Goal: Task Accomplishment & Management: Complete application form

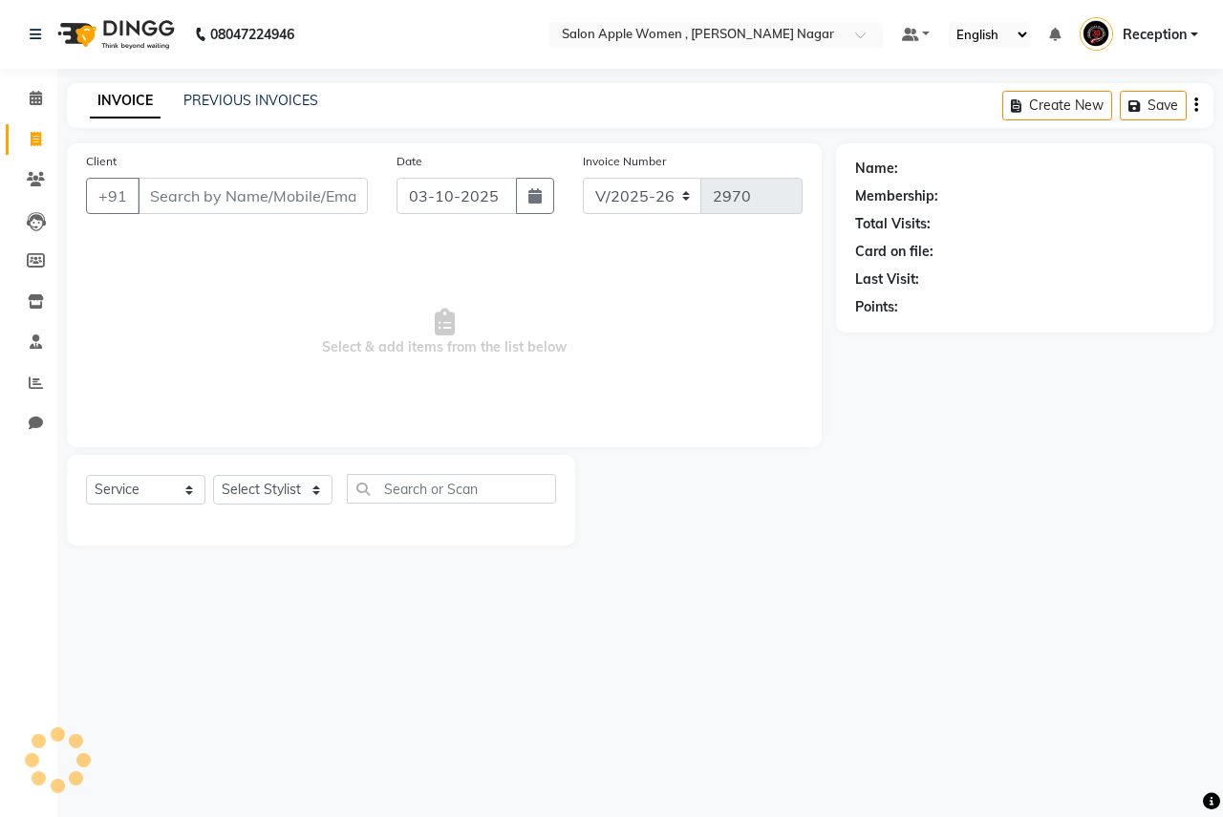
select select "96"
select select "service"
drag, startPoint x: 268, startPoint y: 59, endPoint x: 474, endPoint y: 462, distance: 452.5
click at [266, 190] on input "Client" at bounding box center [253, 196] width 230 height 36
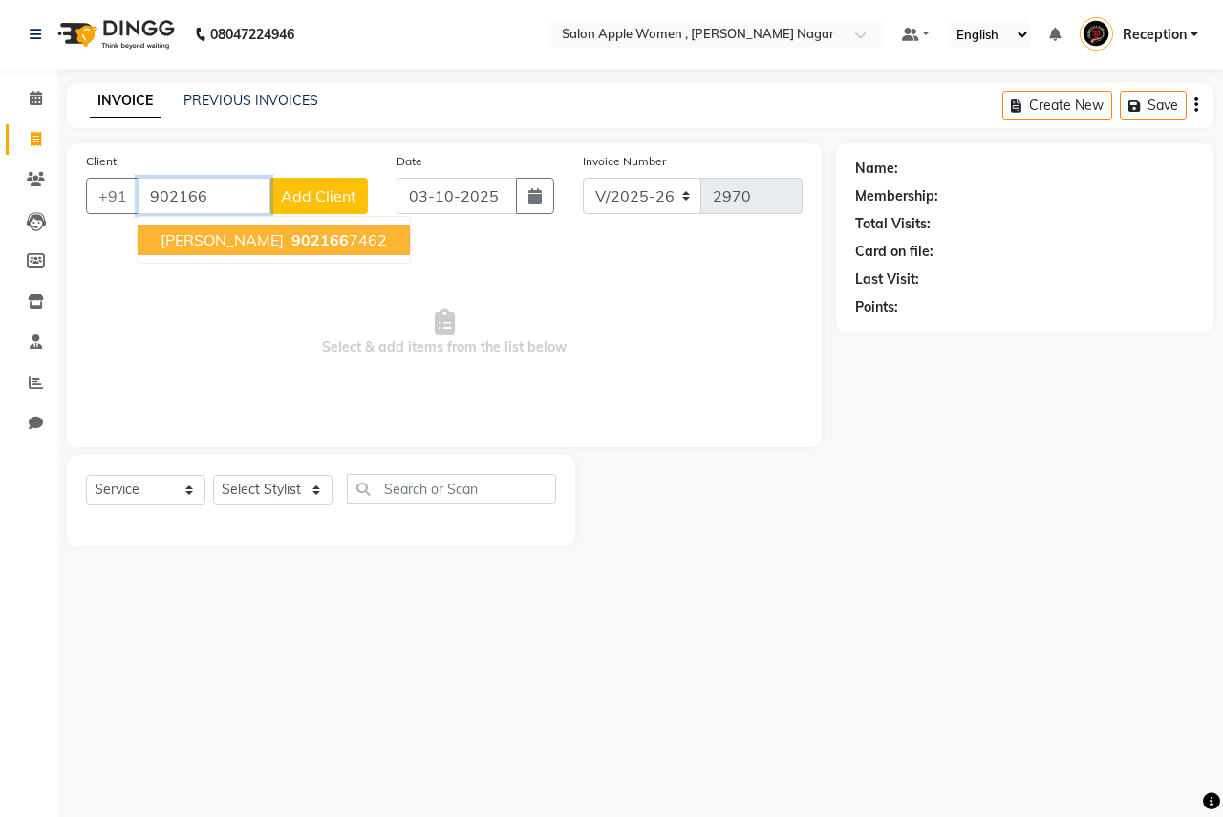
click at [332, 238] on span "902166" at bounding box center [319, 239] width 57 height 19
type input "9021667462"
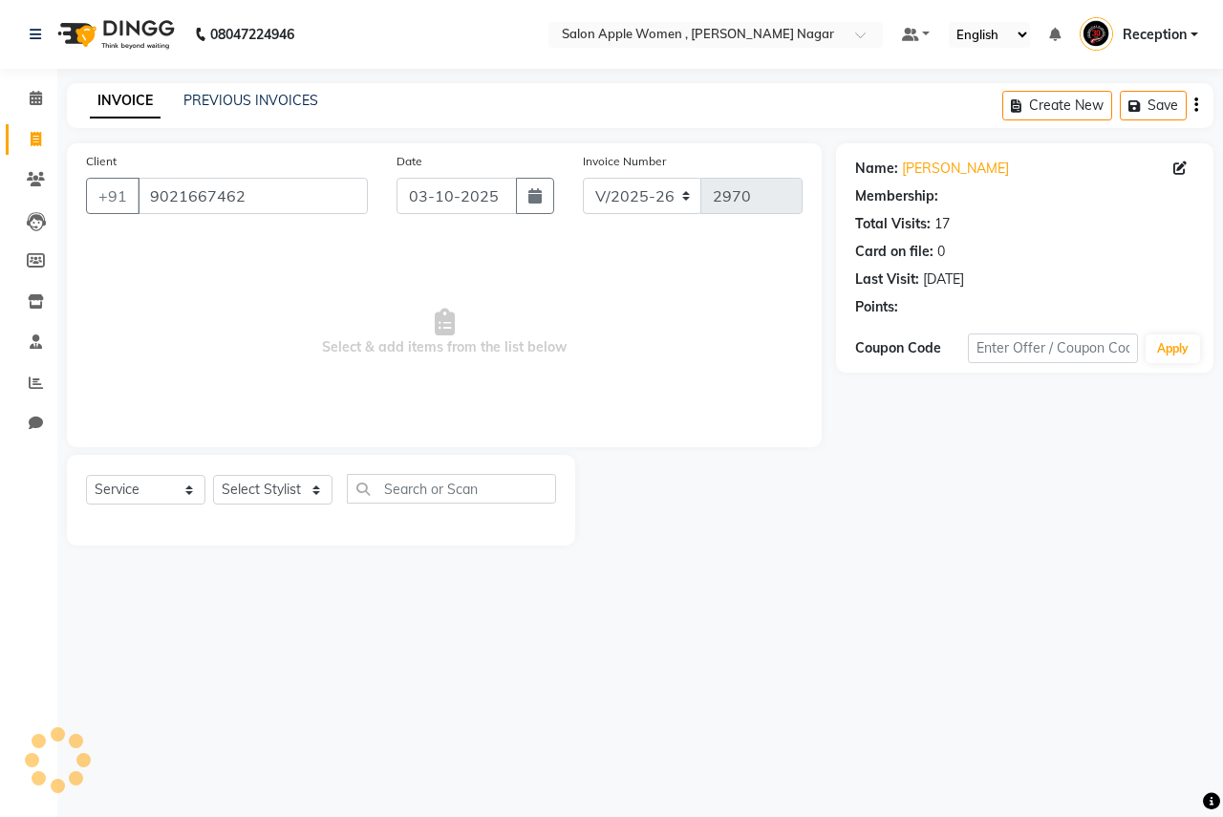
select select "1: Object"
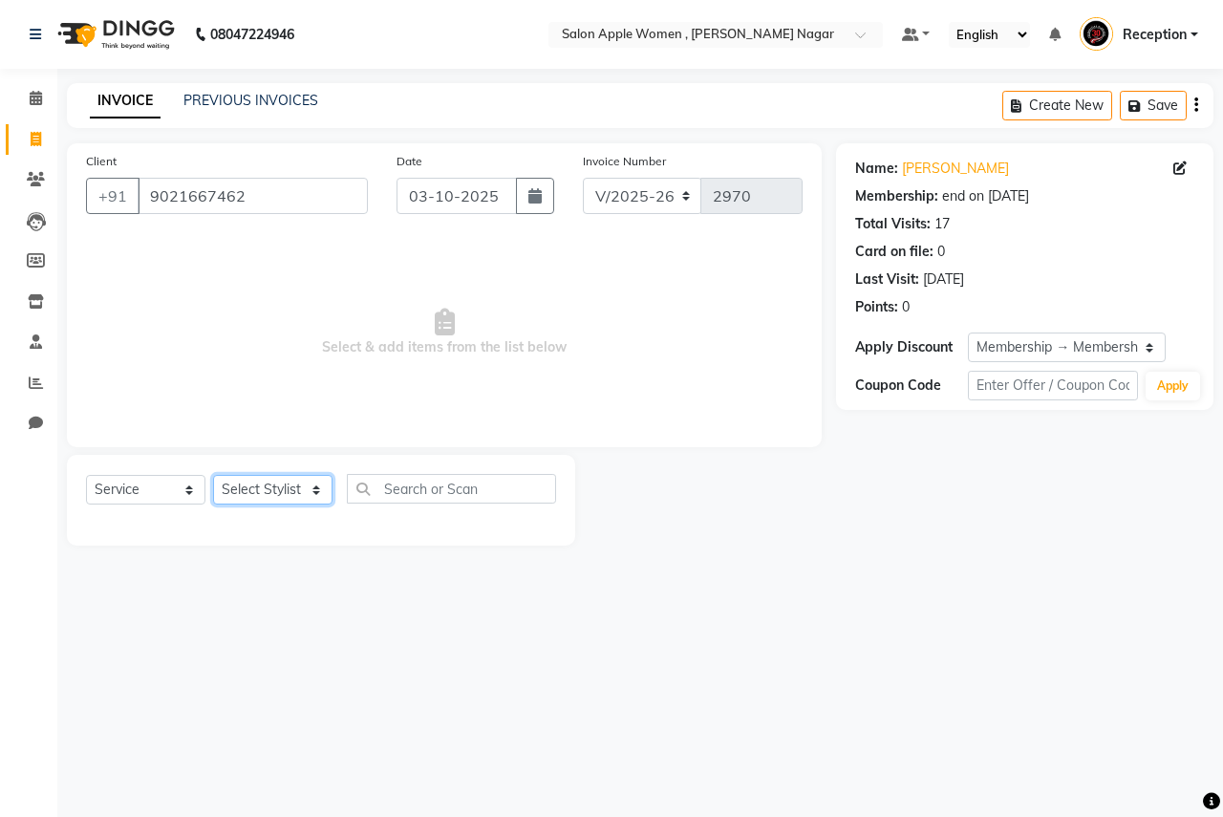
click at [274, 486] on select "Select Stylist [PERSON_NAME] [PERSON_NAME] [PERSON_NAME] [PERSON_NAME] Jyoti Ra…" at bounding box center [272, 490] width 119 height 30
select select "3152"
click at [213, 475] on select "Select Stylist [PERSON_NAME] [PERSON_NAME] [PERSON_NAME] [PERSON_NAME] Jyoti Ra…" at bounding box center [272, 490] width 119 height 30
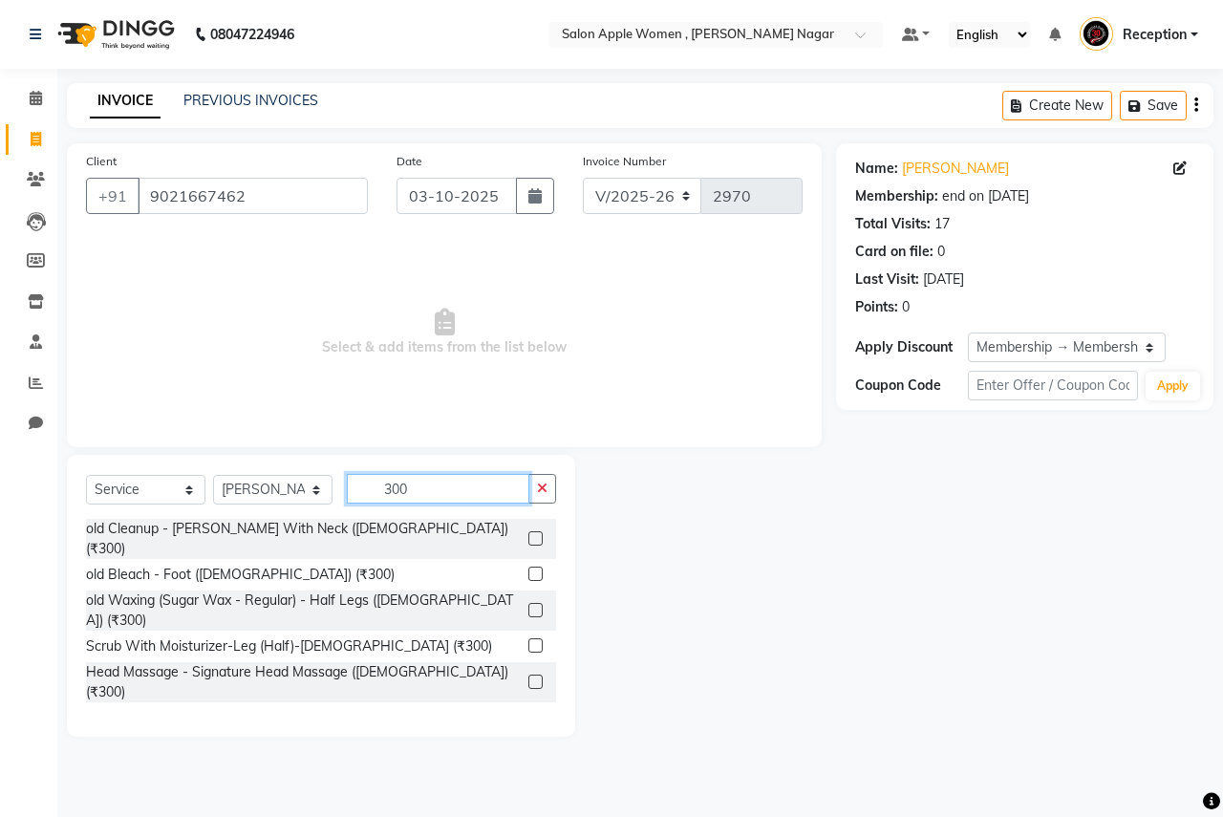
type input "300"
click at [528, 603] on label at bounding box center [535, 610] width 14 height 14
click at [528, 605] on input "checkbox" at bounding box center [534, 611] width 12 height 12
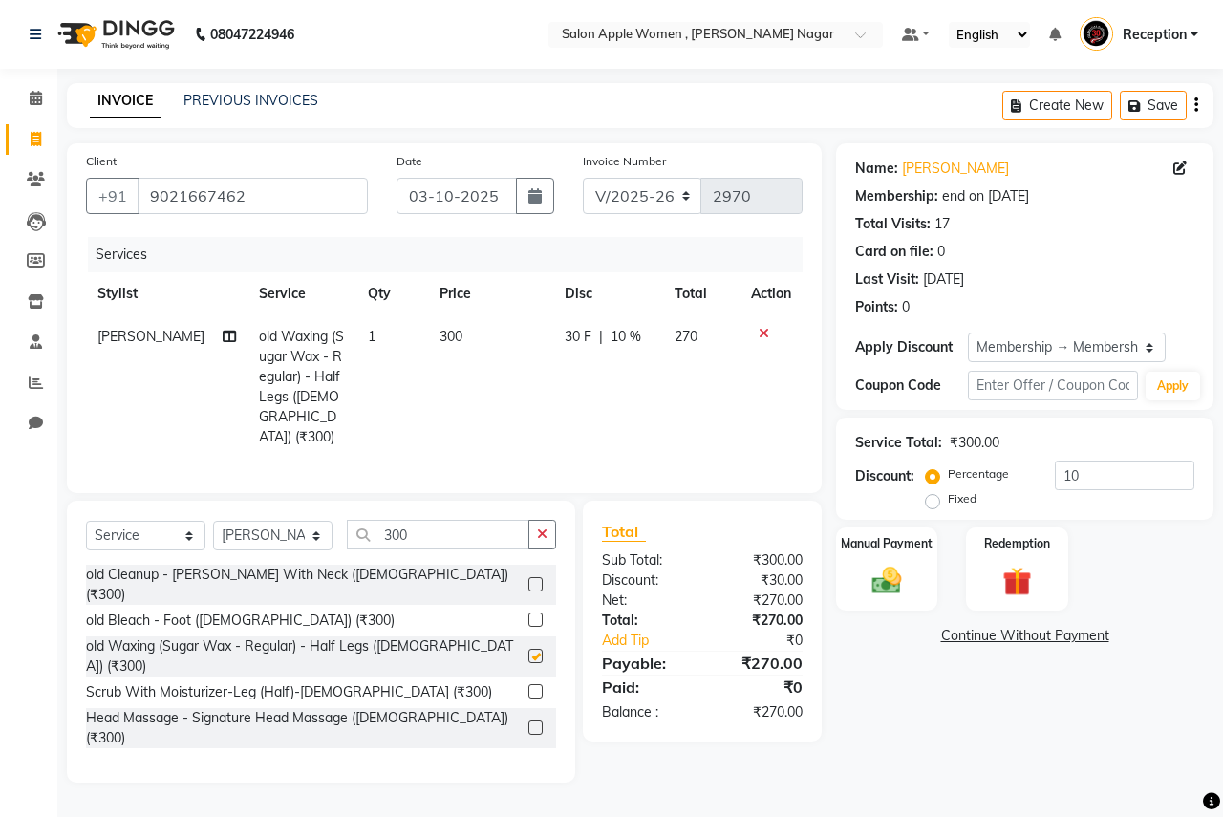
checkbox input "false"
click at [428, 531] on input "300" at bounding box center [438, 535] width 182 height 30
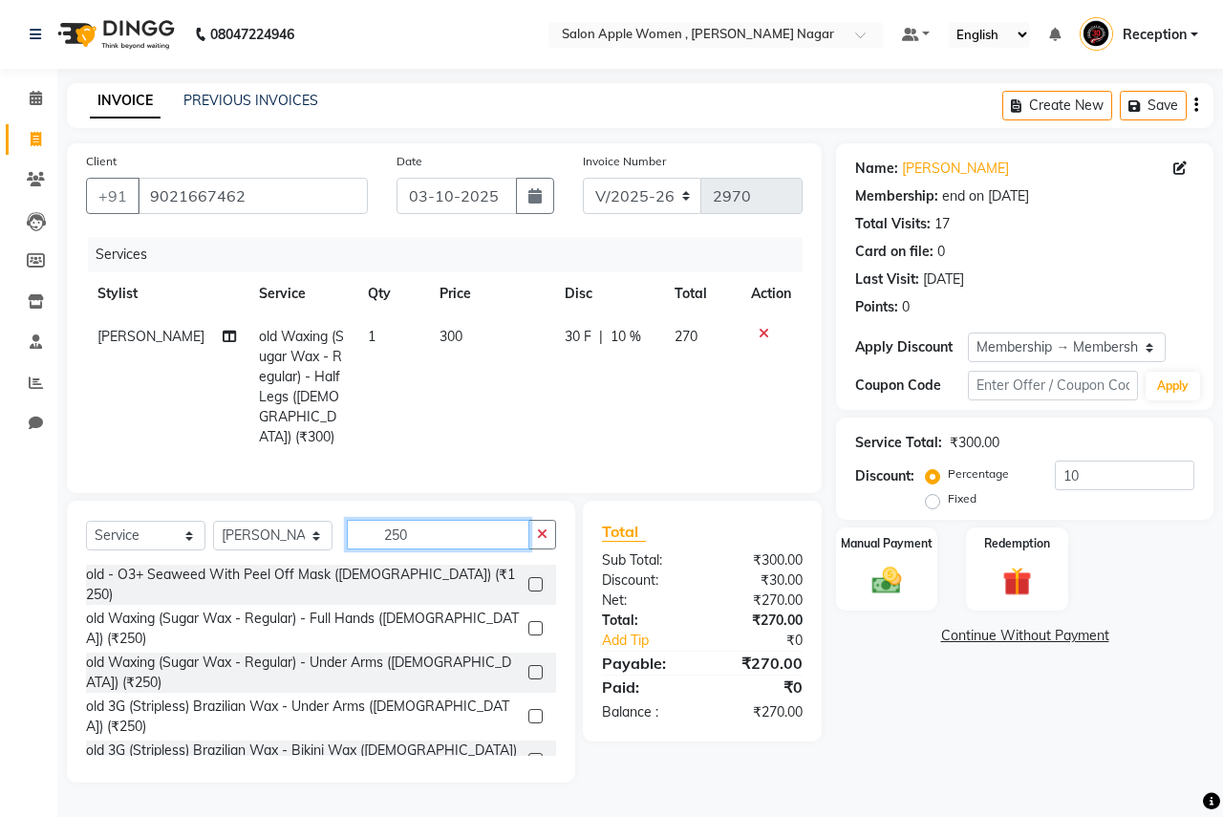
type input "250"
click at [528, 621] on label at bounding box center [535, 628] width 14 height 14
click at [528, 623] on input "checkbox" at bounding box center [534, 629] width 12 height 12
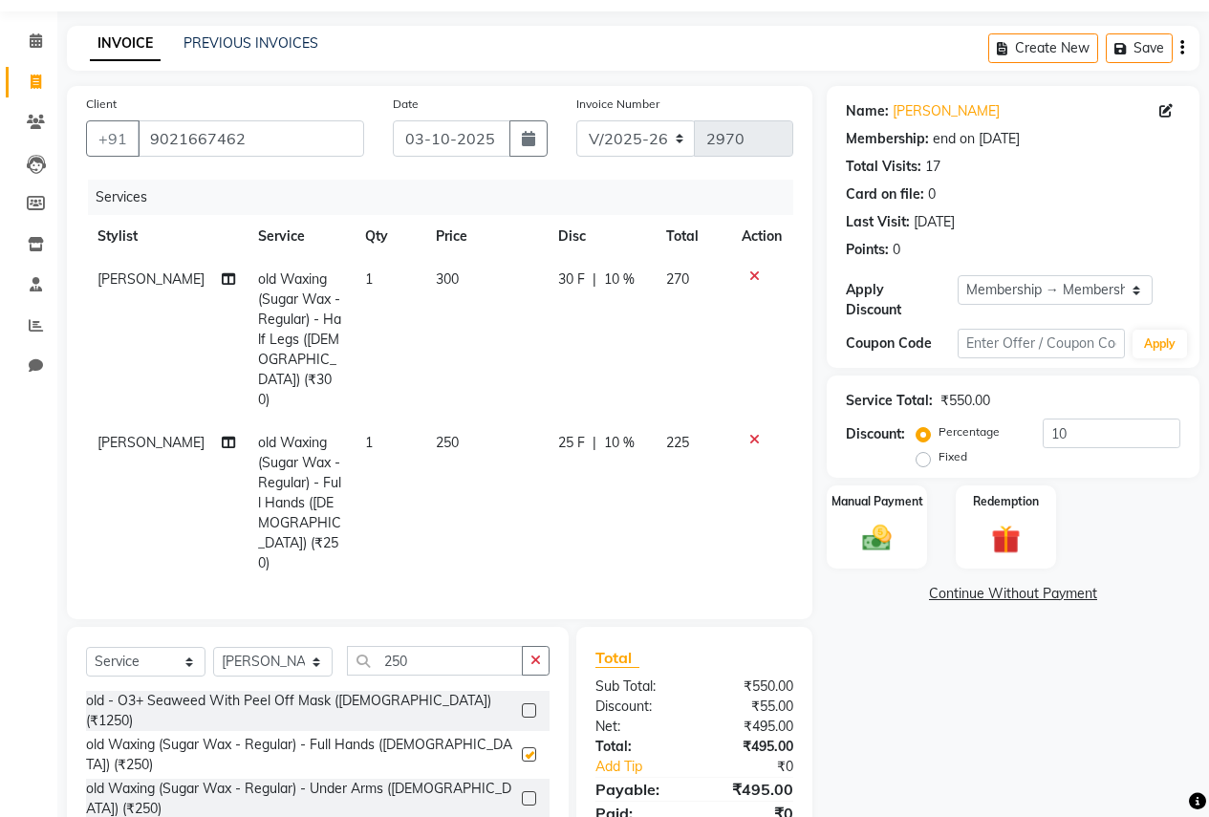
scroll to position [112, 0]
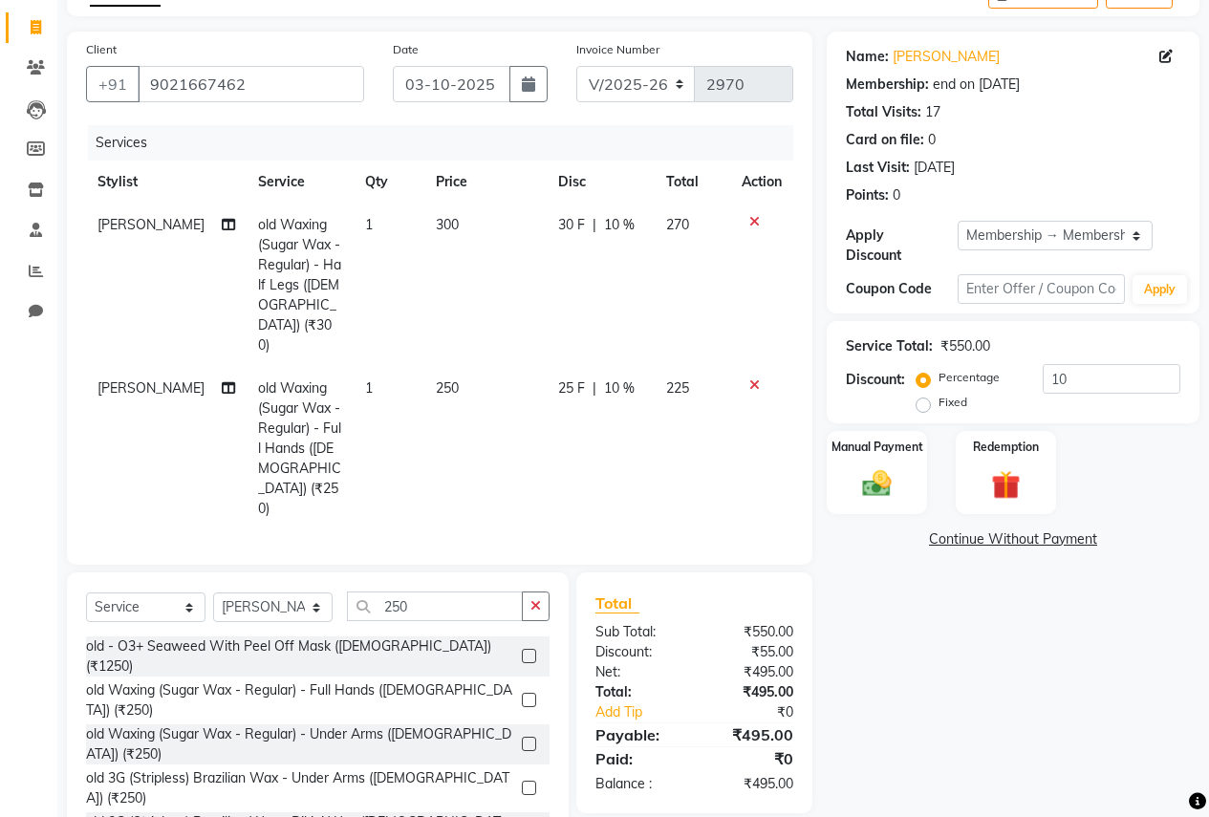
checkbox input "false"
click at [444, 591] on input "250" at bounding box center [435, 606] width 176 height 30
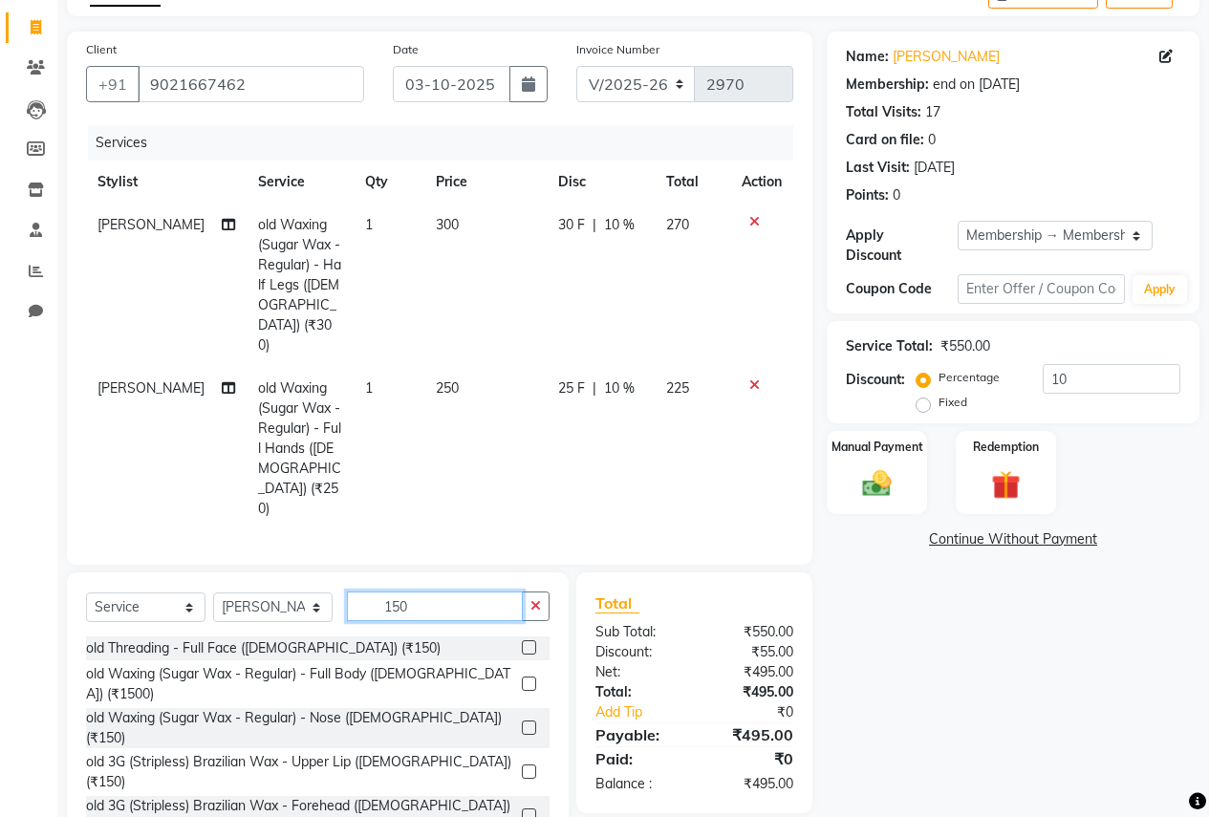
type input "150"
click at [522, 764] on label at bounding box center [529, 771] width 14 height 14
click at [522, 766] on input "checkbox" at bounding box center [528, 772] width 12 height 12
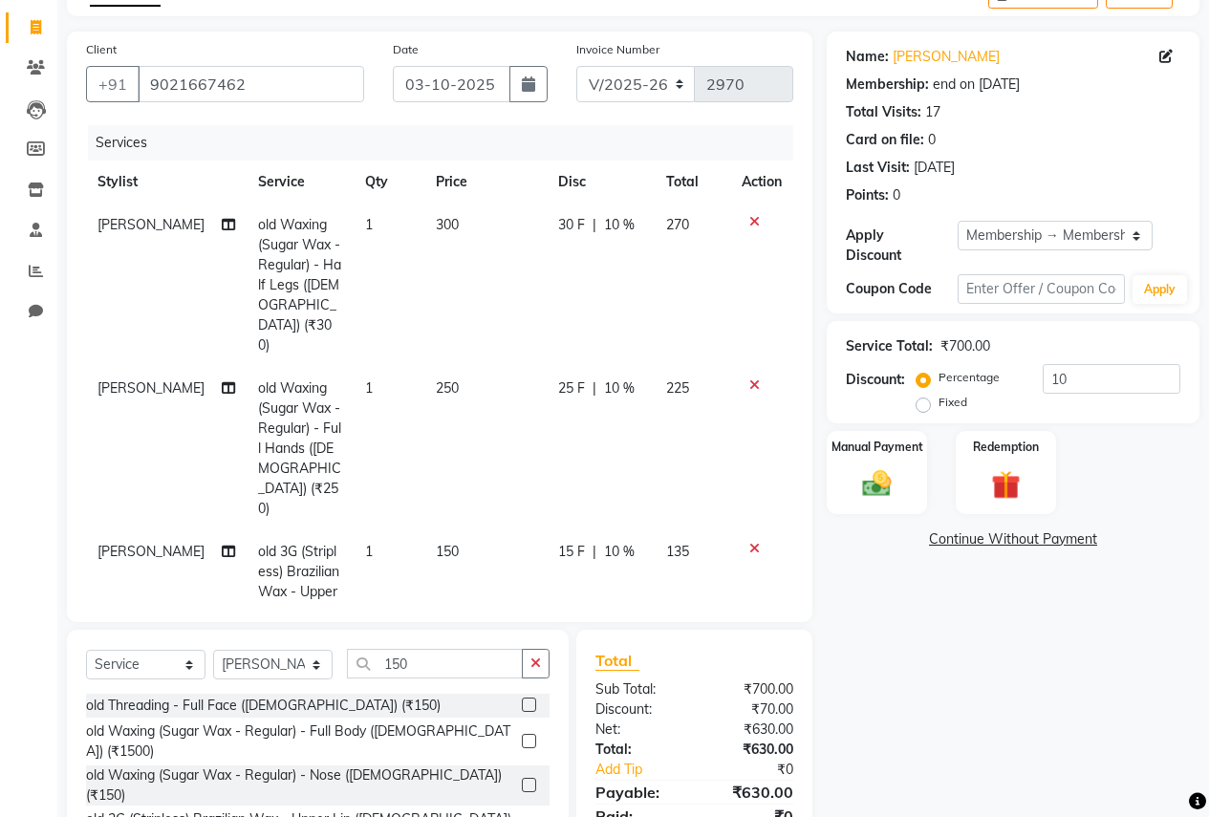
checkbox input "false"
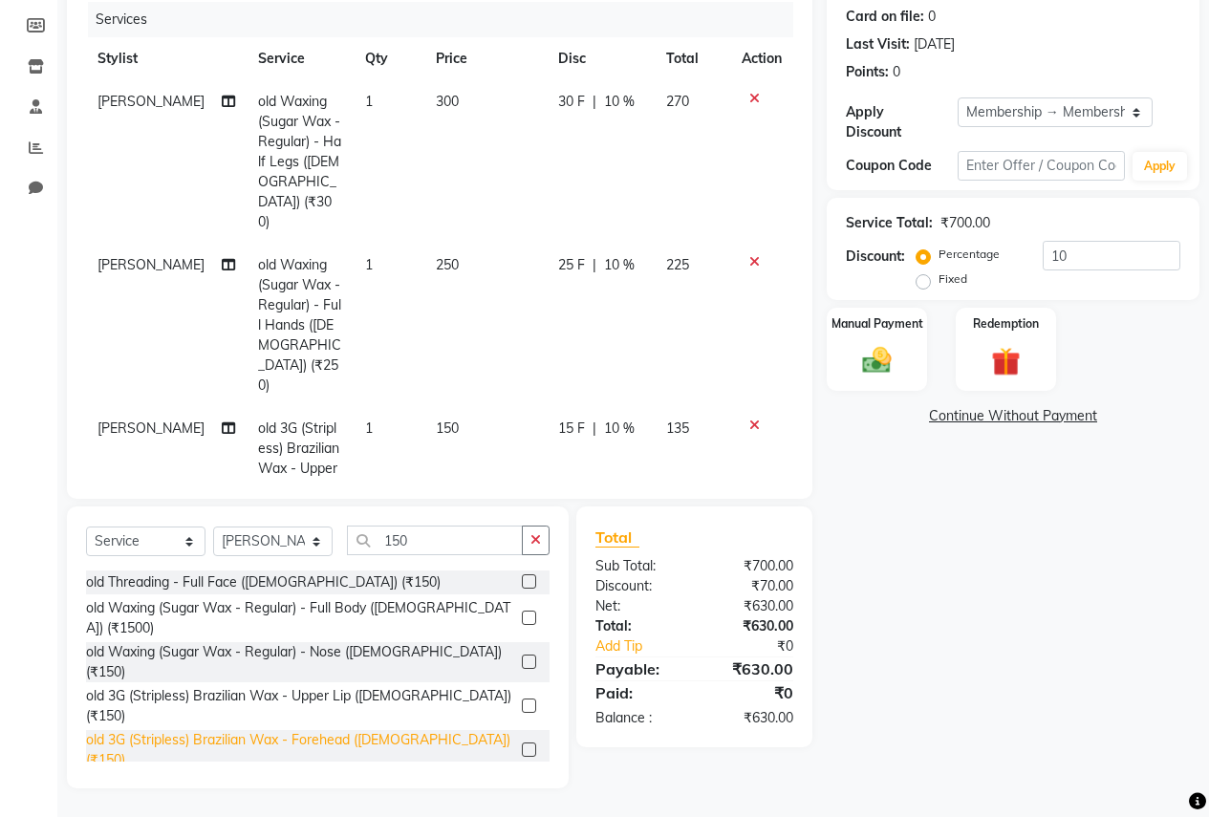
scroll to position [96, 0]
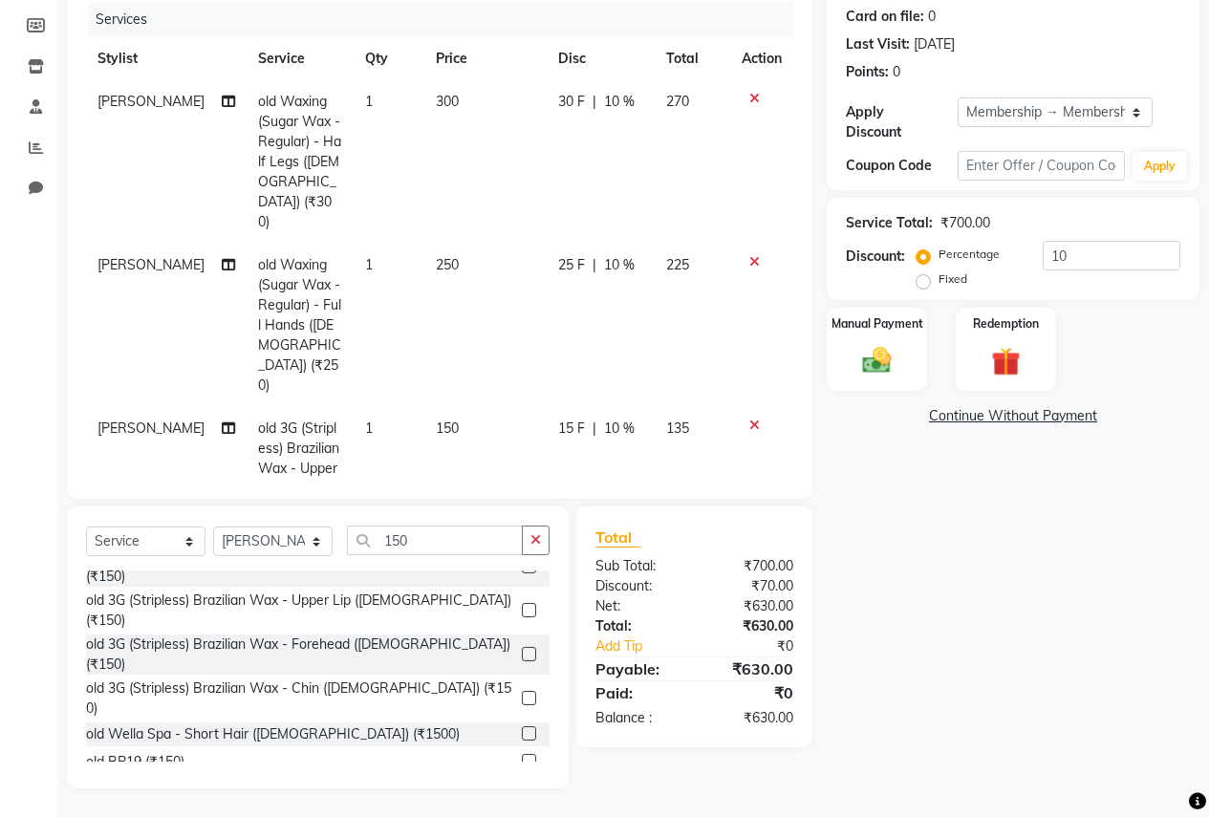
click at [522, 809] on label at bounding box center [529, 816] width 14 height 14
click at [522, 811] on input "checkbox" at bounding box center [528, 817] width 12 height 12
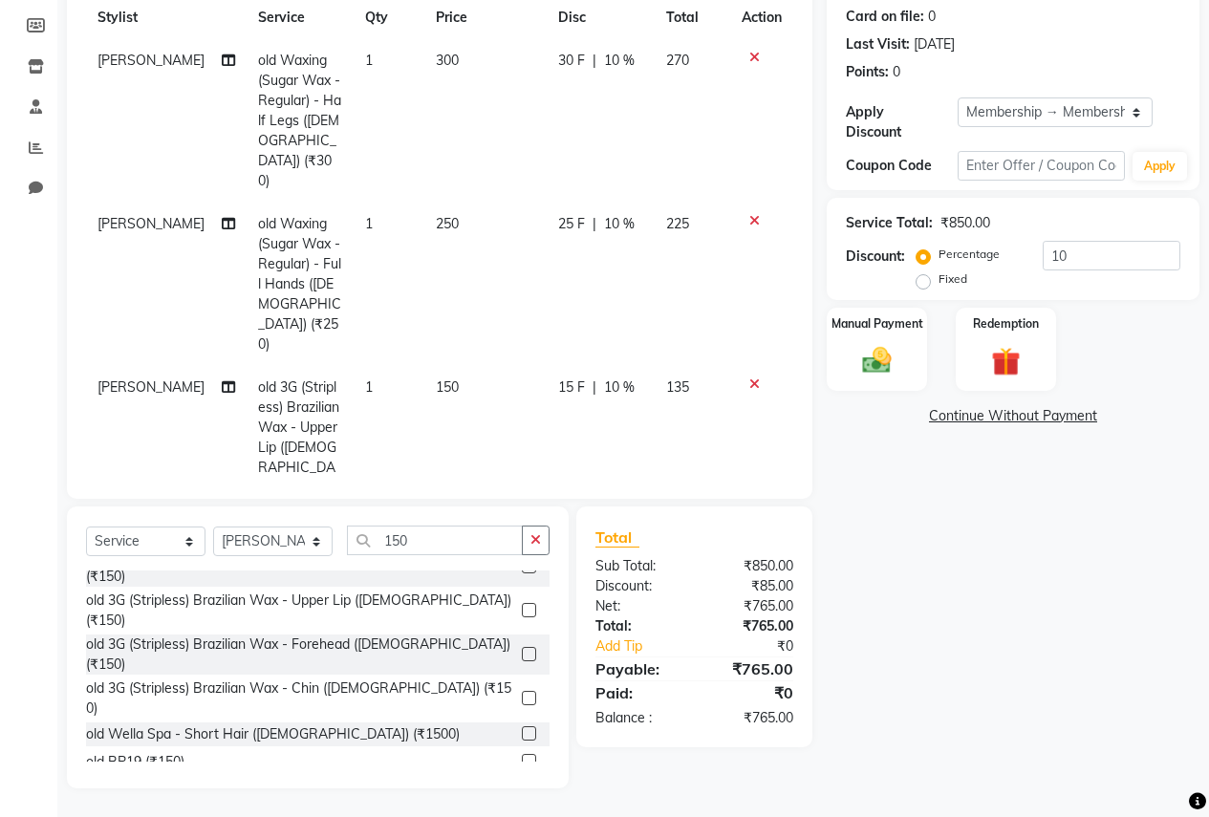
checkbox input "false"
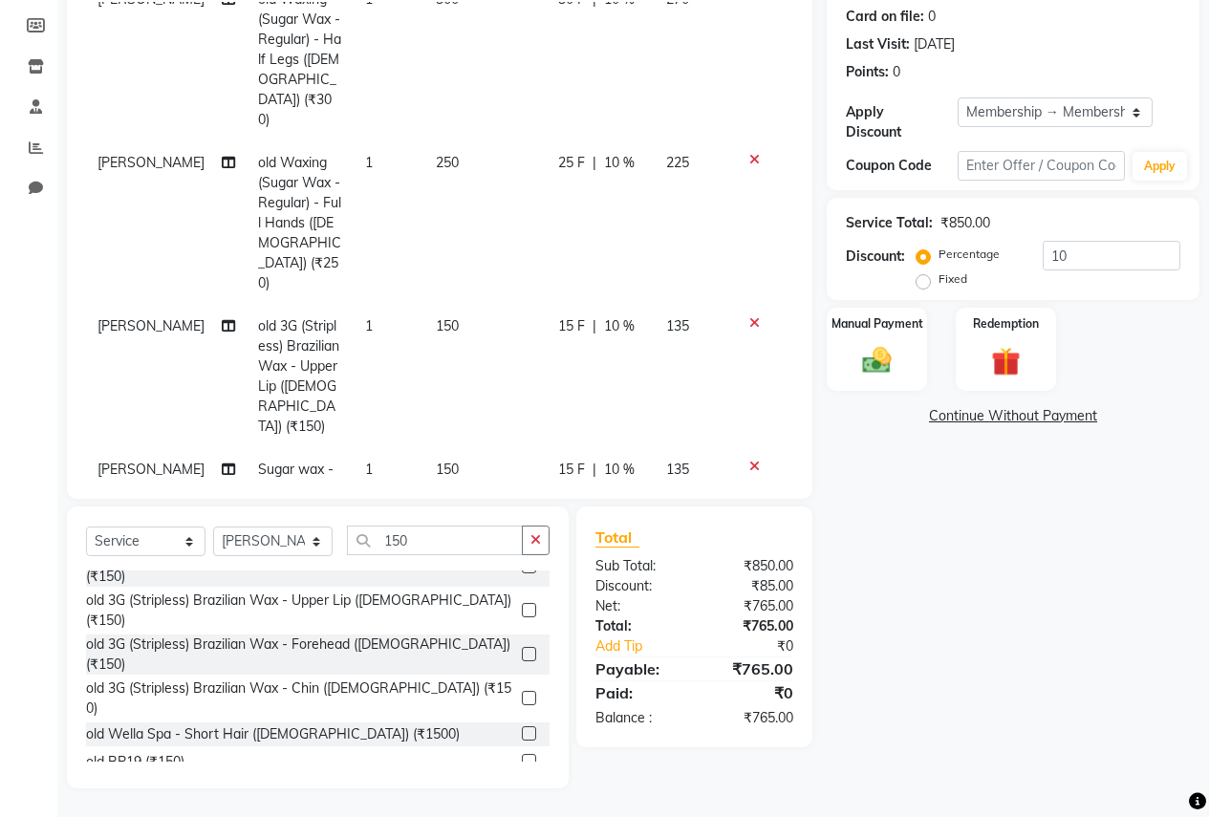
scroll to position [103, 0]
click at [434, 540] on input "150" at bounding box center [435, 540] width 176 height 30
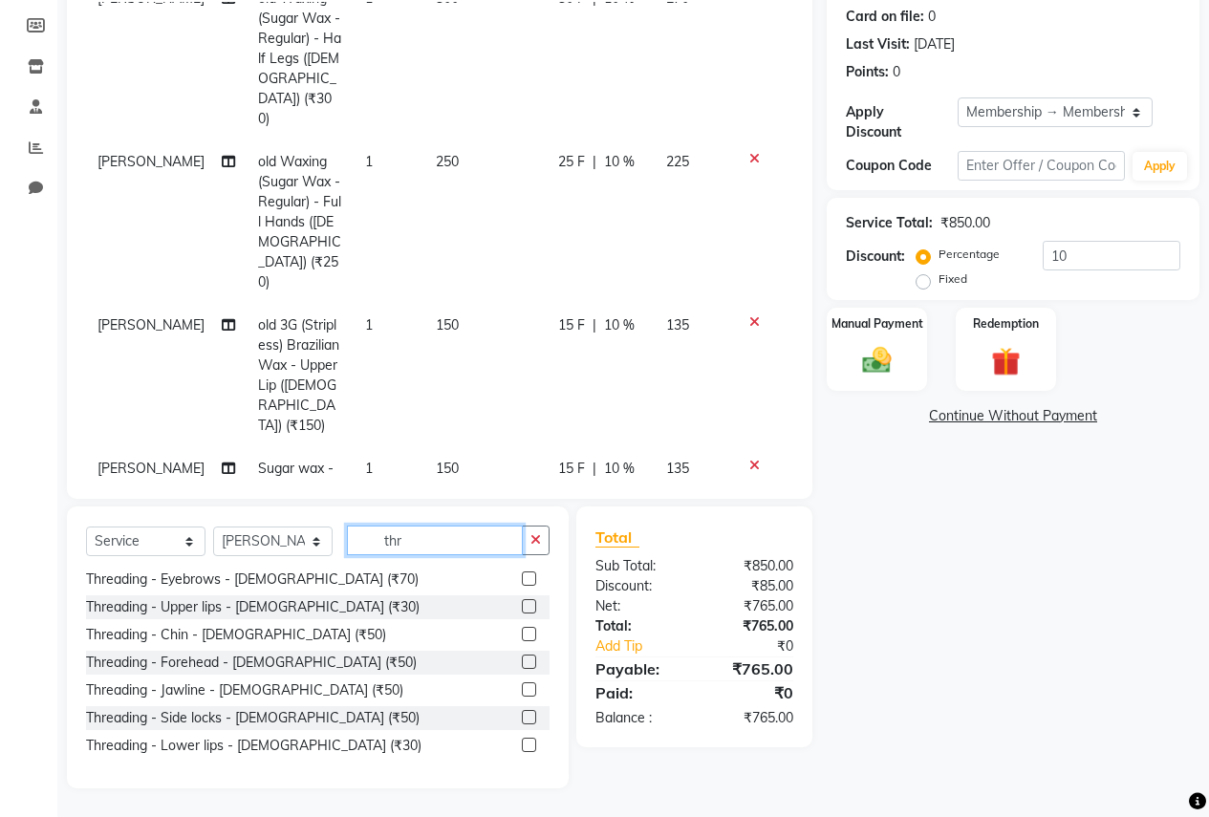
scroll to position [252, 0]
type input "thr"
click at [522, 581] on label at bounding box center [529, 578] width 14 height 14
click at [522, 581] on input "checkbox" at bounding box center [528, 579] width 12 height 12
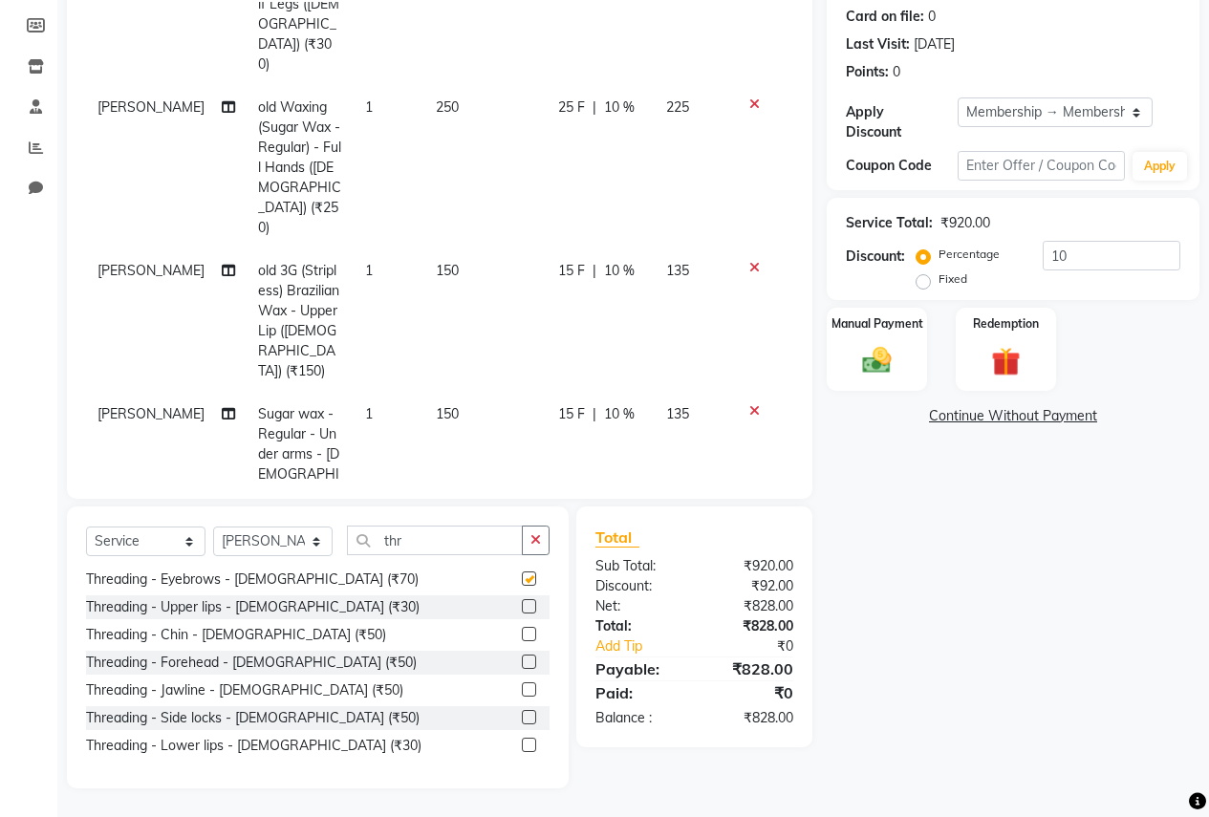
checkbox input "false"
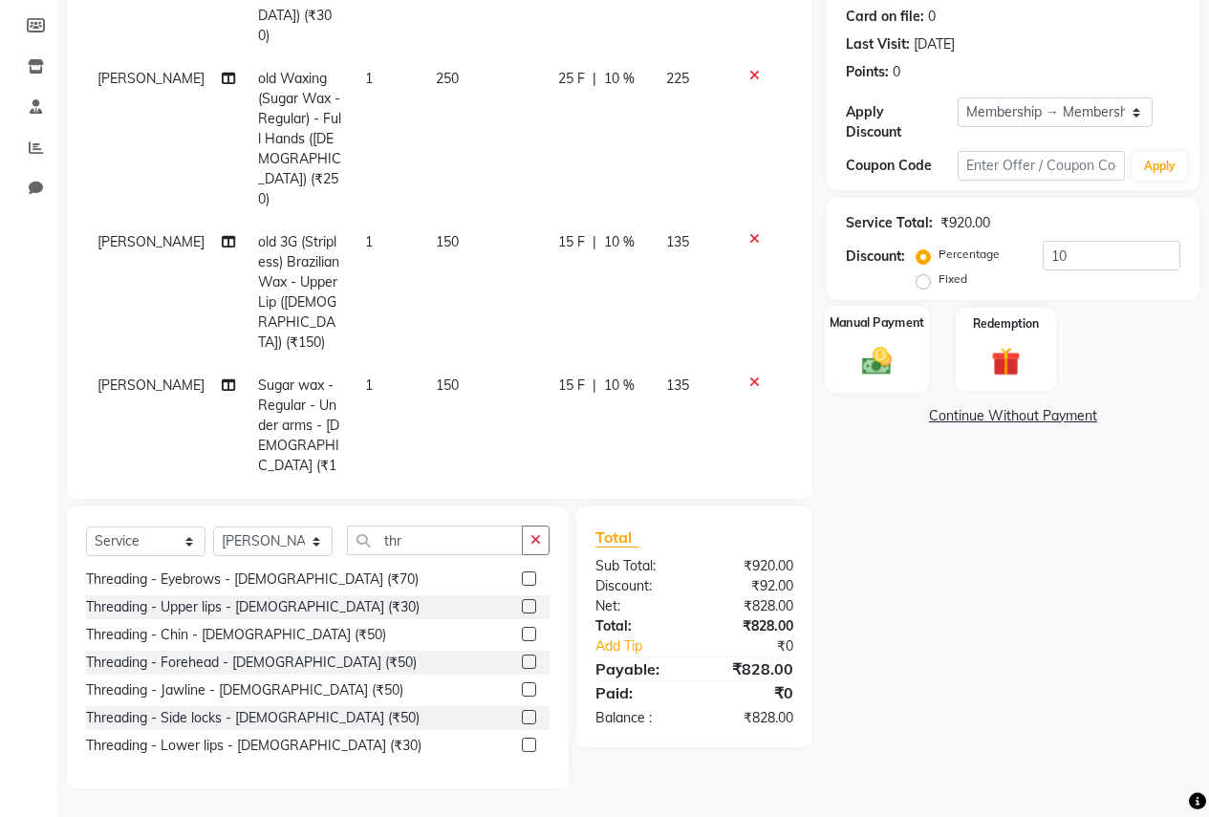
click at [890, 352] on img at bounding box center [876, 360] width 49 height 34
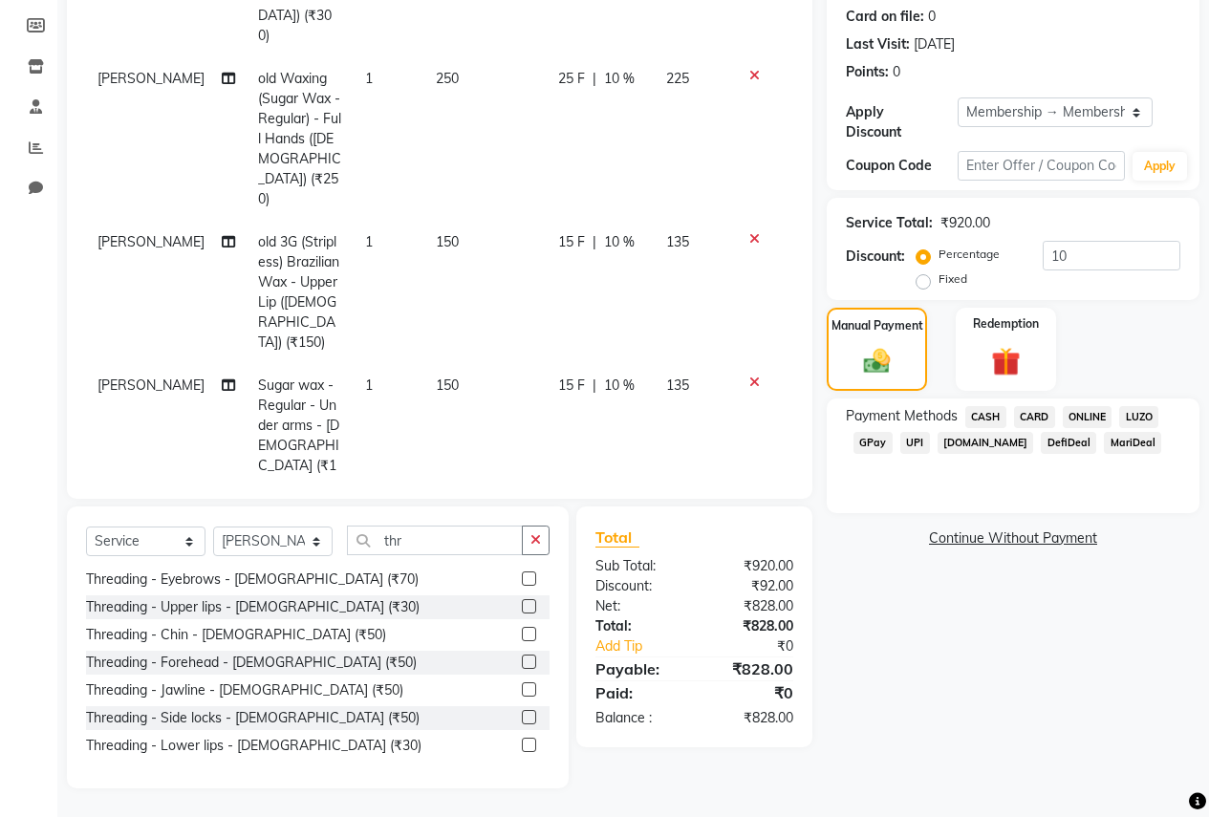
click at [1100, 406] on span "ONLINE" at bounding box center [1087, 417] width 50 height 22
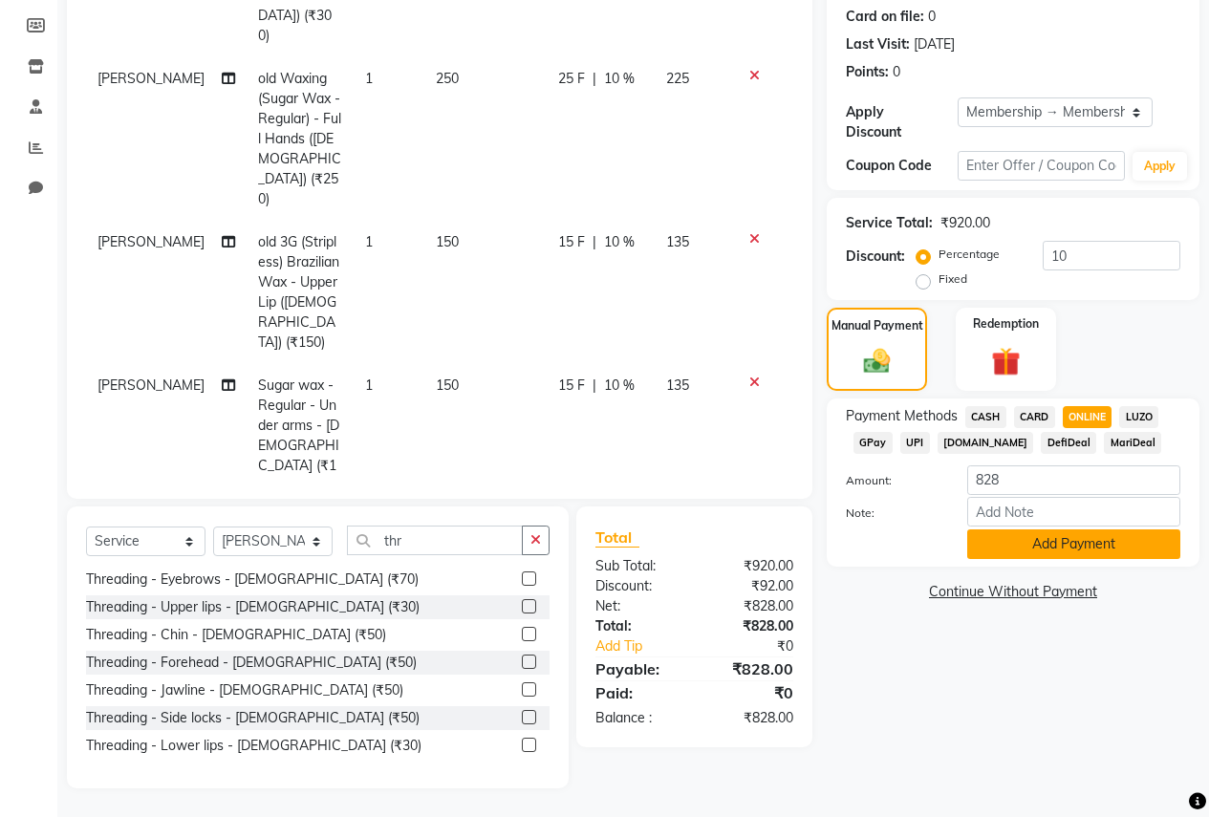
click at [1072, 529] on button "Add Payment" at bounding box center [1073, 544] width 213 height 30
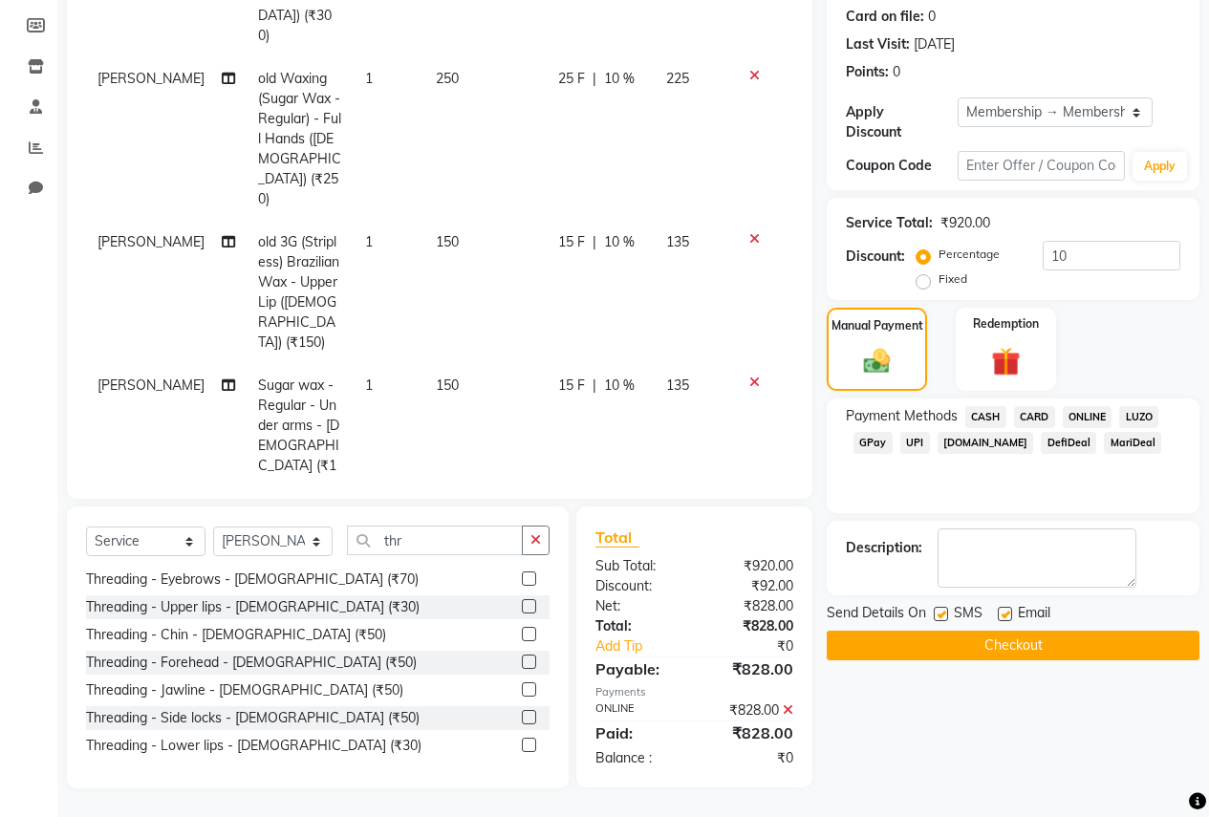
click at [1050, 631] on button "Checkout" at bounding box center [1012, 646] width 373 height 30
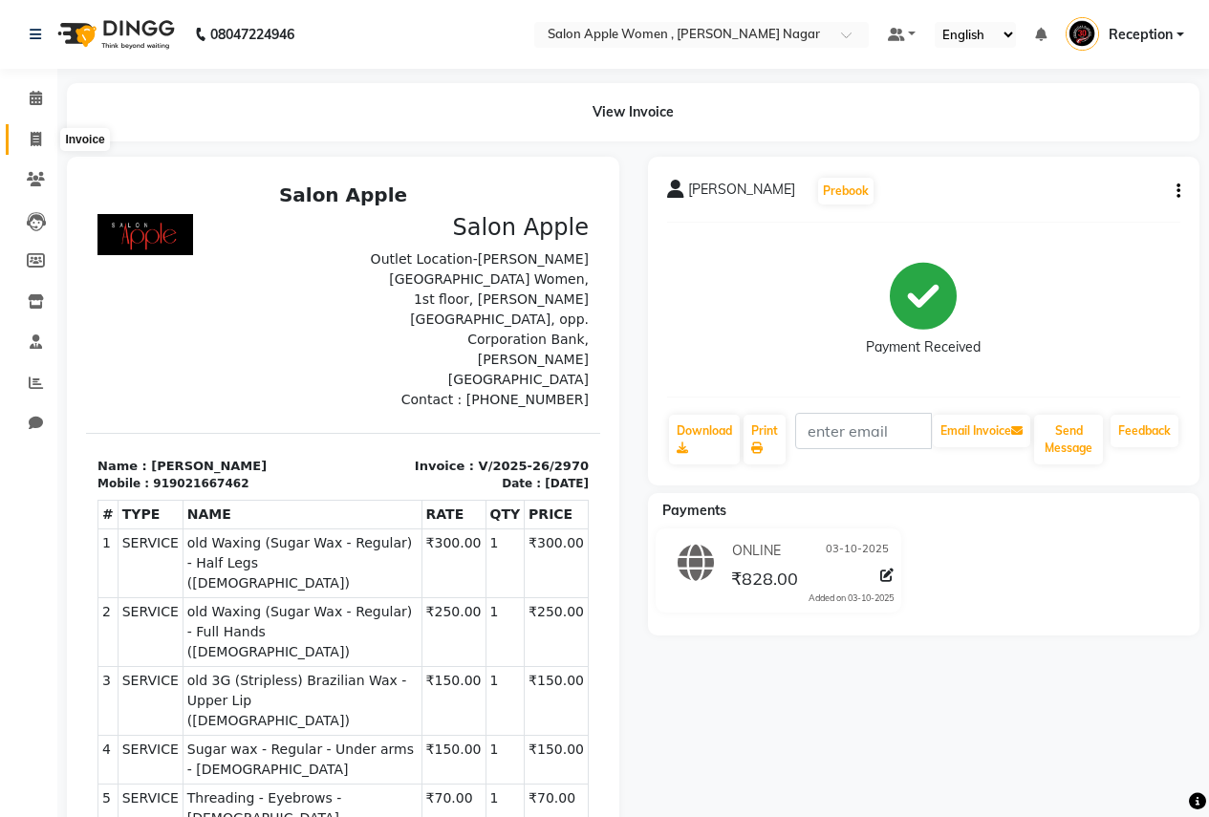
drag, startPoint x: 28, startPoint y: 133, endPoint x: 67, endPoint y: 147, distance: 41.7
click at [28, 133] on span at bounding box center [35, 140] width 33 height 22
select select "service"
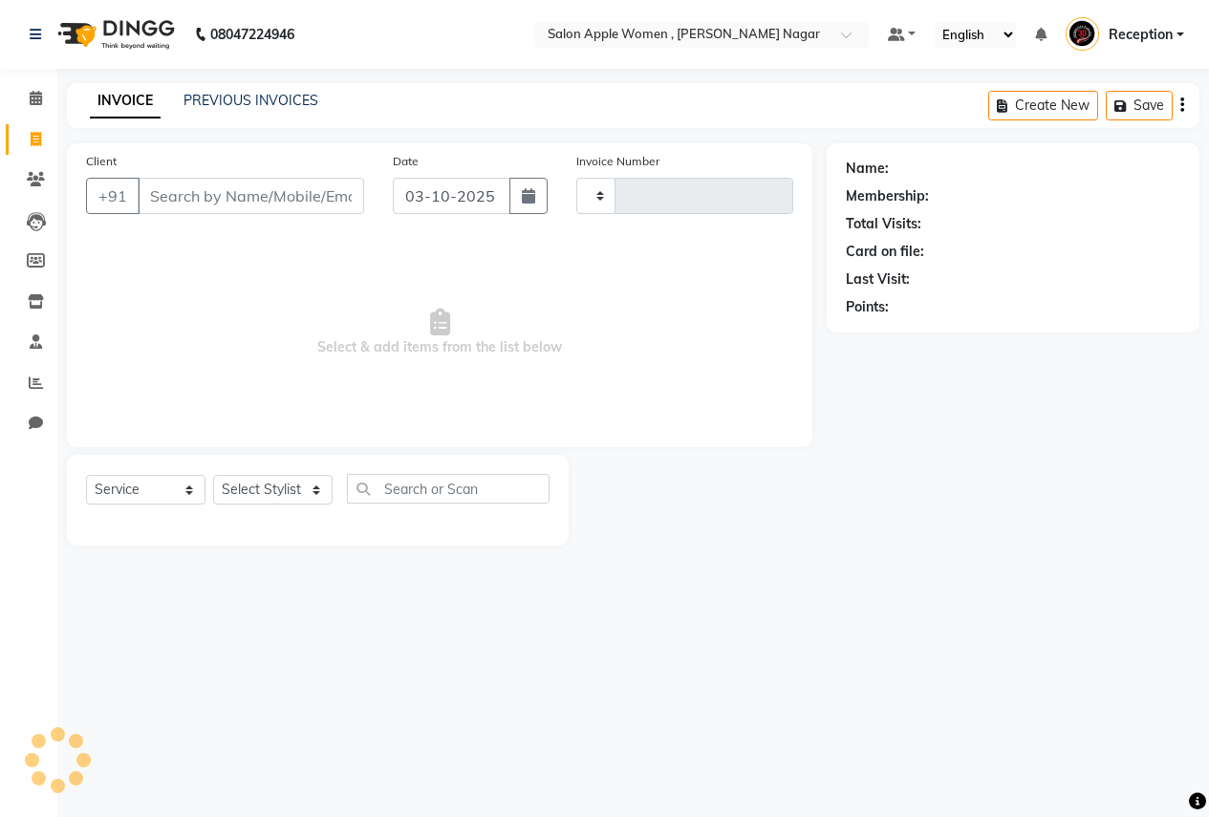
type input "2971"
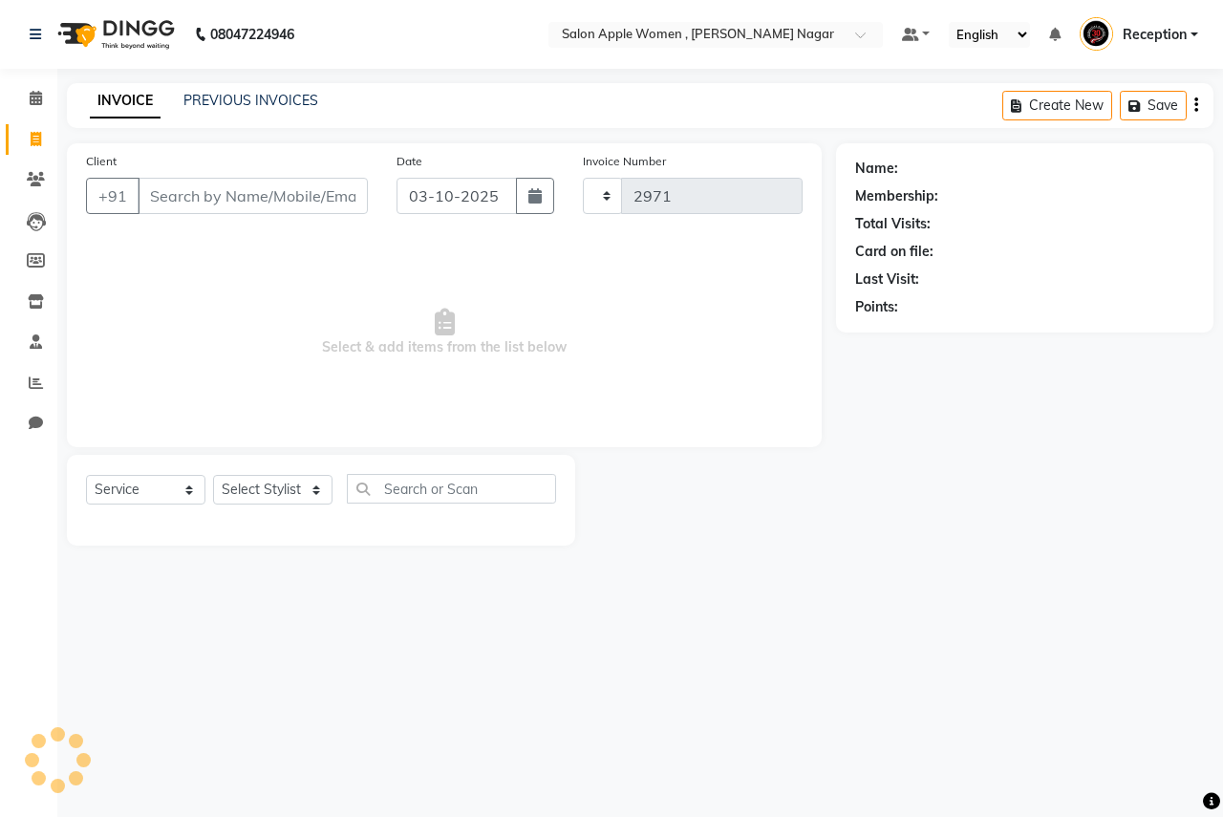
select select "96"
click at [251, 186] on input "Client" at bounding box center [253, 196] width 230 height 36
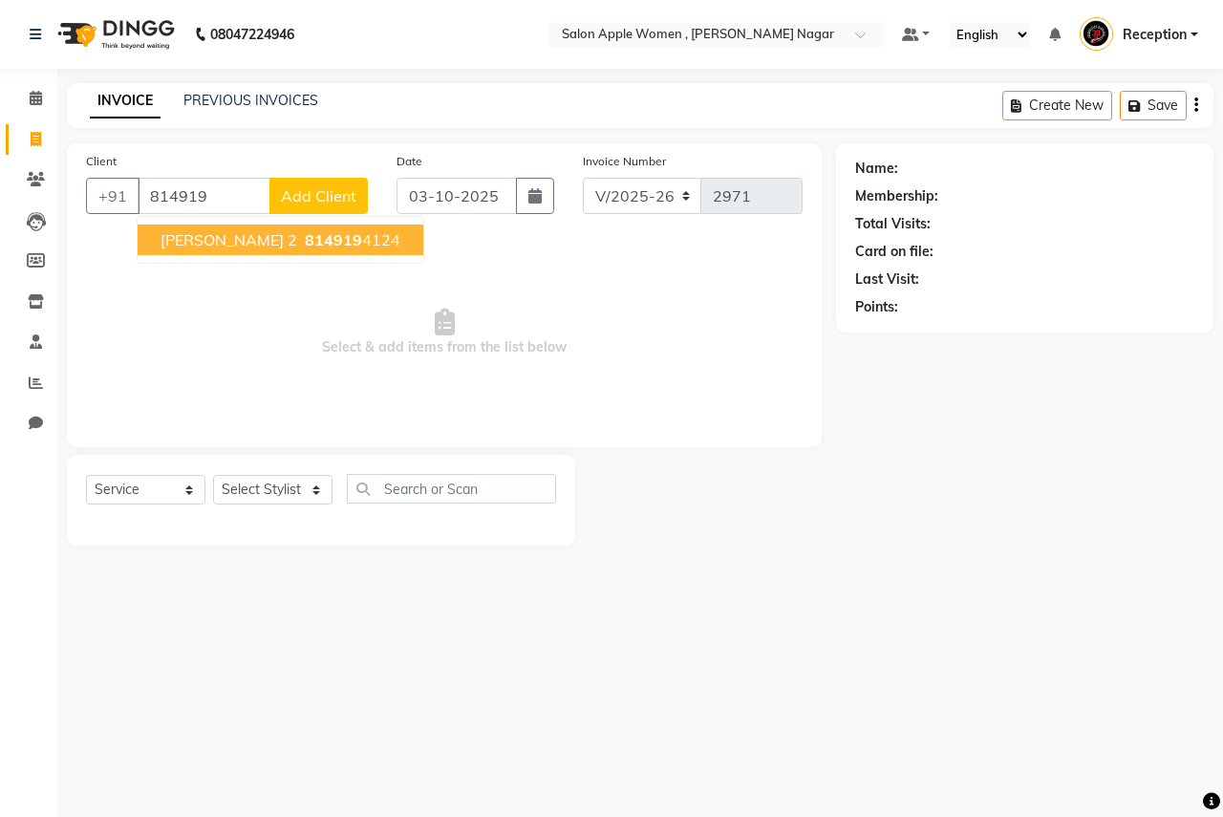
click at [305, 242] on span "814919" at bounding box center [333, 239] width 57 height 19
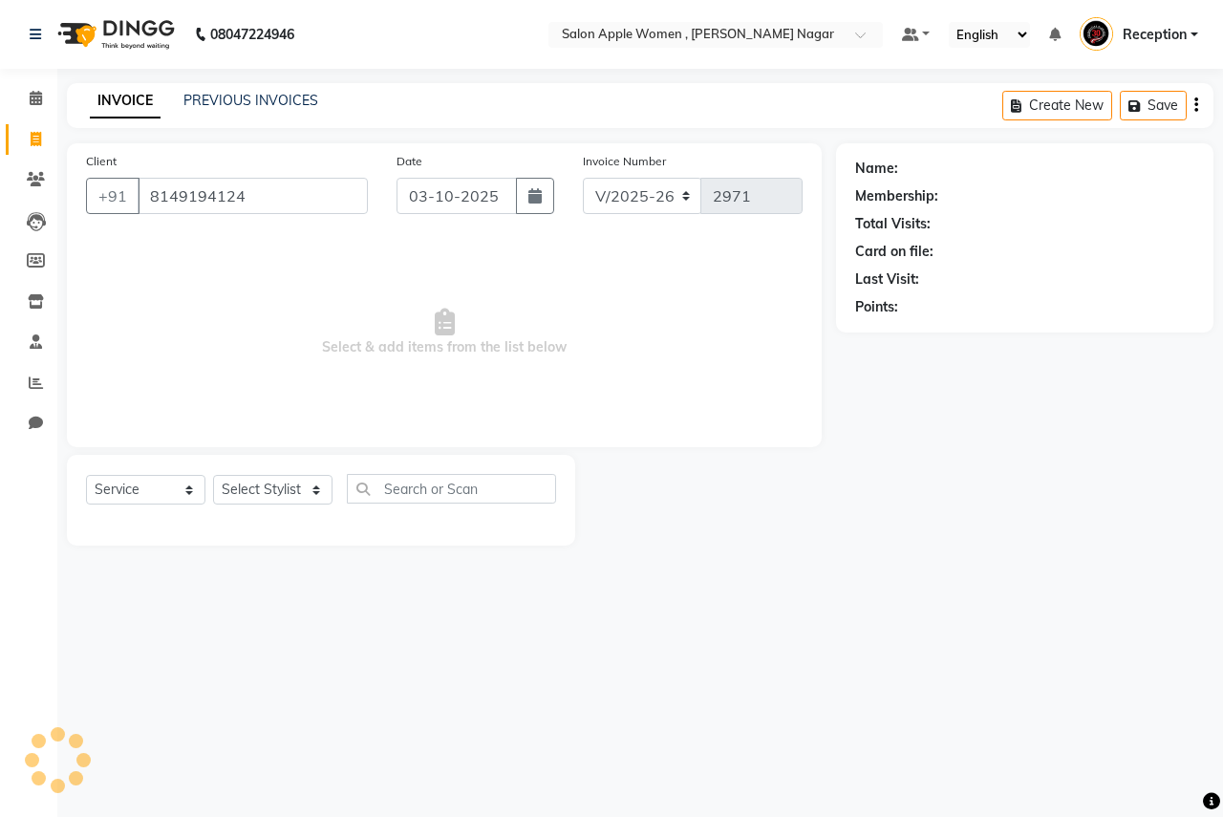
type input "8149194124"
click at [264, 499] on select "Select Stylist [PERSON_NAME] [PERSON_NAME] [PERSON_NAME] [PERSON_NAME] Jyoti Ra…" at bounding box center [272, 490] width 119 height 30
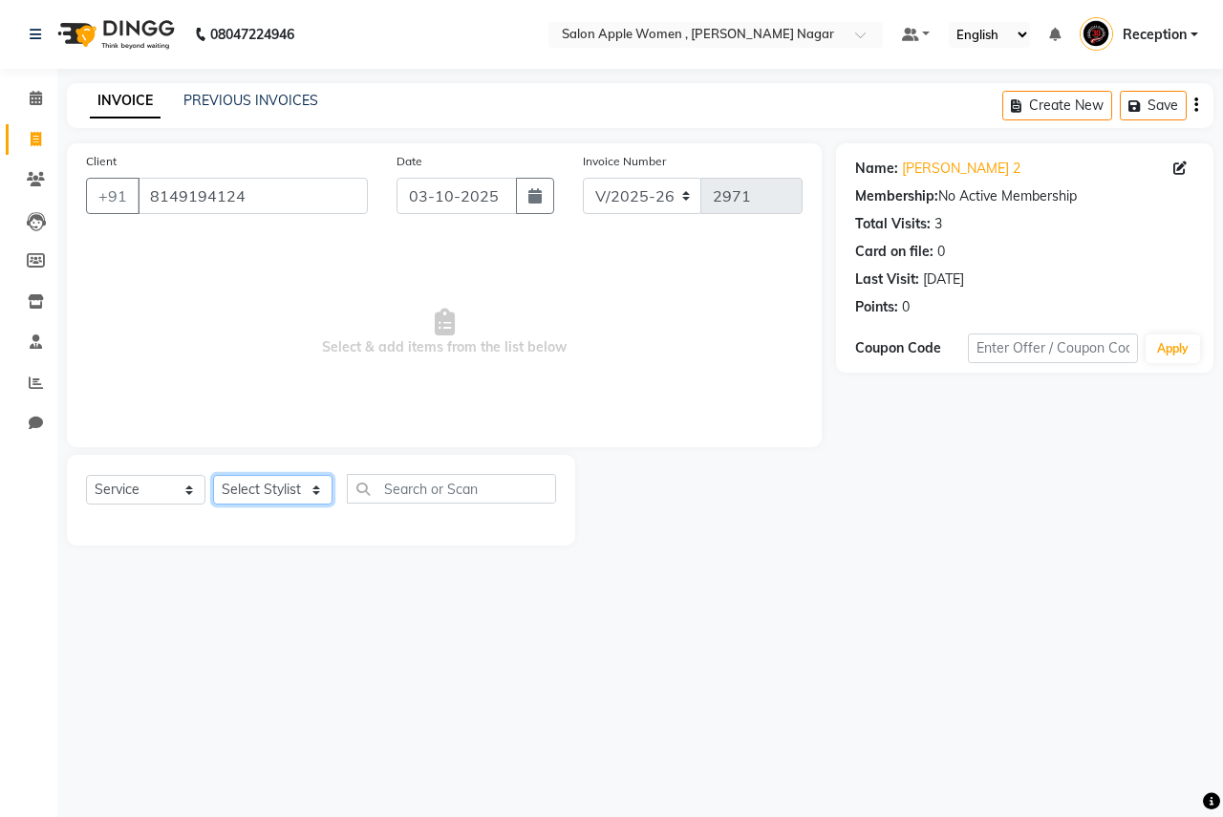
click at [268, 498] on select "Select Stylist [PERSON_NAME] [PERSON_NAME] [PERSON_NAME] [PERSON_NAME] Jyoti Ra…" at bounding box center [272, 490] width 119 height 30
select select "3151"
click at [213, 475] on select "Select Stylist [PERSON_NAME] [PERSON_NAME] [PERSON_NAME] [PERSON_NAME] Jyoti Ra…" at bounding box center [272, 490] width 119 height 30
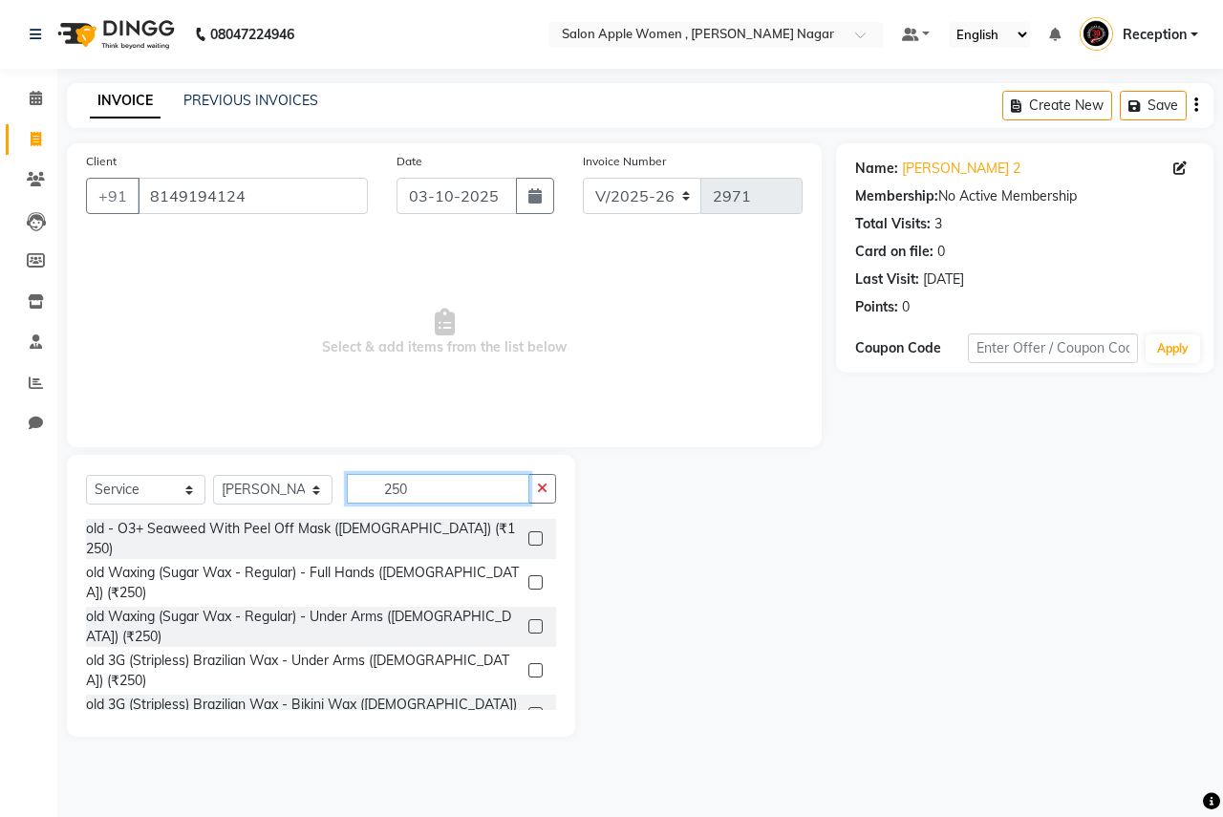
type input "250"
click at [528, 575] on label at bounding box center [535, 582] width 14 height 14
click at [528, 577] on input "checkbox" at bounding box center [534, 583] width 12 height 12
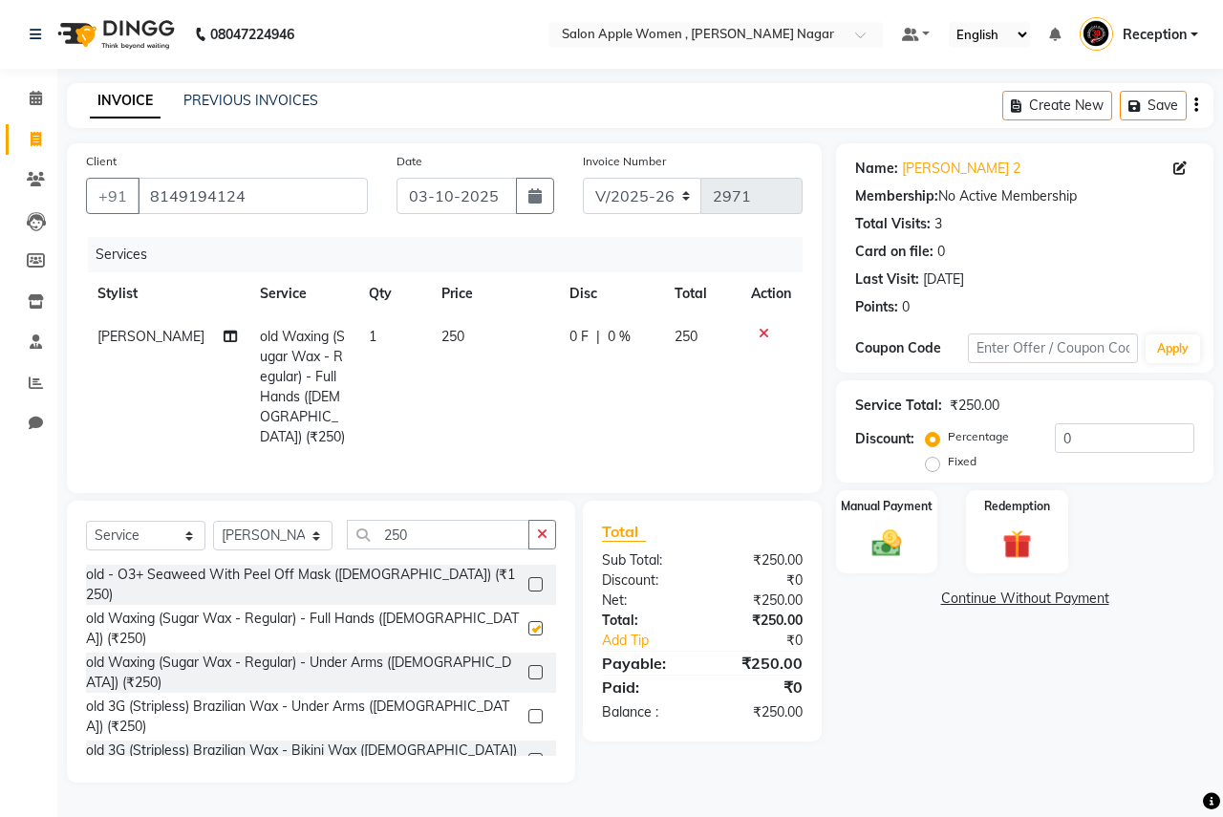
checkbox input "false"
click at [412, 528] on input "250" at bounding box center [438, 535] width 182 height 30
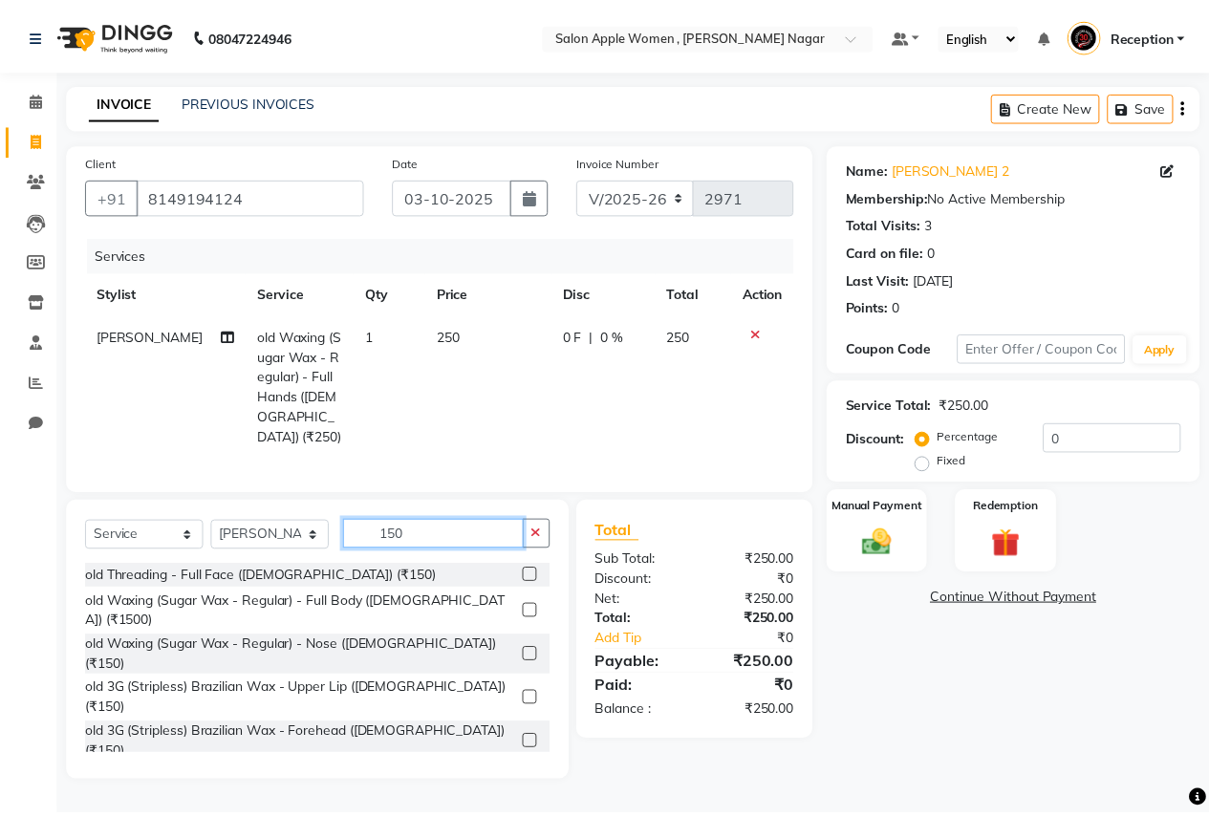
scroll to position [96, 0]
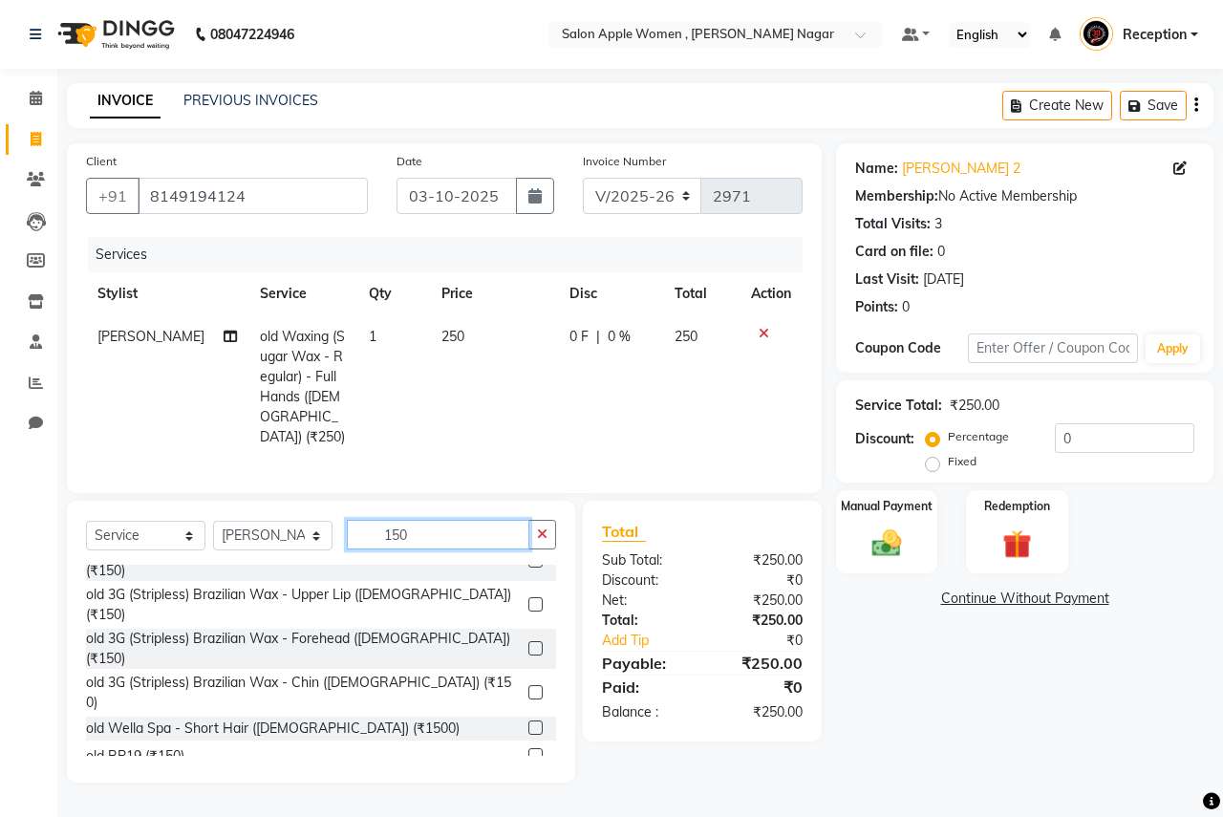
type input "150"
click at [528, 803] on label at bounding box center [535, 810] width 14 height 14
click at [528, 805] on input "checkbox" at bounding box center [534, 811] width 12 height 12
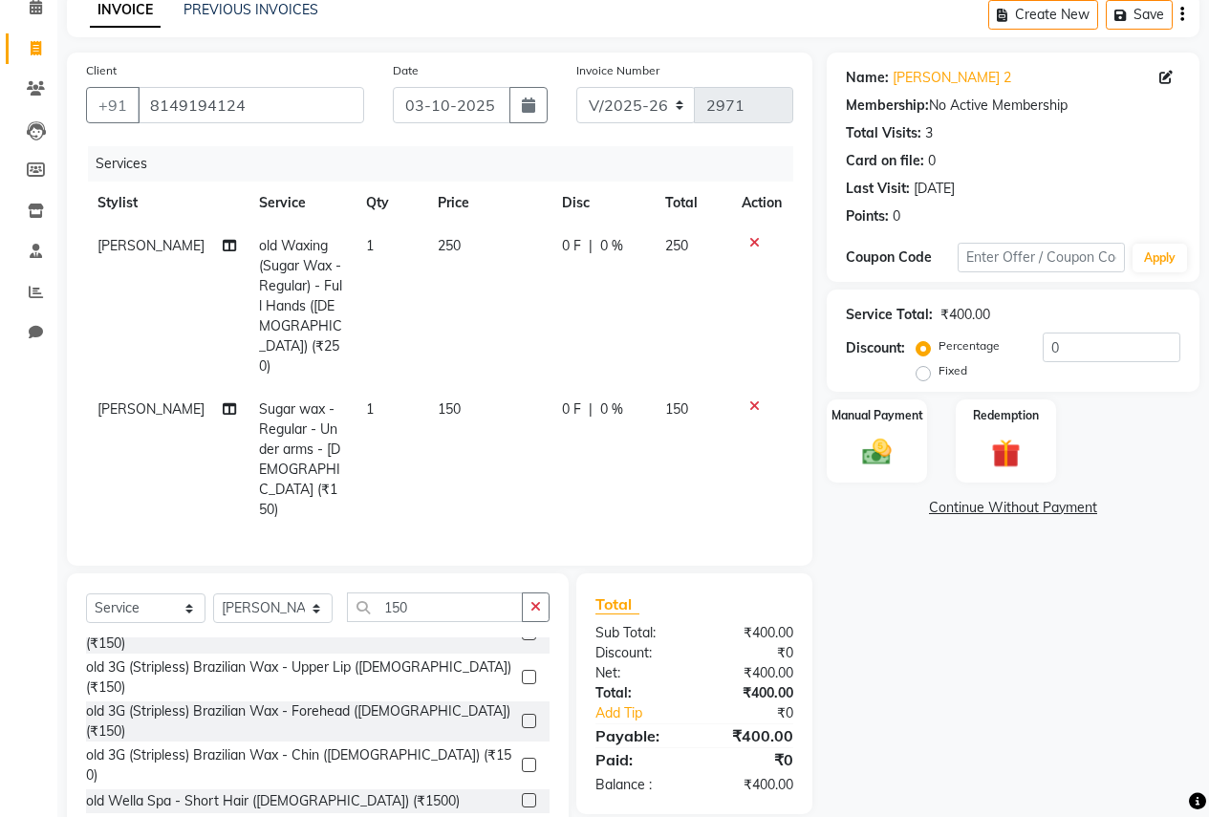
checkbox input "false"
click at [458, 591] on input "150" at bounding box center [435, 606] width 176 height 30
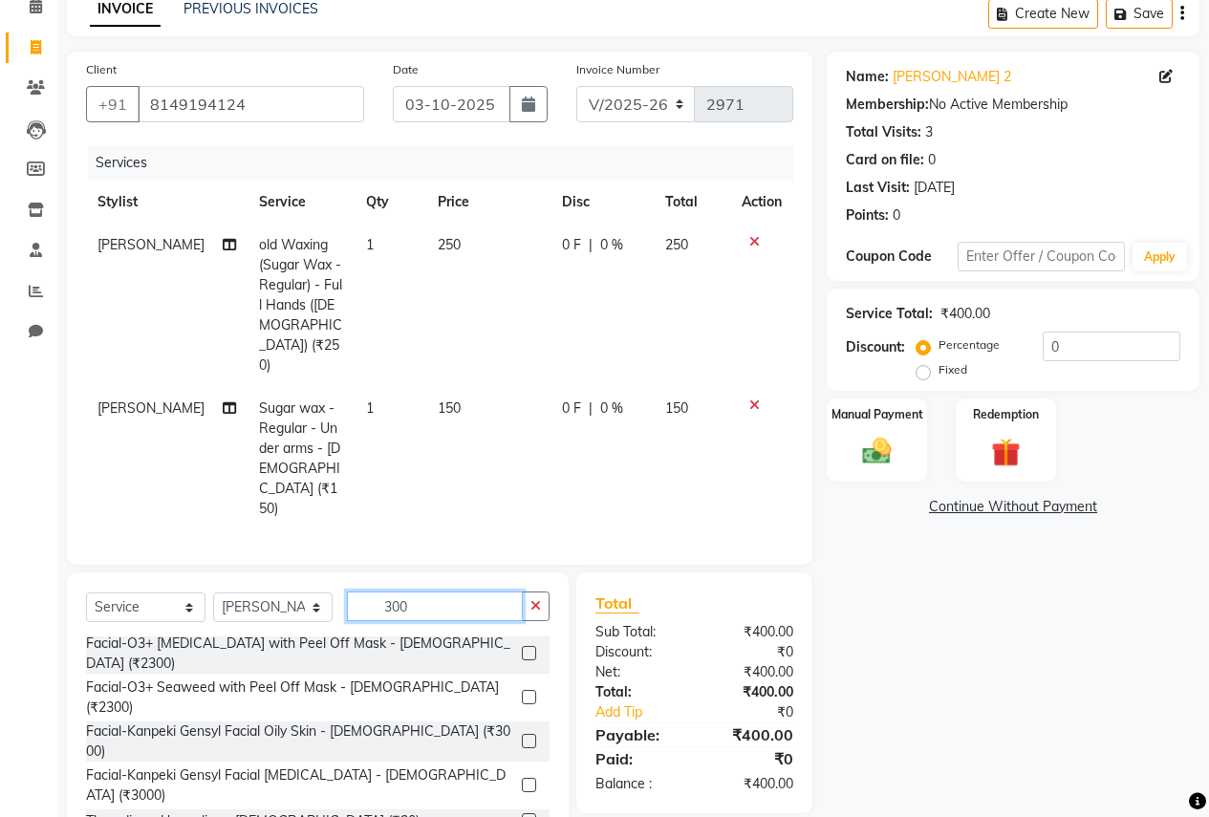
scroll to position [278, 0]
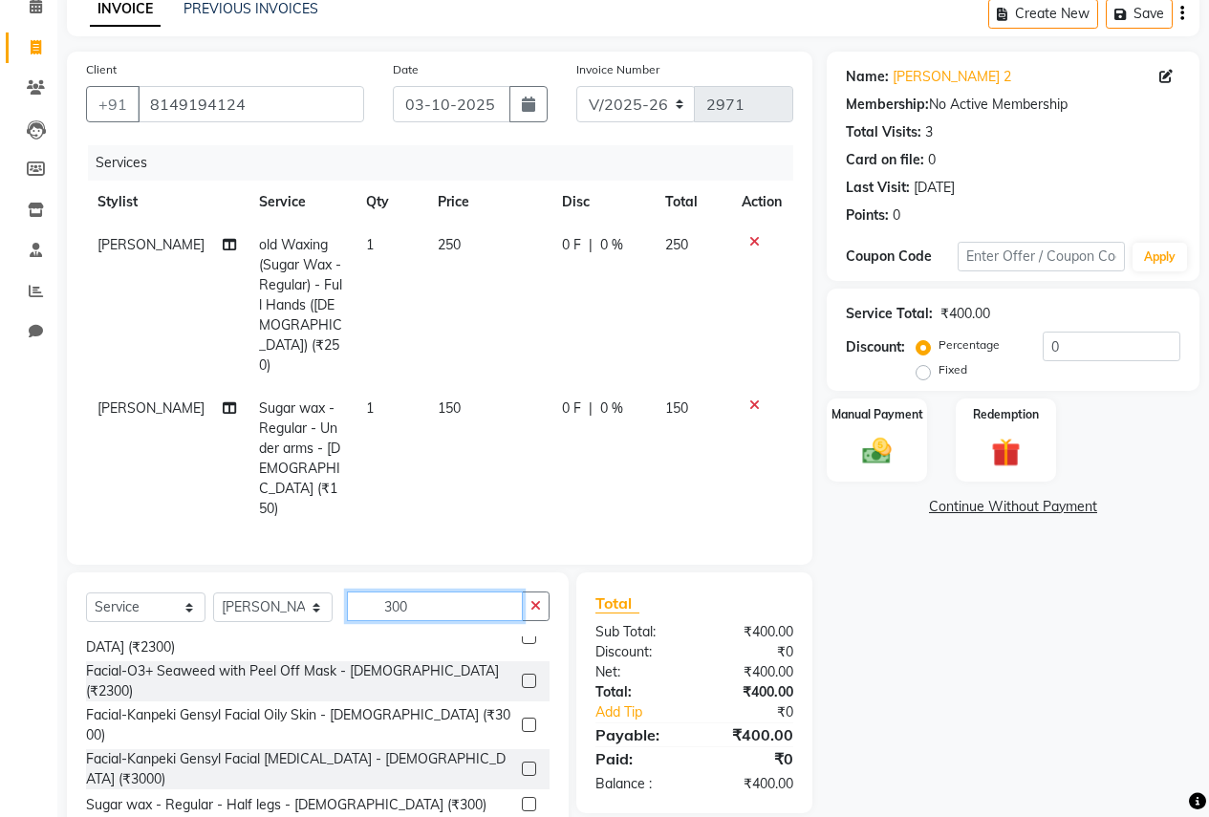
type input "300"
drag, startPoint x: 510, startPoint y: 628, endPoint x: 422, endPoint y: 564, distance: 108.7
click at [522, 797] on label at bounding box center [529, 804] width 14 height 14
click at [522, 799] on input "checkbox" at bounding box center [528, 805] width 12 height 12
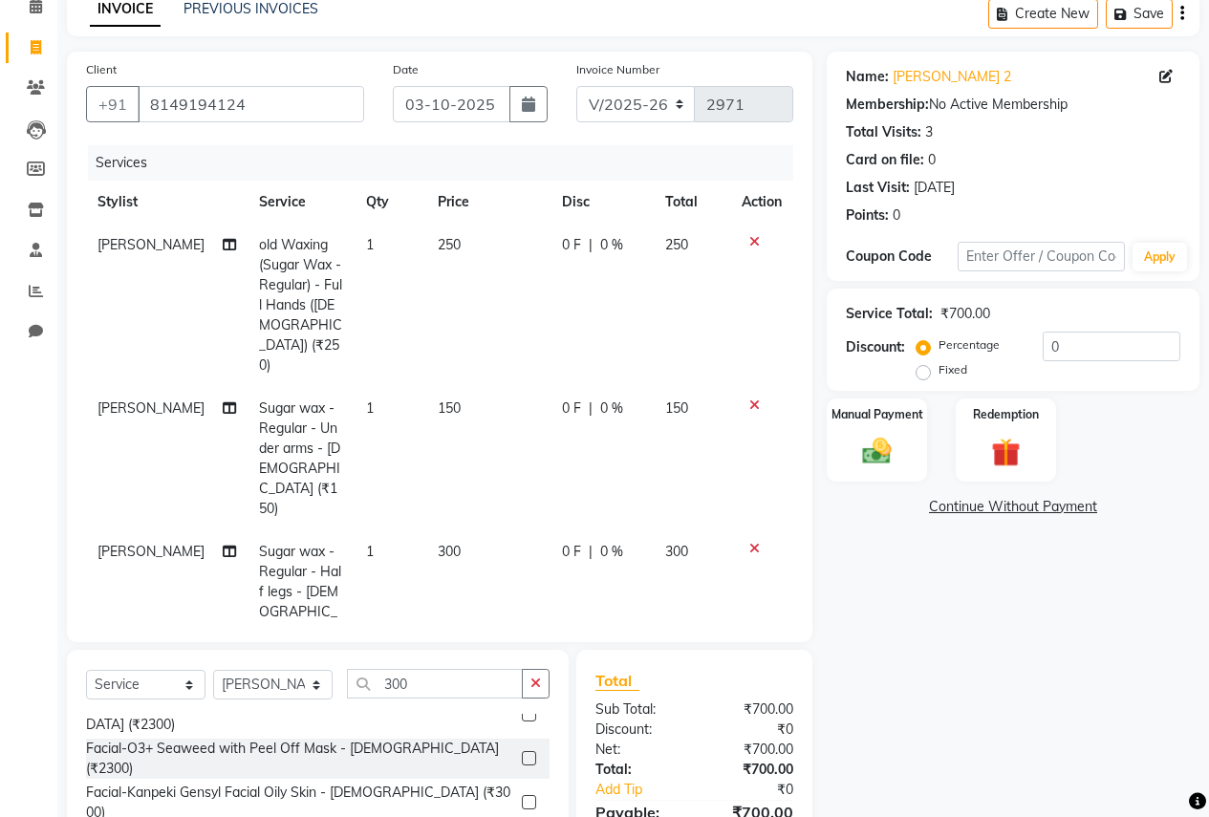
checkbox input "false"
click at [425, 669] on input "300" at bounding box center [435, 684] width 176 height 30
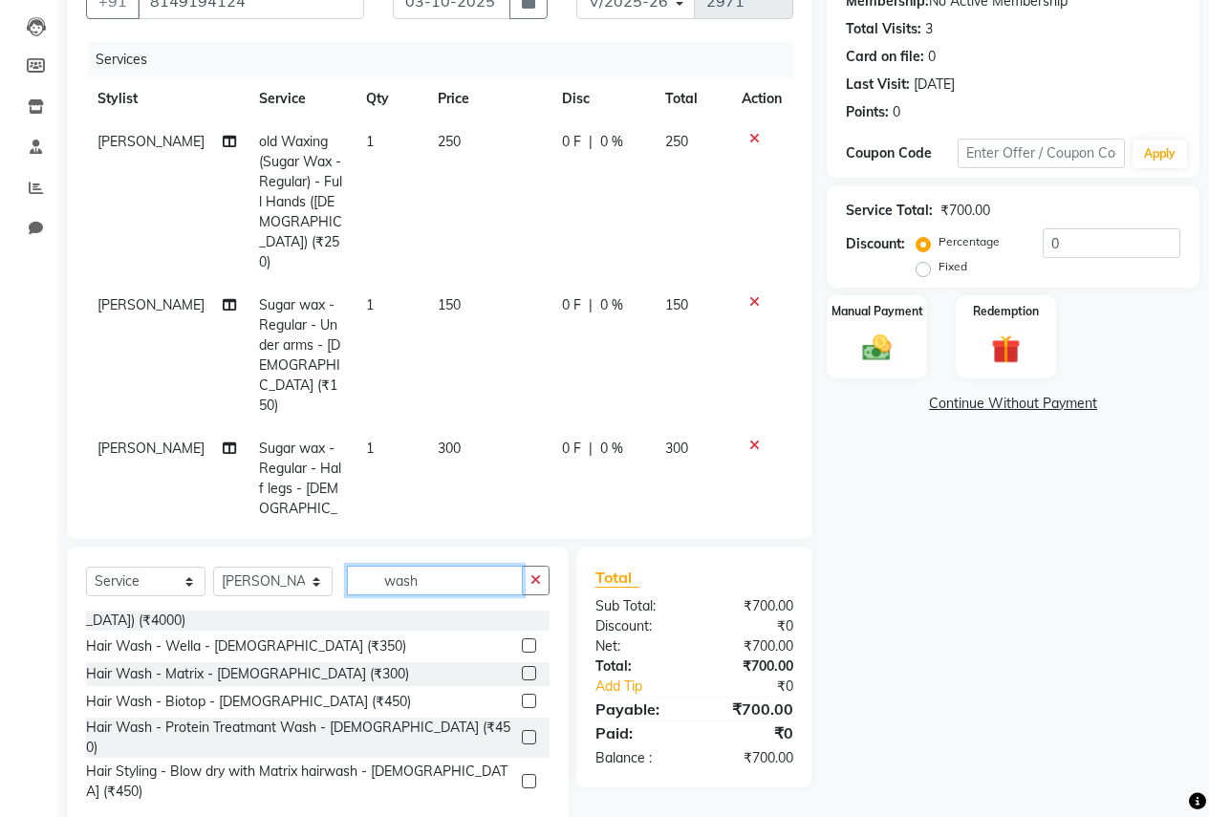
scroll to position [166, 0]
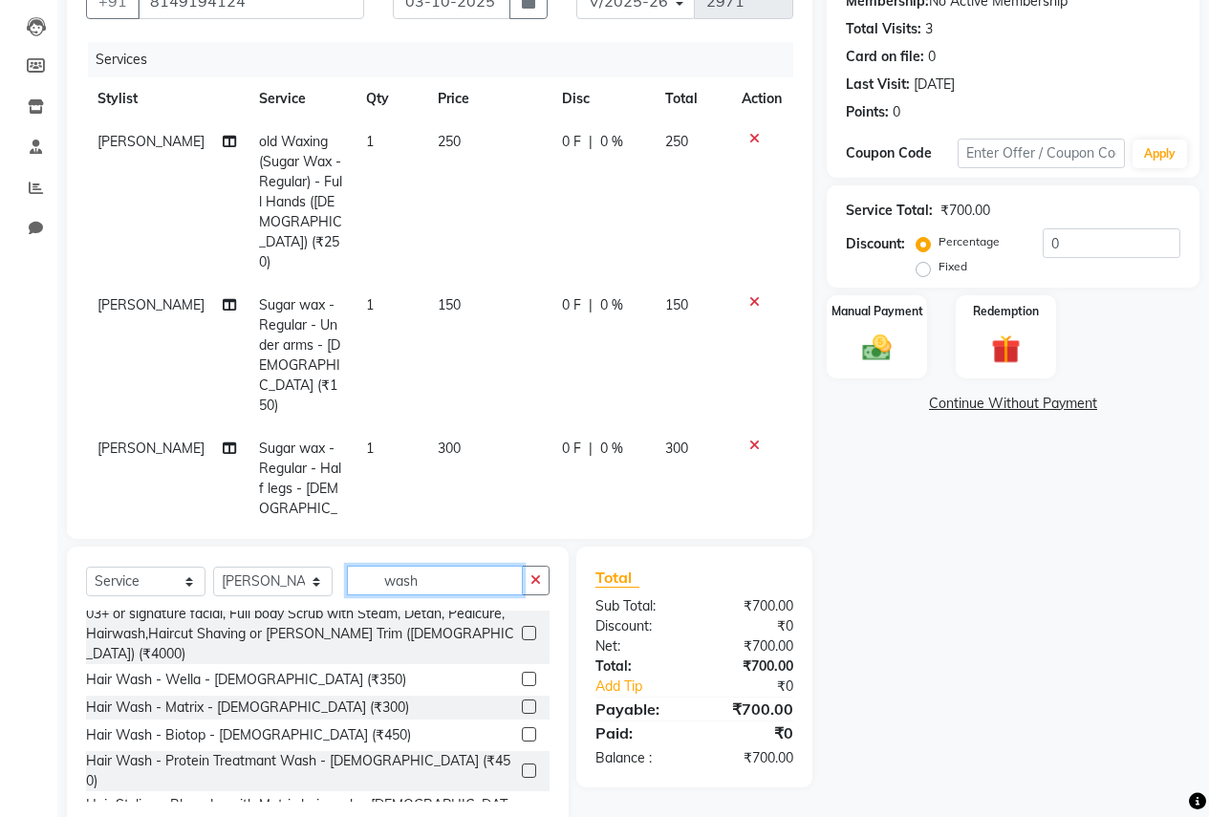
type input "wash"
drag, startPoint x: 510, startPoint y: 644, endPoint x: 484, endPoint y: 410, distance: 235.5
click at [522, 699] on label at bounding box center [529, 706] width 14 height 14
click at [522, 701] on input "checkbox" at bounding box center [528, 707] width 12 height 12
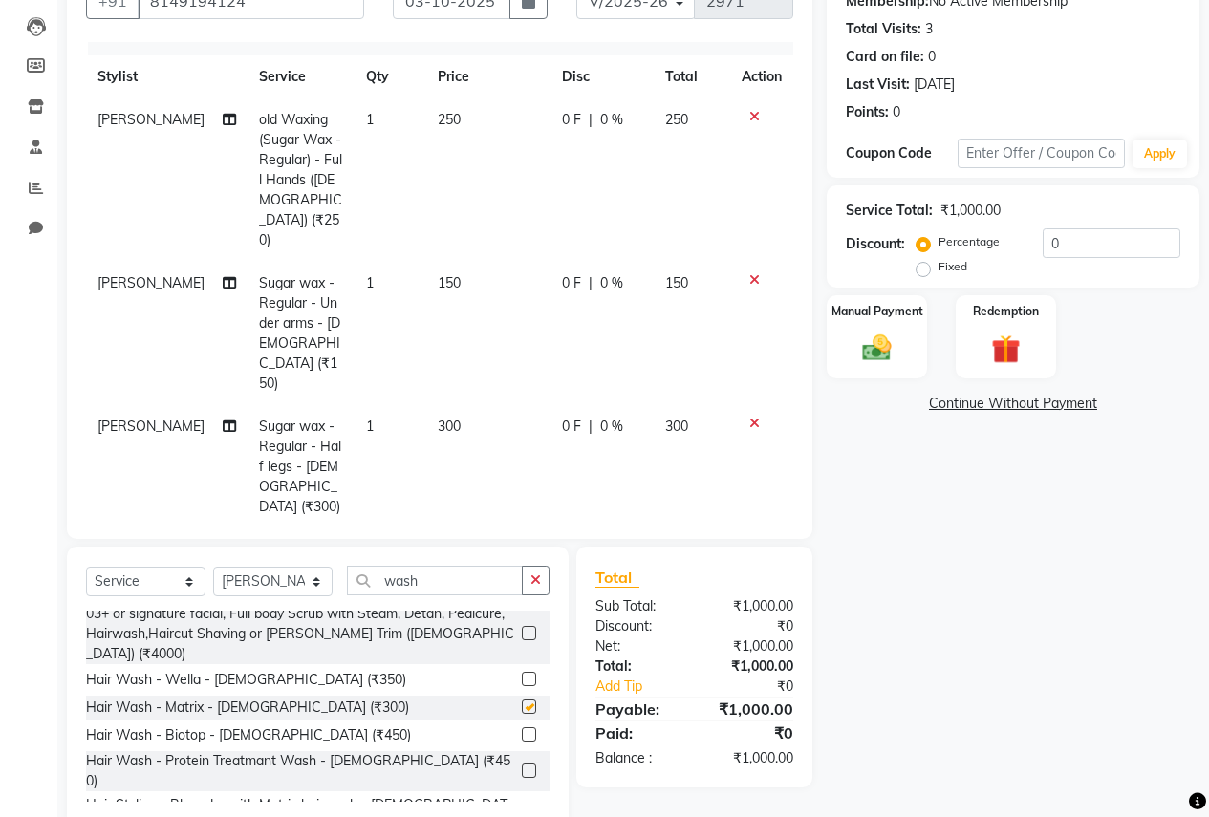
scroll to position [43, 0]
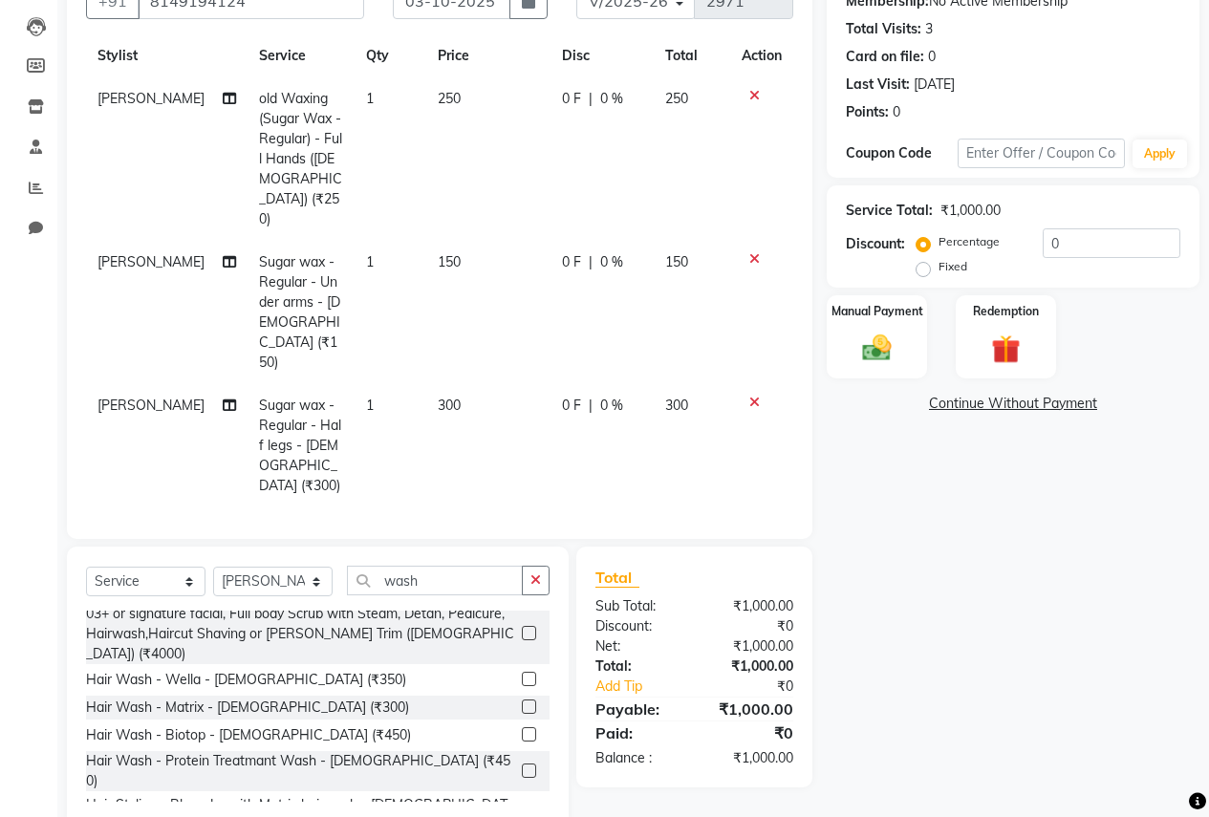
checkbox input "false"
click at [436, 567] on input "wash" at bounding box center [435, 581] width 176 height 30
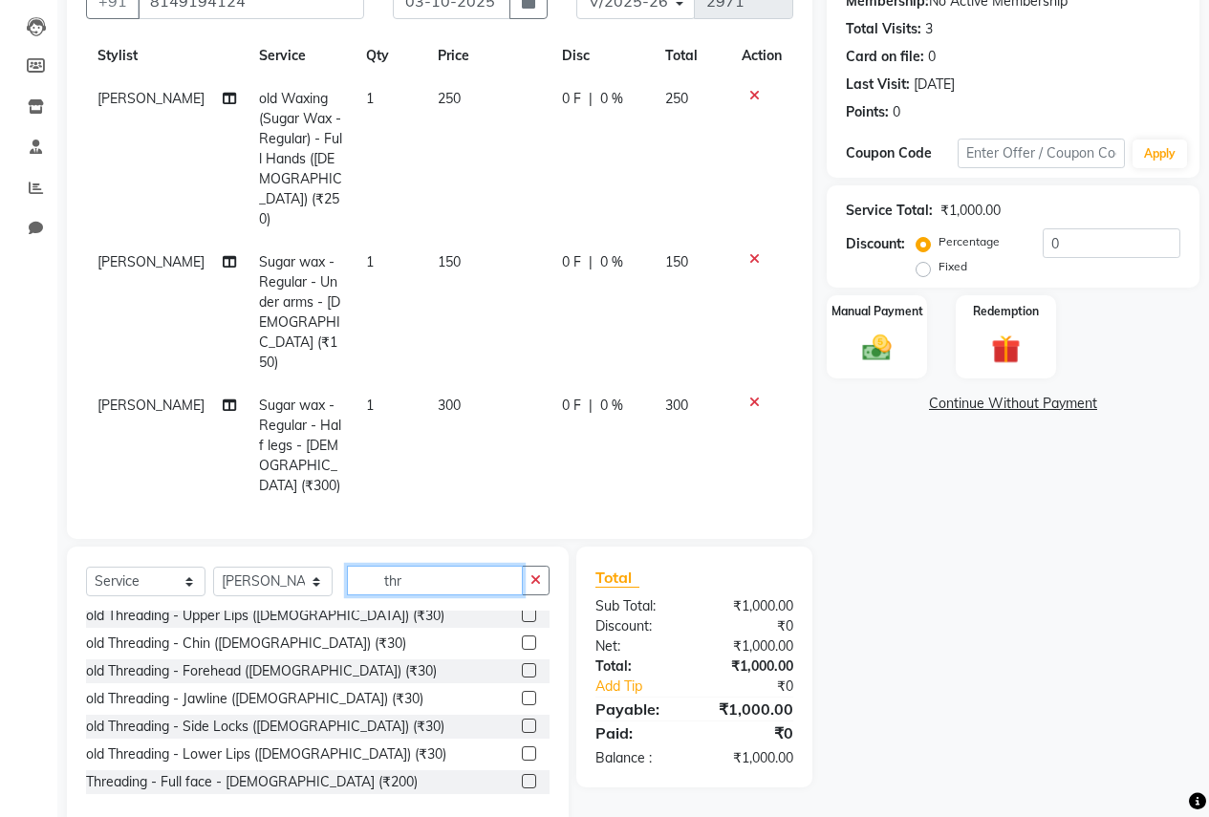
scroll to position [96, 0]
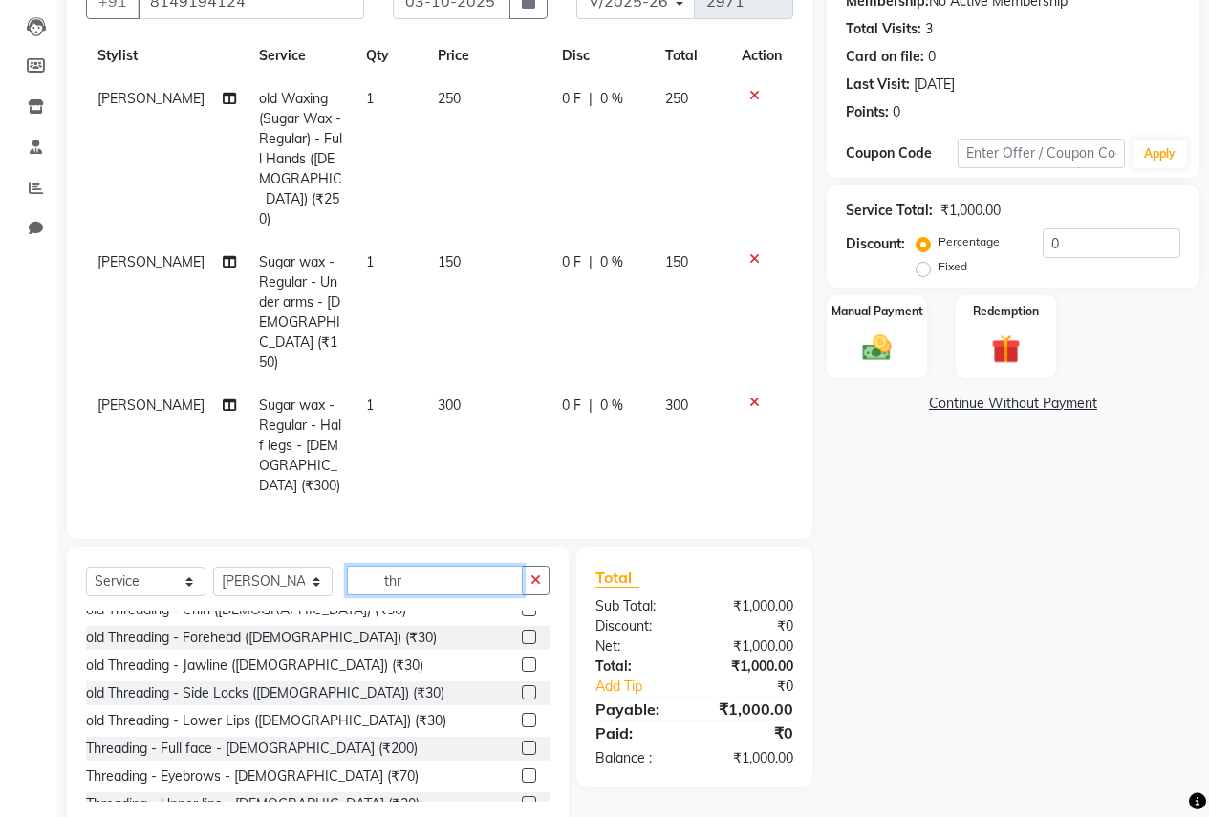
type input "thr"
click at [522, 775] on label at bounding box center [529, 775] width 14 height 14
click at [522, 775] on input "checkbox" at bounding box center [528, 776] width 12 height 12
checkbox input "false"
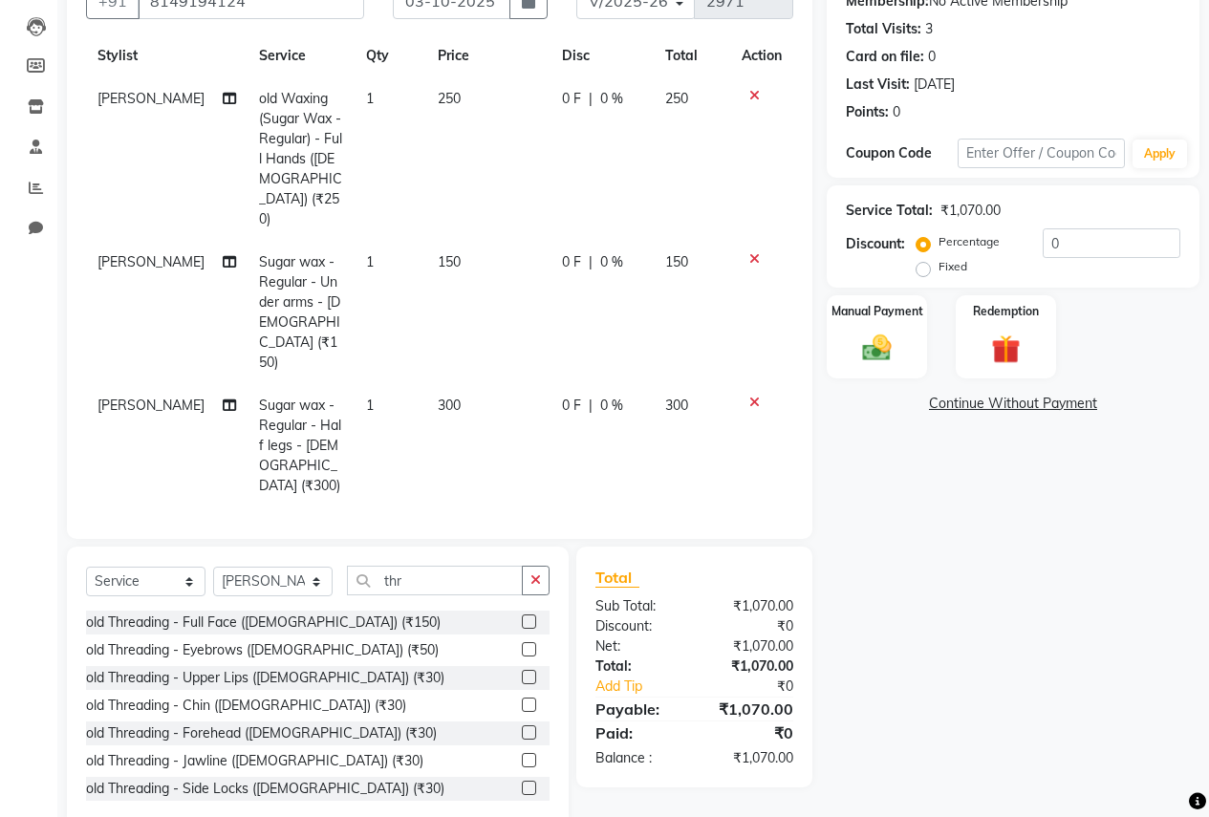
click at [522, 676] on label at bounding box center [529, 677] width 14 height 14
click at [522, 676] on input "checkbox" at bounding box center [528, 678] width 12 height 12
checkbox input "false"
click at [916, 347] on div "Manual Payment" at bounding box center [876, 336] width 100 height 83
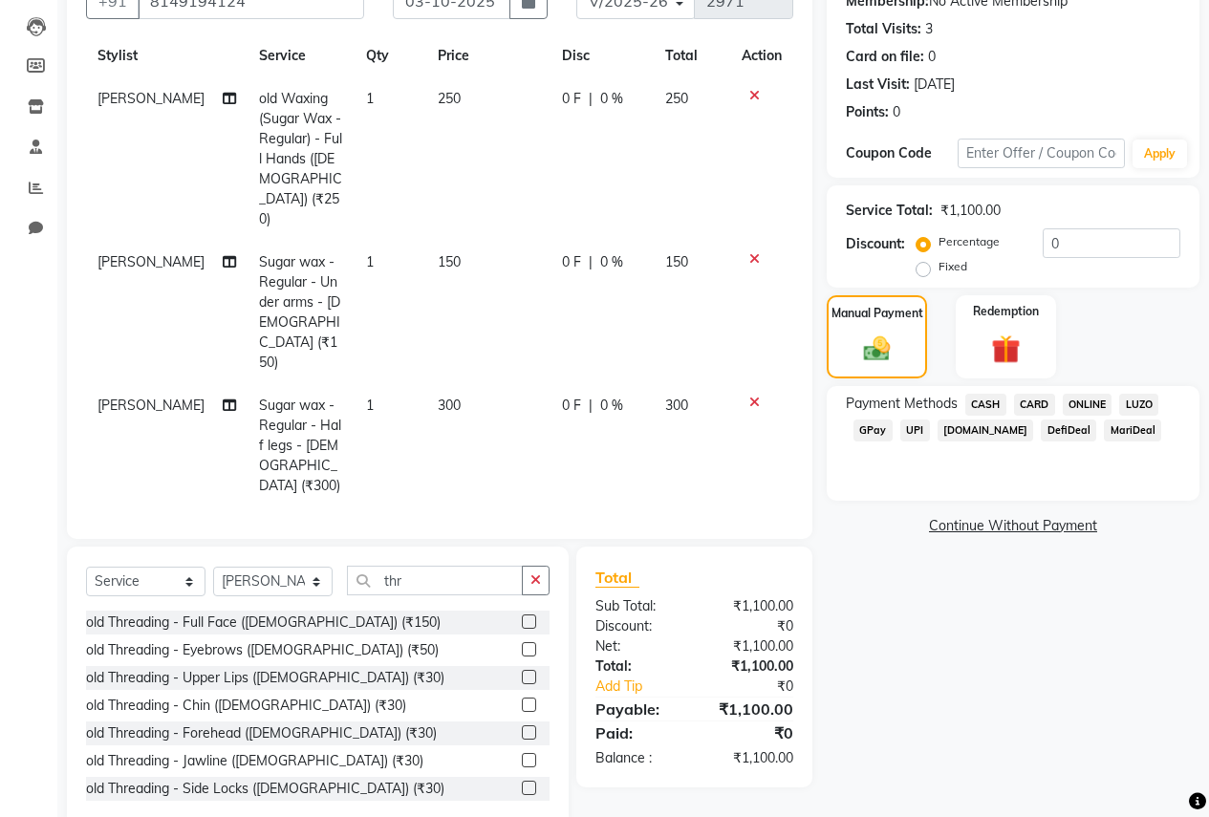
click at [1102, 401] on span "ONLINE" at bounding box center [1087, 405] width 50 height 22
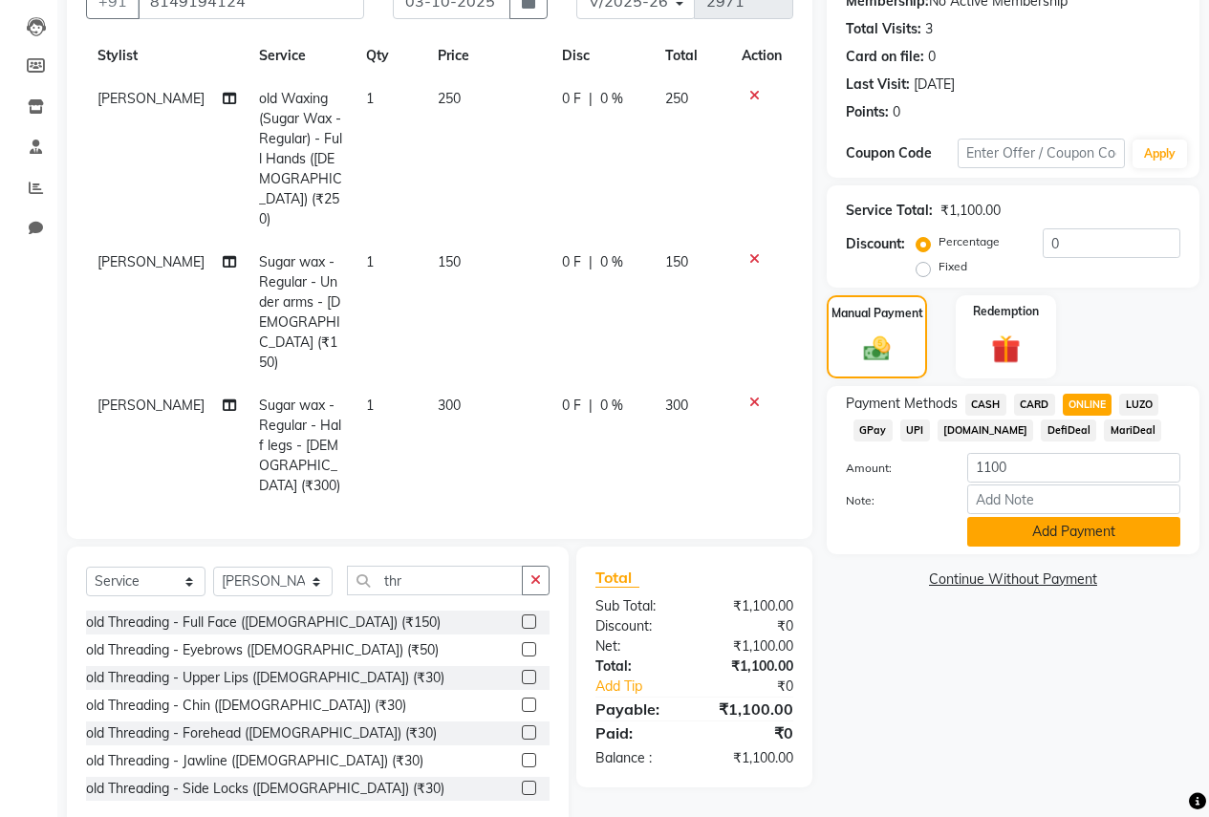
click at [1065, 539] on button "Add Payment" at bounding box center [1073, 532] width 213 height 30
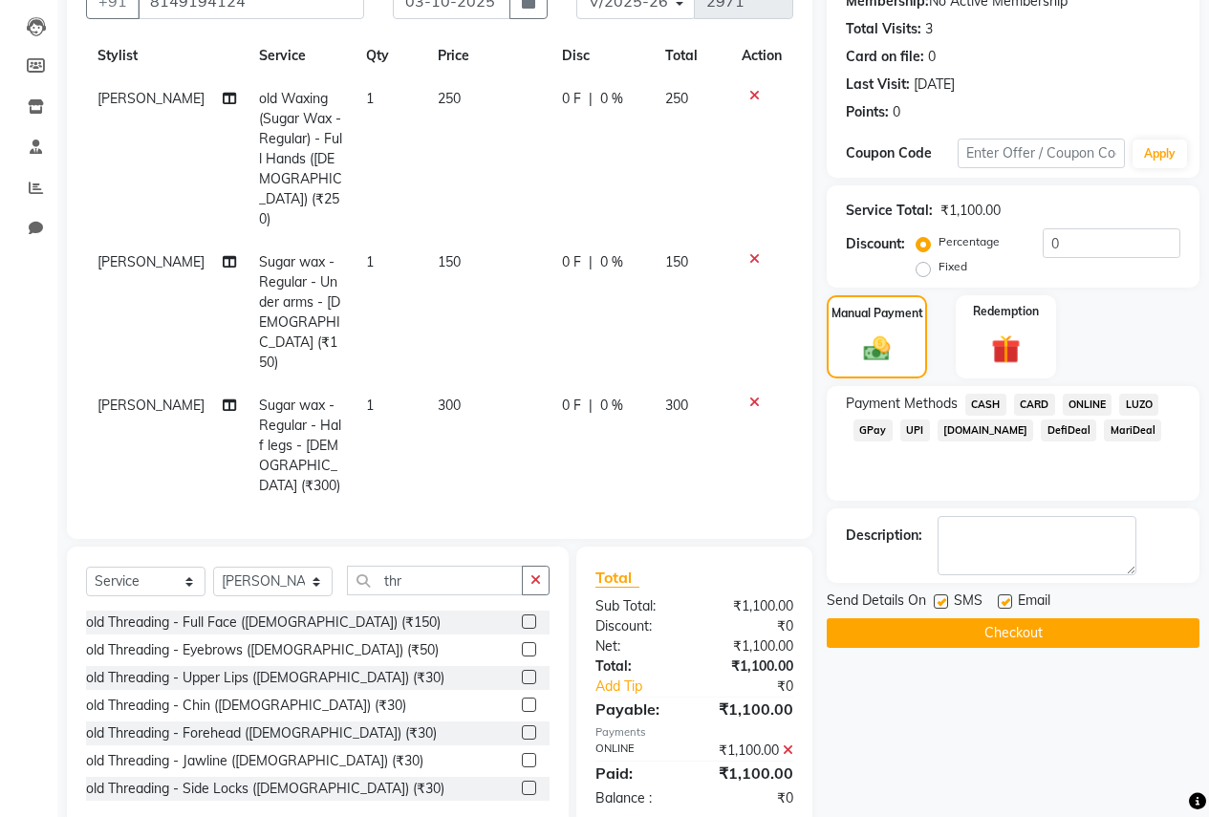
click at [1037, 632] on button "Checkout" at bounding box center [1012, 633] width 373 height 30
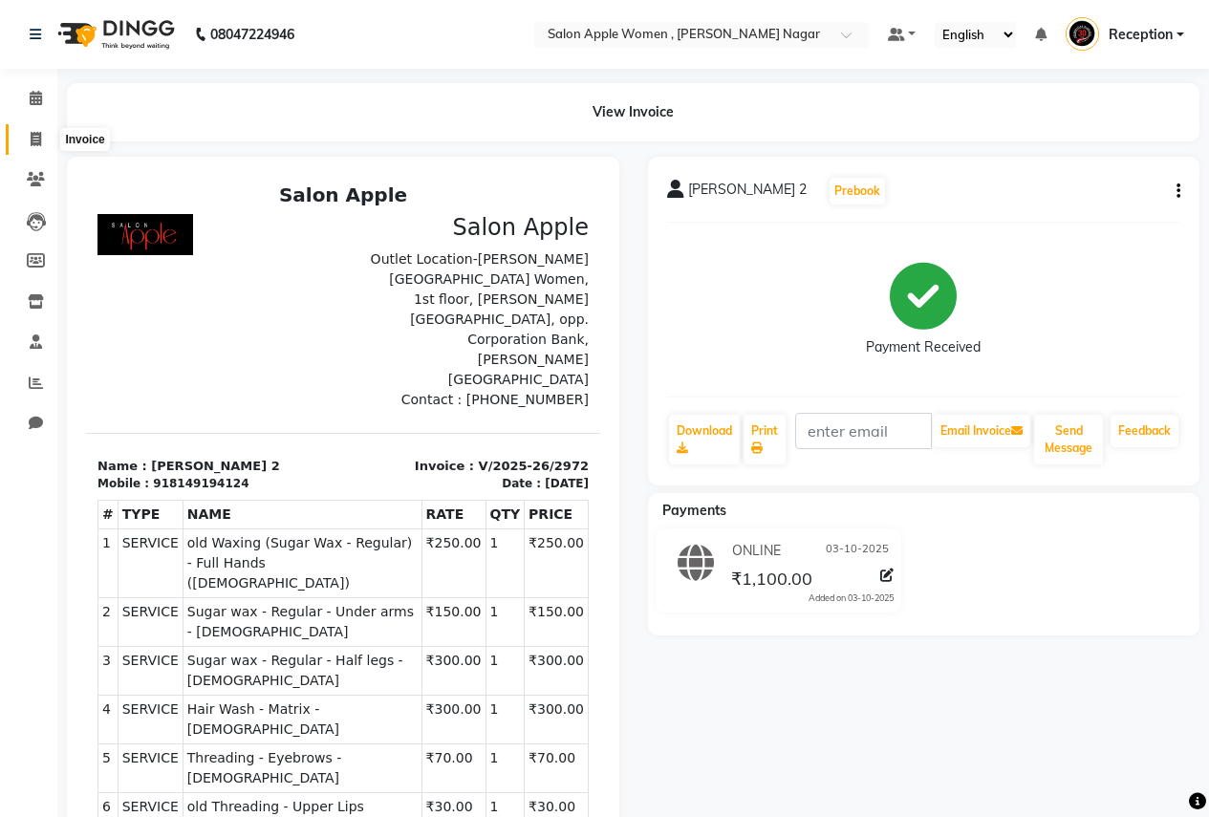
drag, startPoint x: 29, startPoint y: 139, endPoint x: 40, endPoint y: 154, distance: 19.1
click at [29, 139] on span at bounding box center [35, 140] width 33 height 22
select select "96"
select select "service"
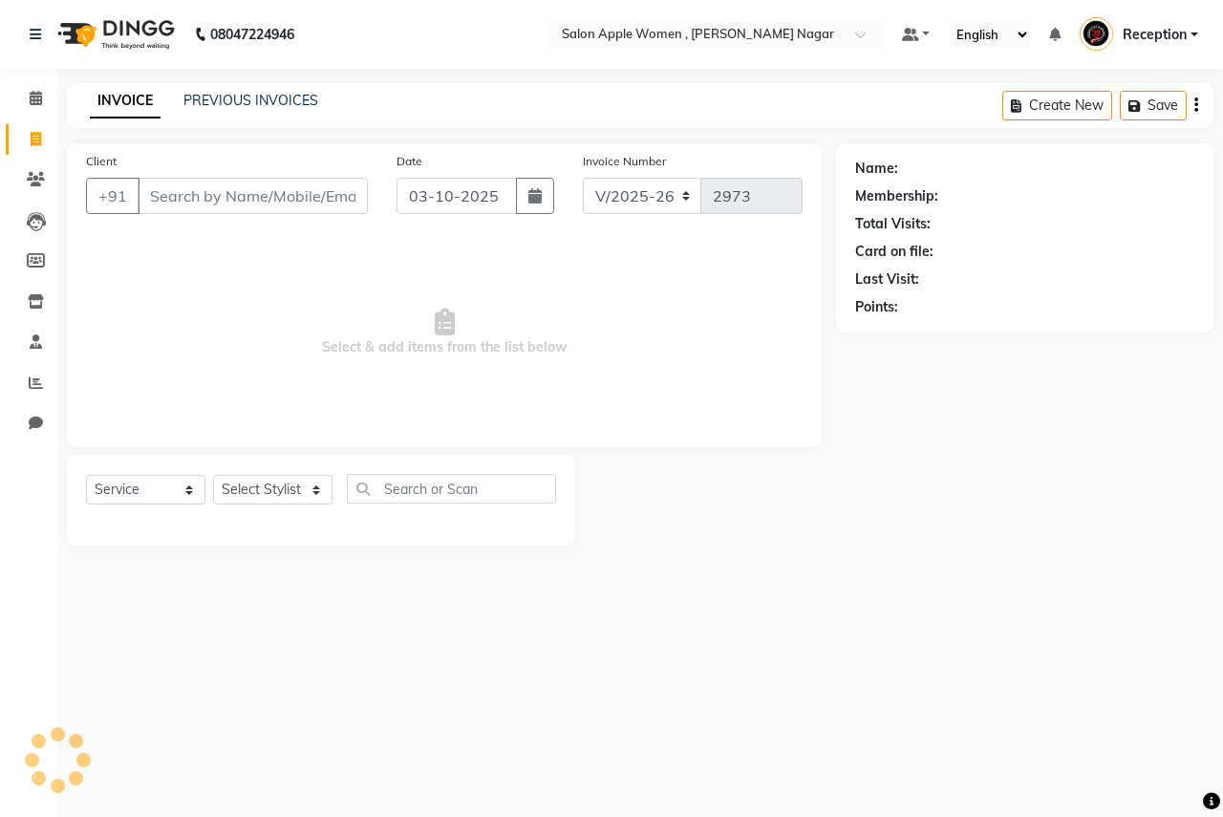
click at [194, 196] on input "Client" at bounding box center [253, 196] width 230 height 36
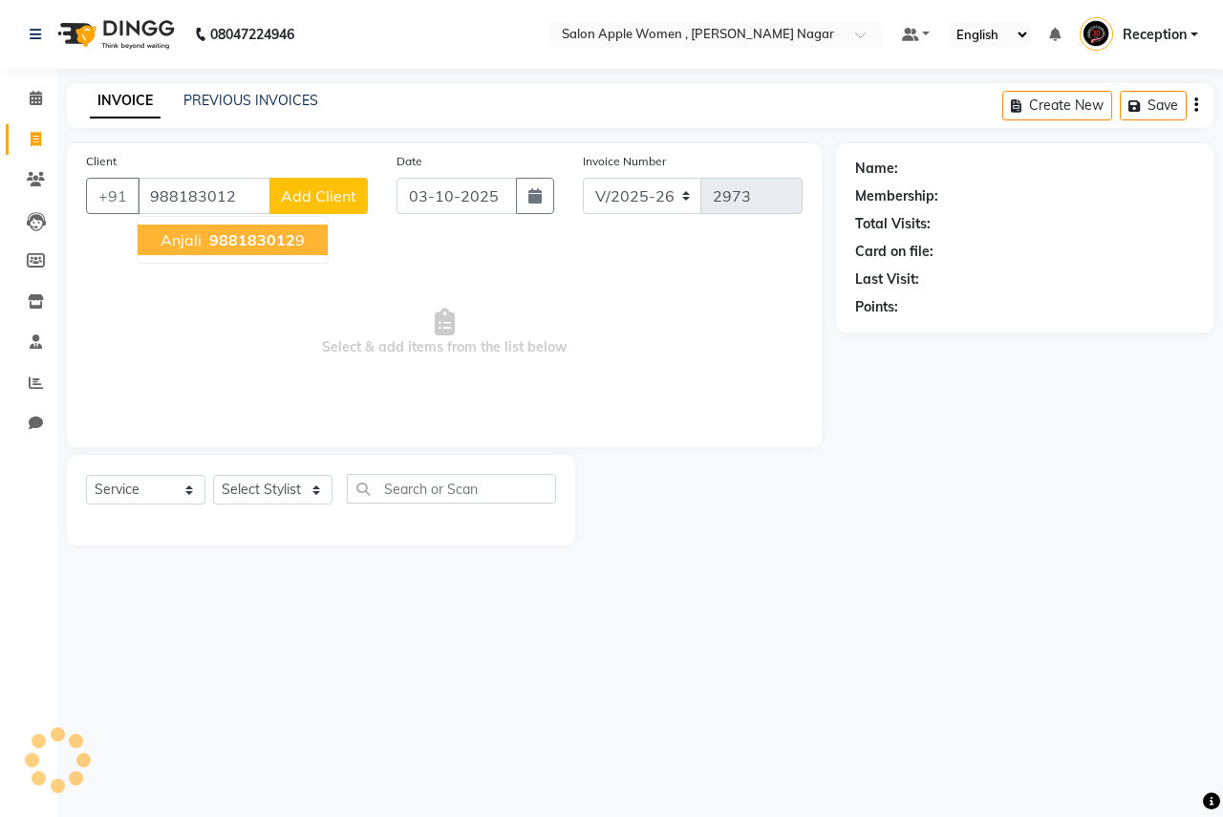
click at [209, 238] on span "988183012" at bounding box center [252, 239] width 86 height 19
type input "9881830129"
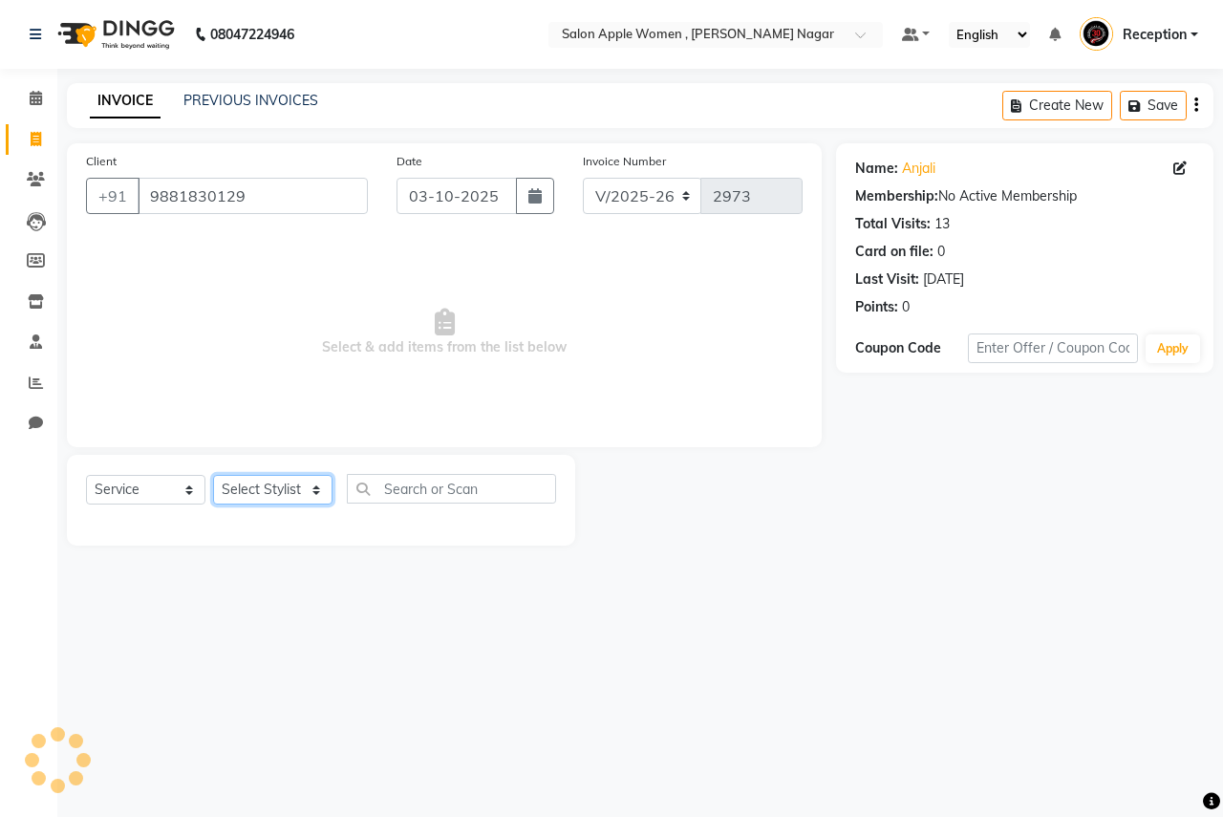
click at [241, 489] on select "Select Stylist [PERSON_NAME] [PERSON_NAME] [PERSON_NAME] [PERSON_NAME] Jyoti Ra…" at bounding box center [272, 490] width 119 height 30
select select "7680"
click at [213, 475] on select "Select Stylist [PERSON_NAME] [PERSON_NAME] [PERSON_NAME] [PERSON_NAME] Jyoti Ra…" at bounding box center [272, 490] width 119 height 30
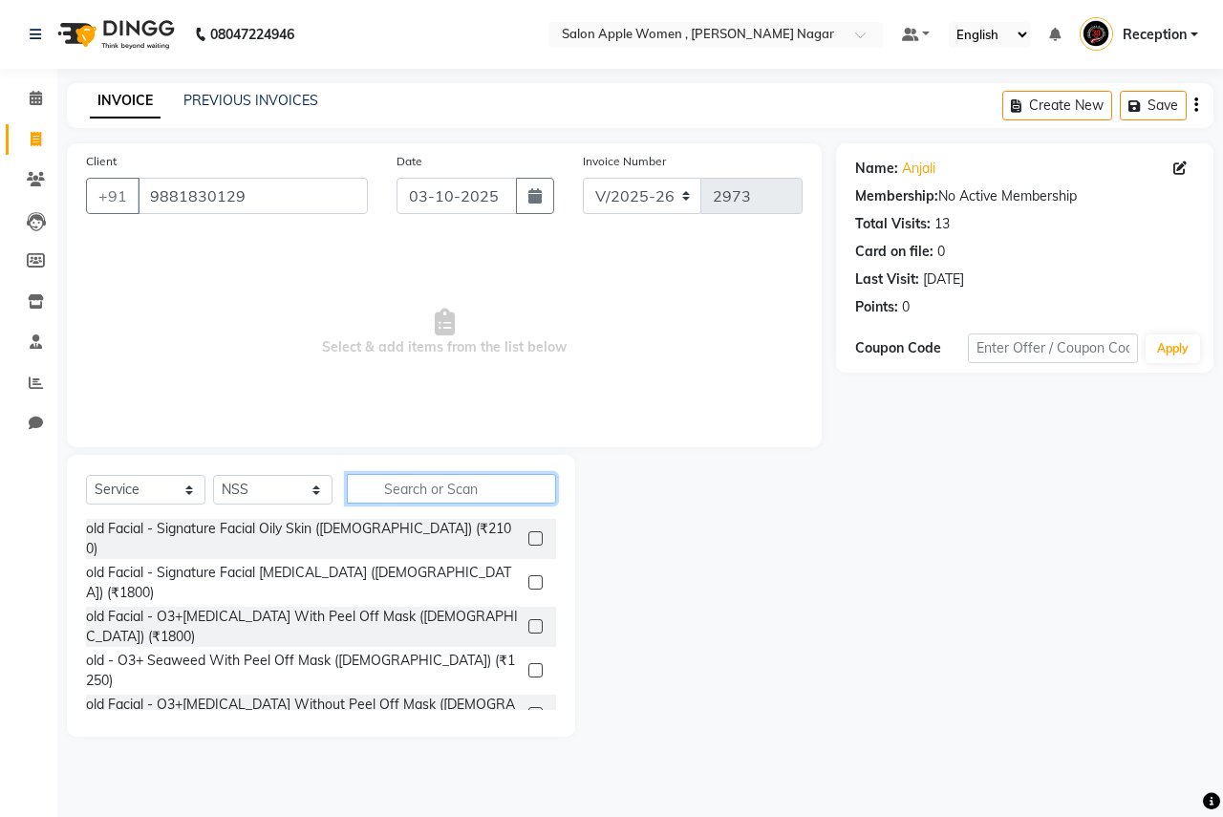
drag, startPoint x: 453, startPoint y: 484, endPoint x: 445, endPoint y: 478, distance: 10.2
click at [453, 483] on input "text" at bounding box center [451, 489] width 209 height 30
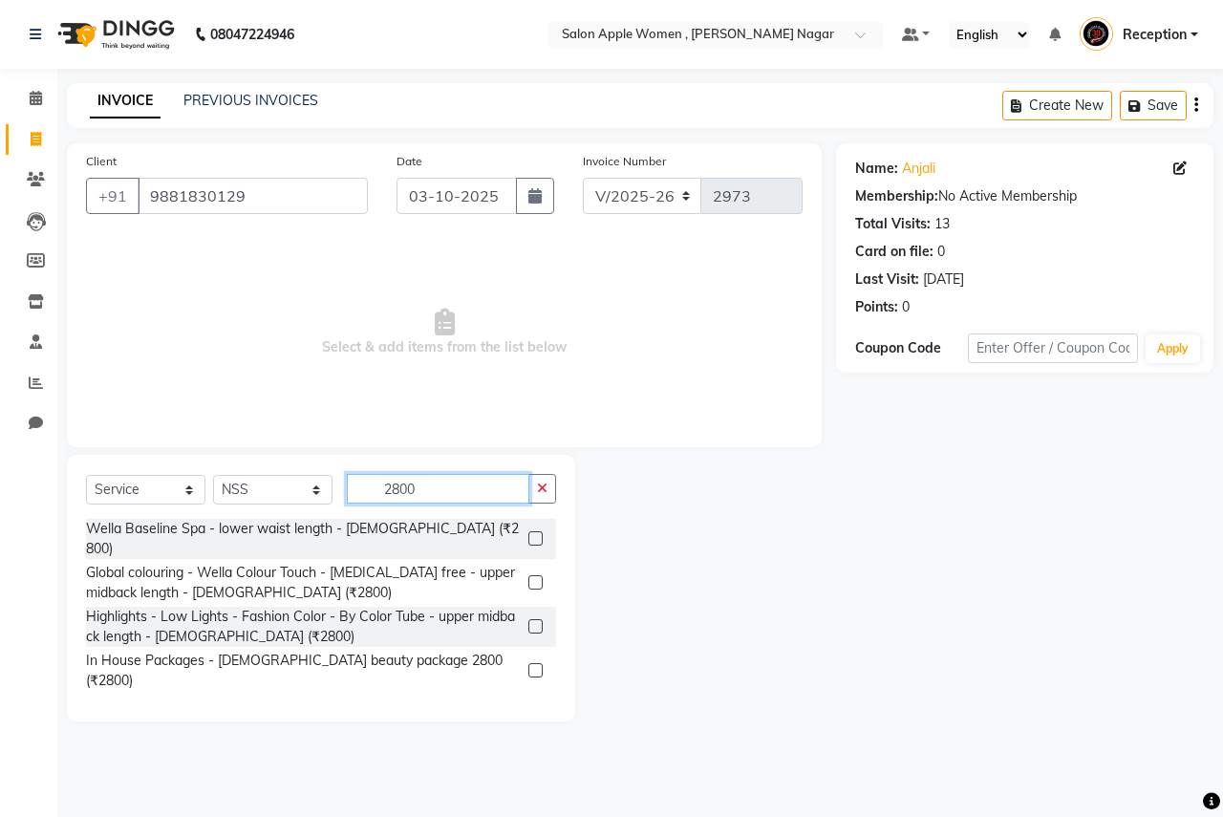
type input "2800"
click at [531, 663] on label at bounding box center [535, 670] width 14 height 14
click at [531, 665] on input "checkbox" at bounding box center [534, 671] width 12 height 12
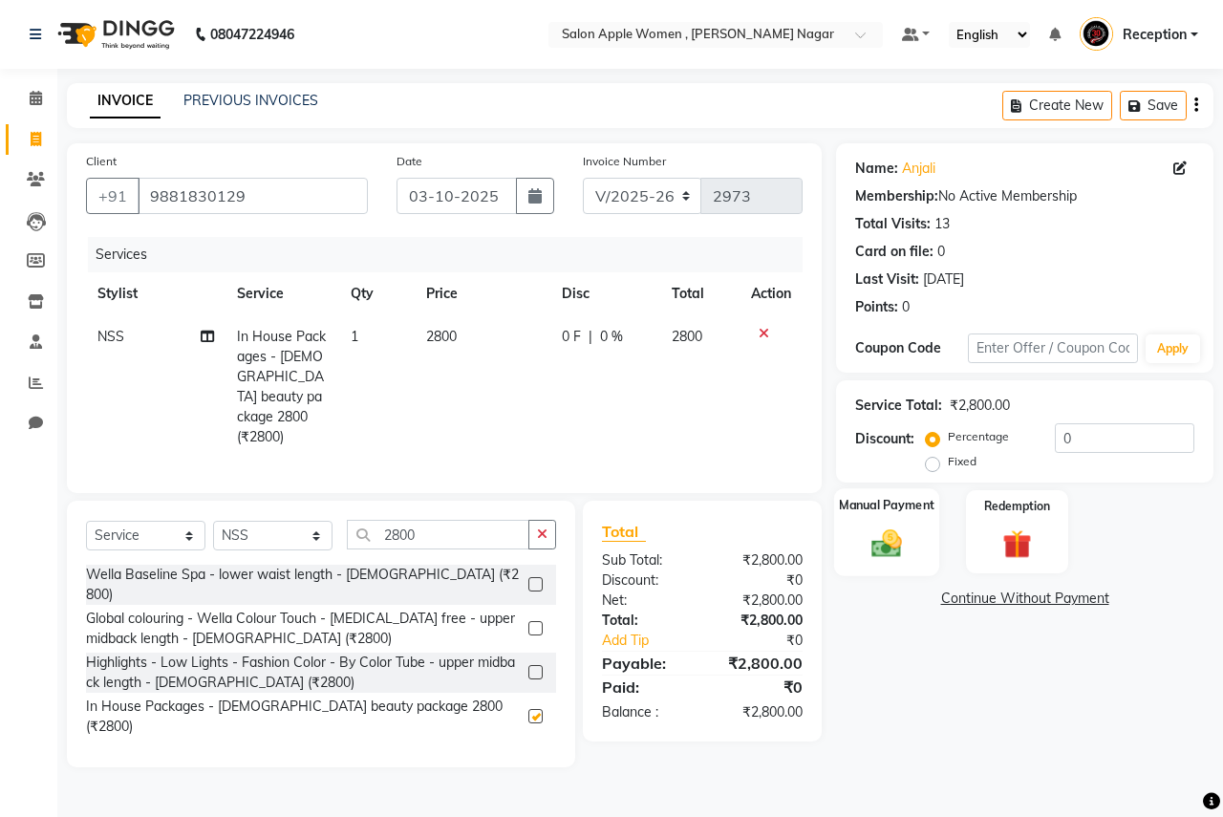
checkbox input "false"
click at [889, 537] on img at bounding box center [887, 542] width 50 height 35
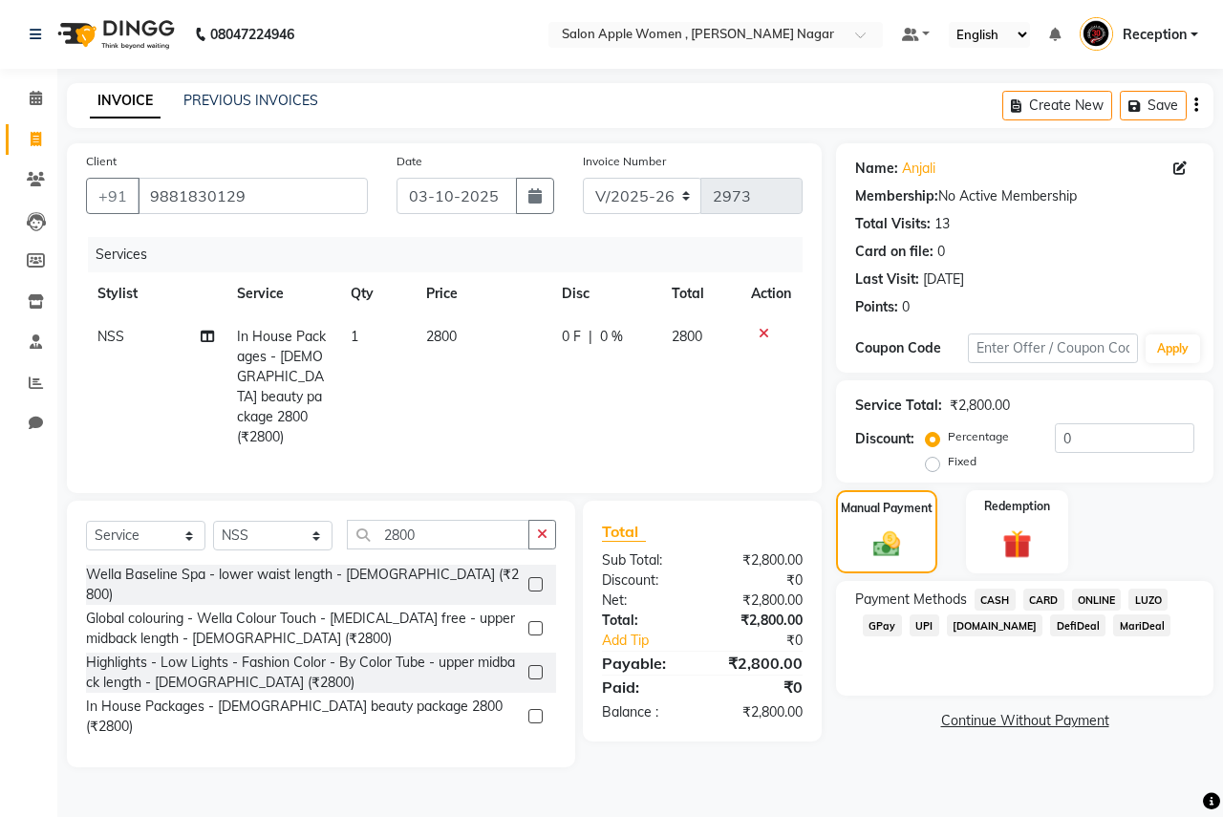
click at [1080, 599] on span "ONLINE" at bounding box center [1097, 600] width 50 height 22
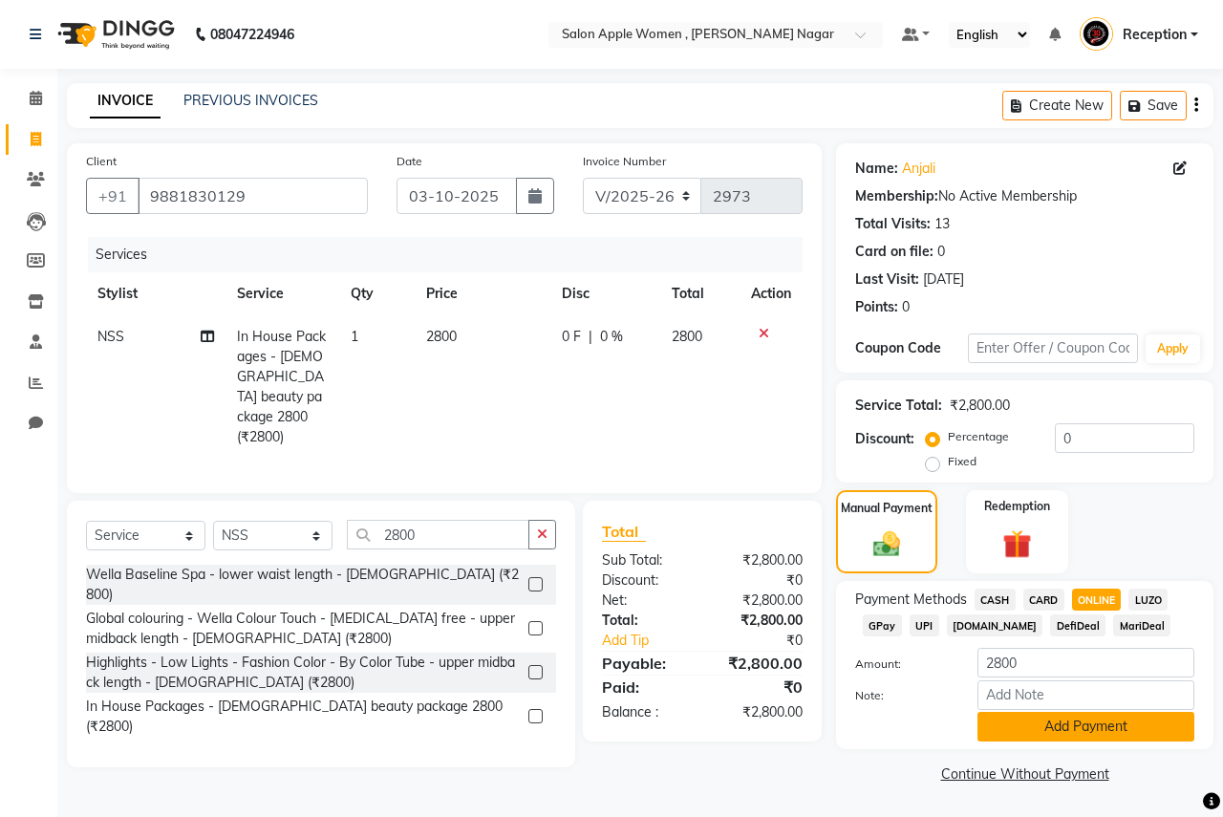
click at [1080, 719] on button "Add Payment" at bounding box center [1085, 727] width 217 height 30
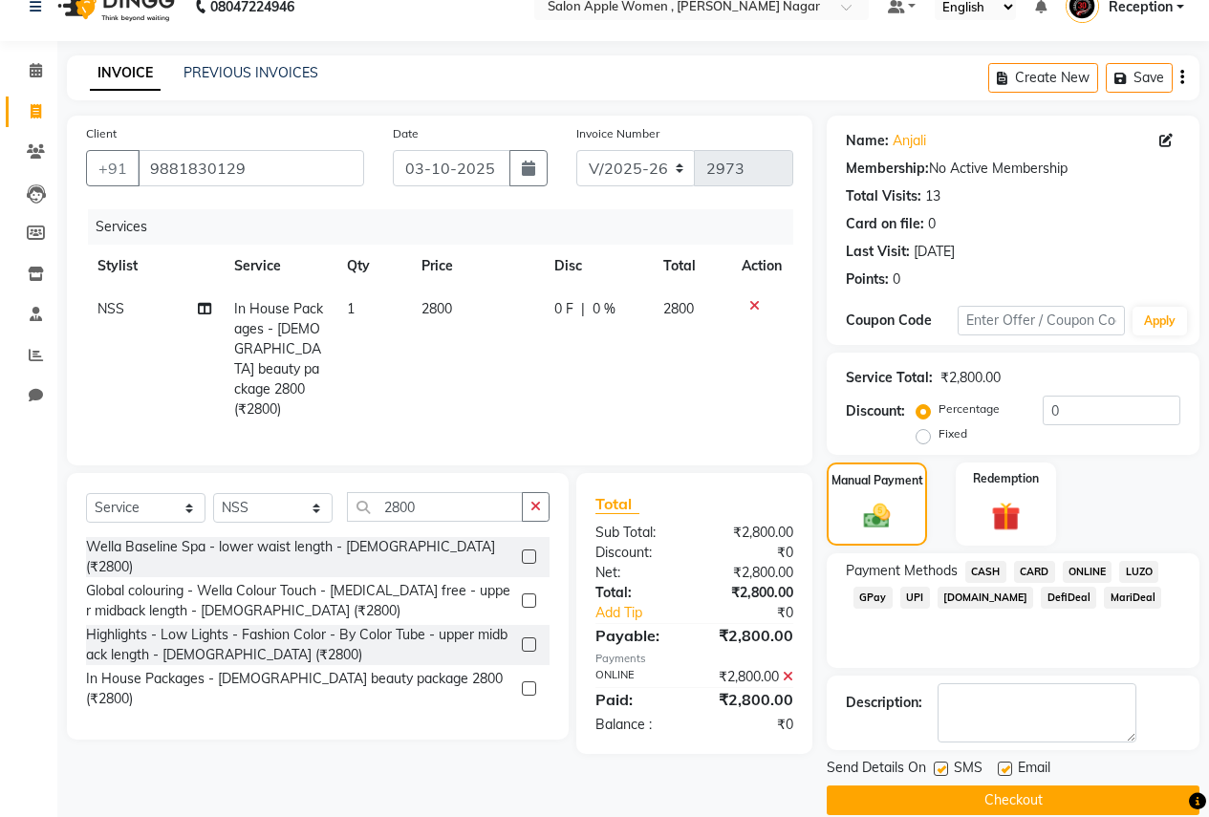
scroll to position [54, 0]
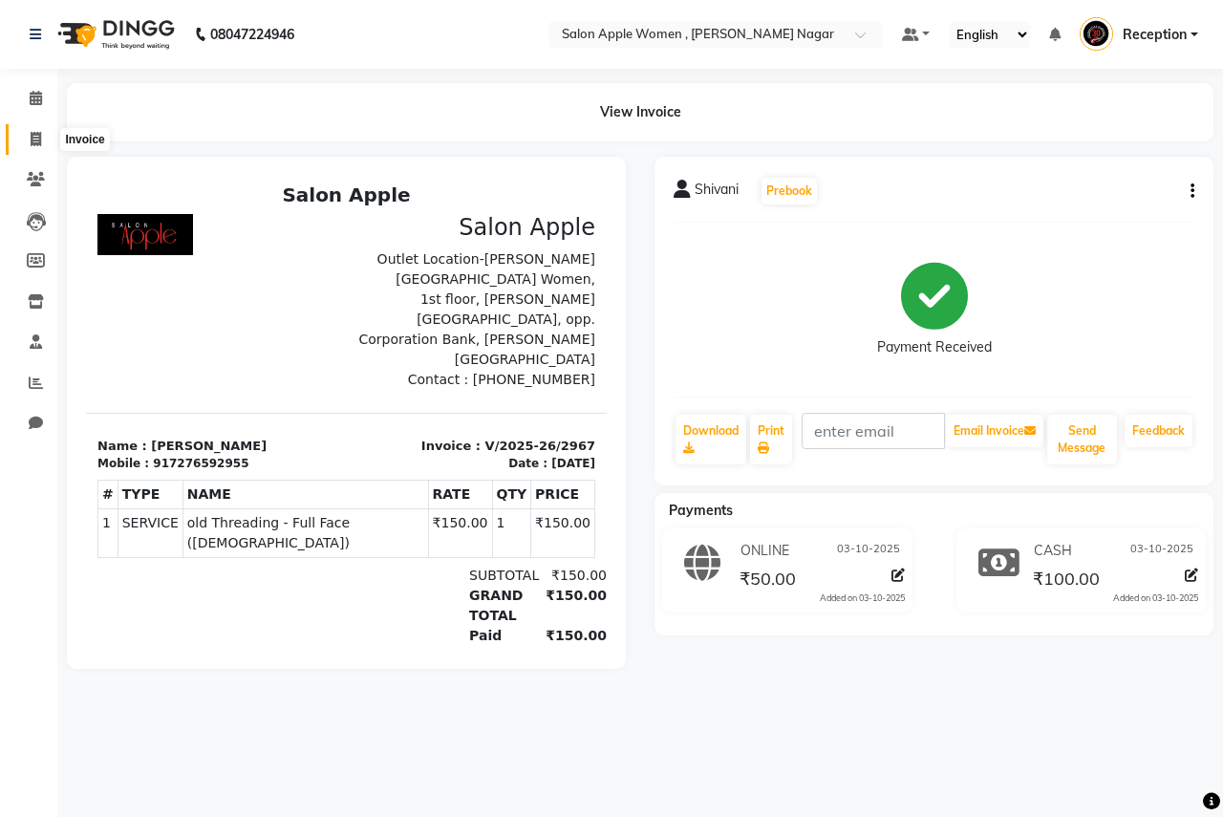
click at [35, 132] on icon at bounding box center [36, 139] width 11 height 14
select select "96"
select select "service"
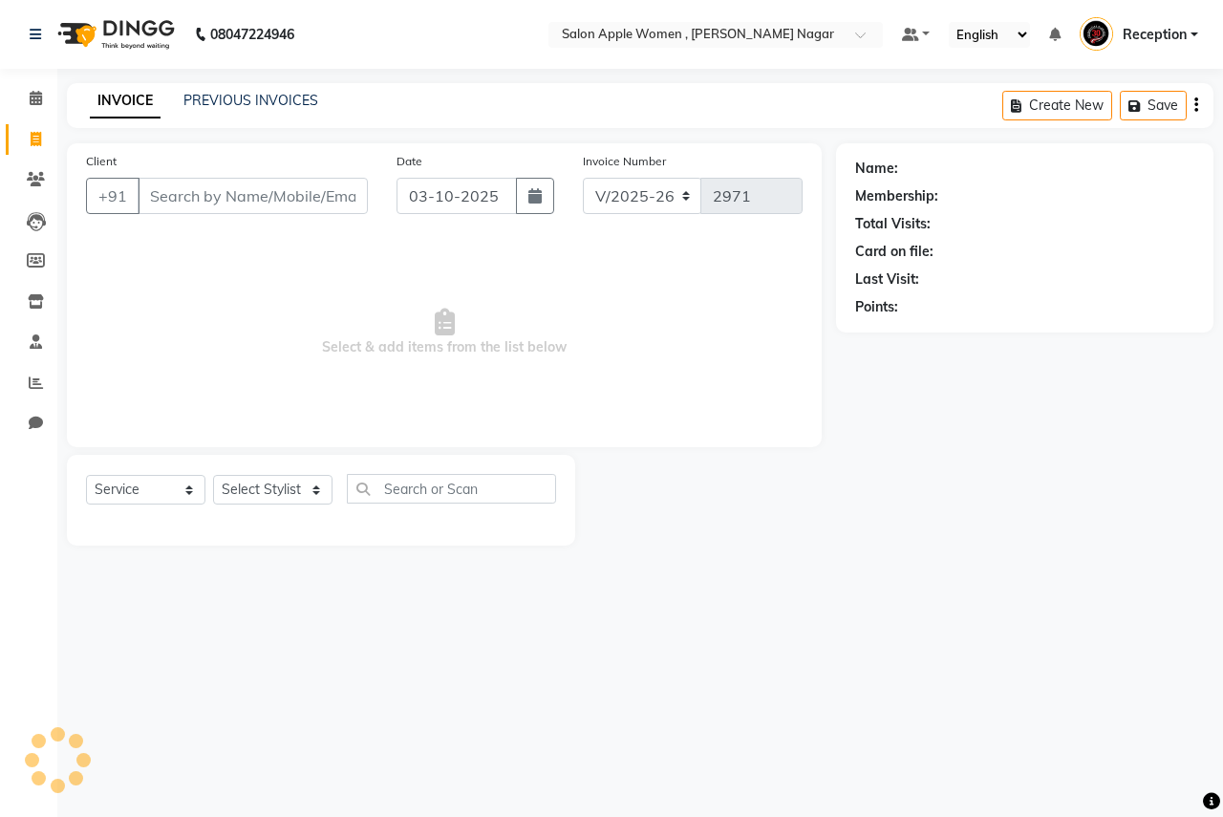
drag, startPoint x: 200, startPoint y: 178, endPoint x: 205, endPoint y: 188, distance: 12.0
click at [200, 179] on div "Client +91" at bounding box center [227, 190] width 310 height 78
click at [232, 210] on input "Client" at bounding box center [253, 196] width 230 height 36
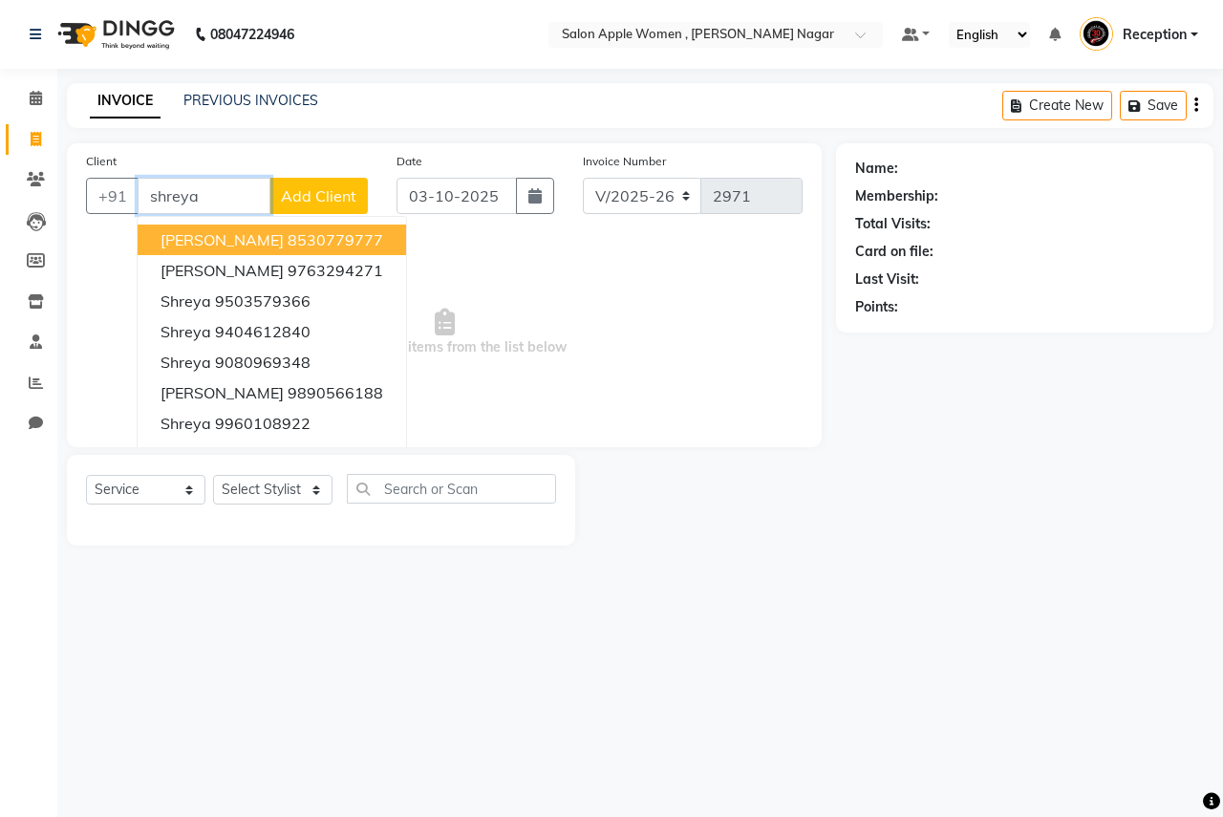
click at [217, 197] on input "shreya" at bounding box center [204, 196] width 133 height 36
type input "d"
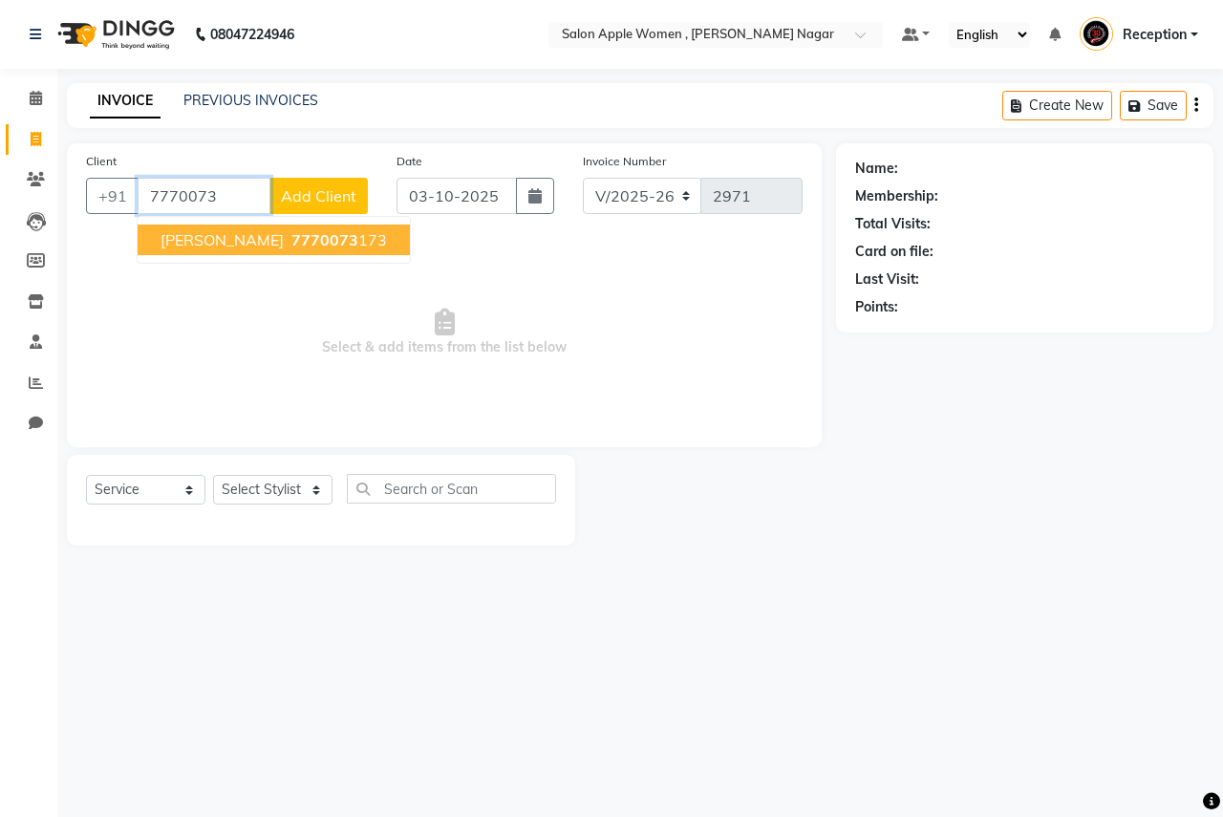
drag, startPoint x: 197, startPoint y: 245, endPoint x: 194, endPoint y: 269, distance: 25.0
click at [197, 244] on span "shriya shinde" at bounding box center [222, 239] width 123 height 19
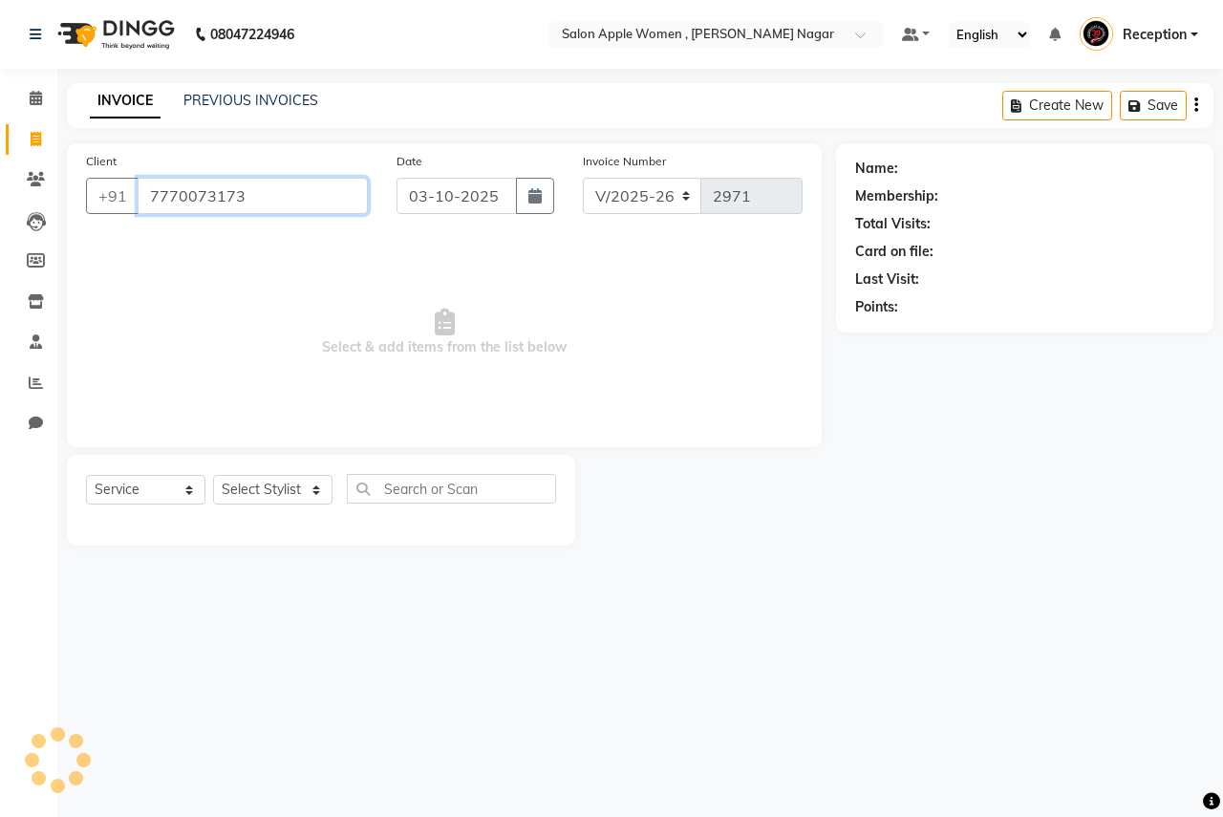
type input "7770073173"
select select "1: Object"
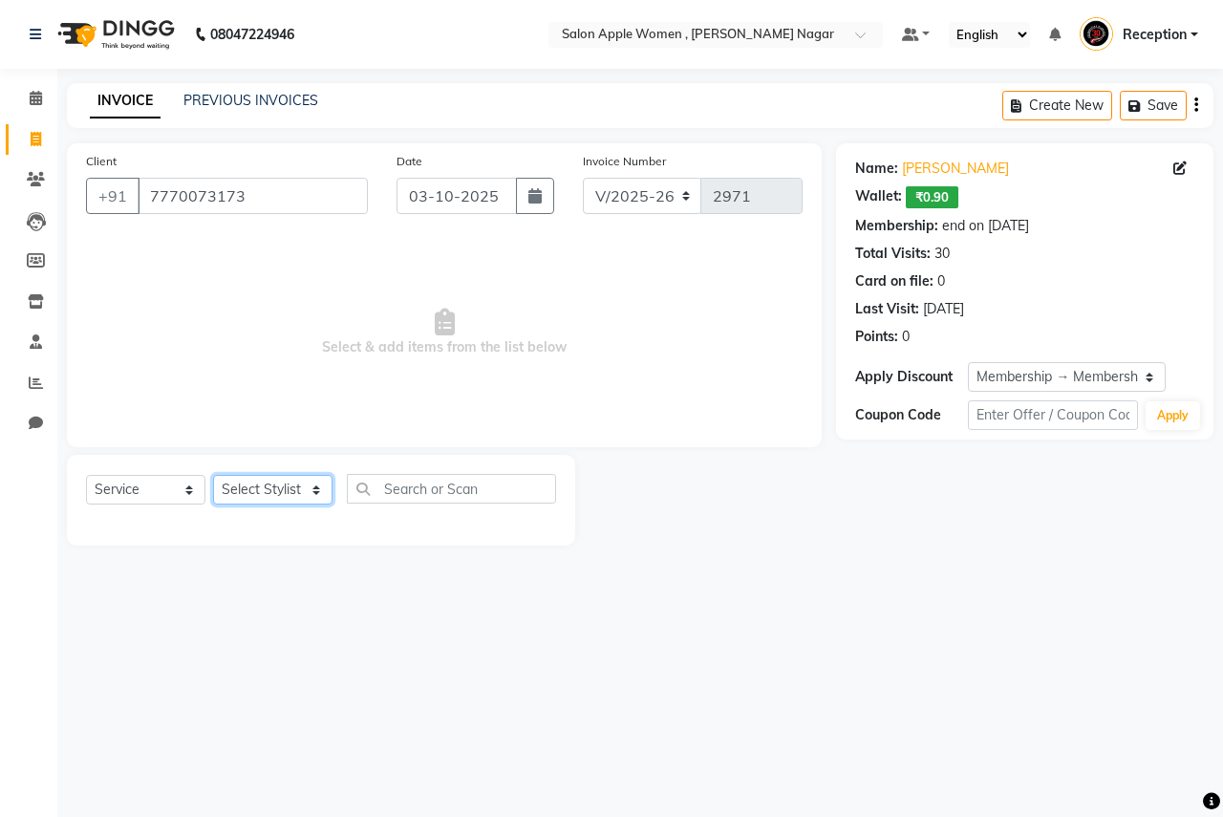
click at [268, 485] on select "Select Stylist [PERSON_NAME] [PERSON_NAME] [PERSON_NAME] [PERSON_NAME] Jyoti Ra…" at bounding box center [272, 490] width 119 height 30
select select "70309"
click at [213, 475] on select "Select Stylist [PERSON_NAME] [PERSON_NAME] [PERSON_NAME] [PERSON_NAME] Jyoti Ra…" at bounding box center [272, 490] width 119 height 30
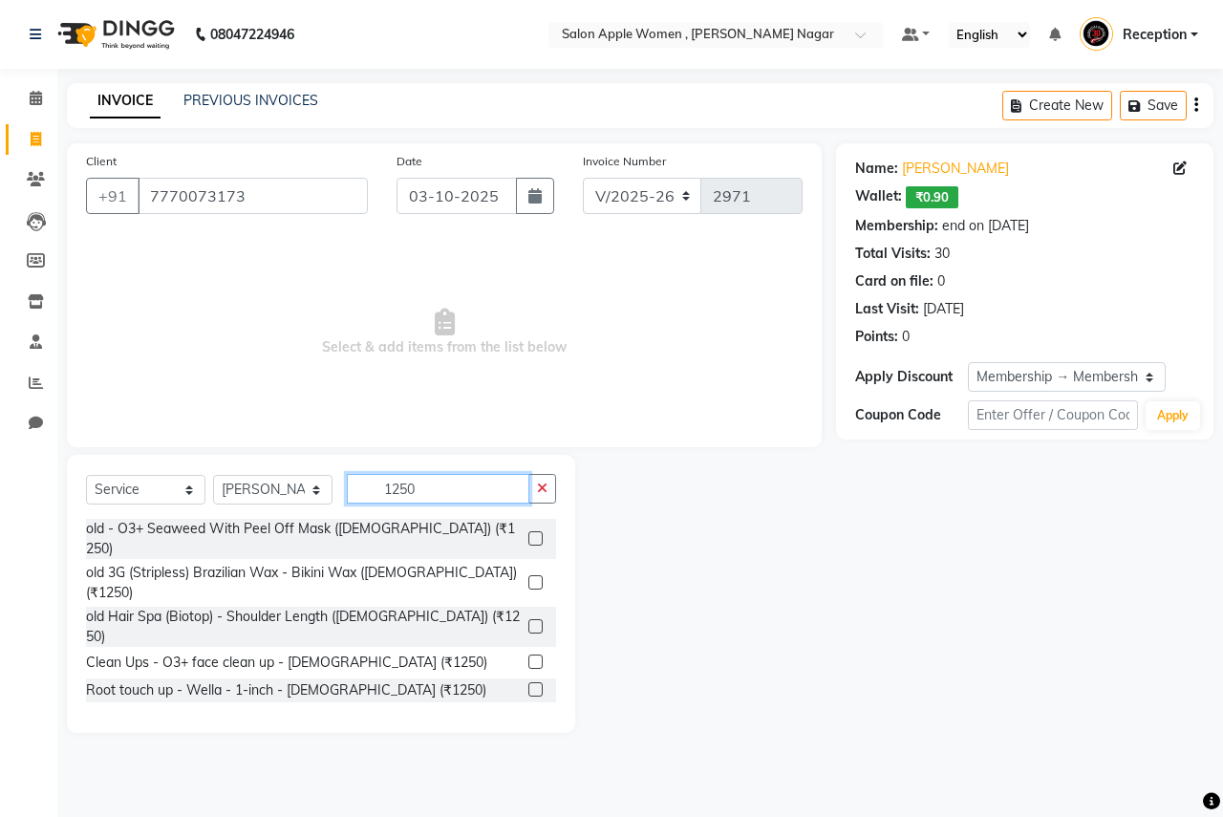
click at [449, 483] on input "1250" at bounding box center [438, 489] width 182 height 30
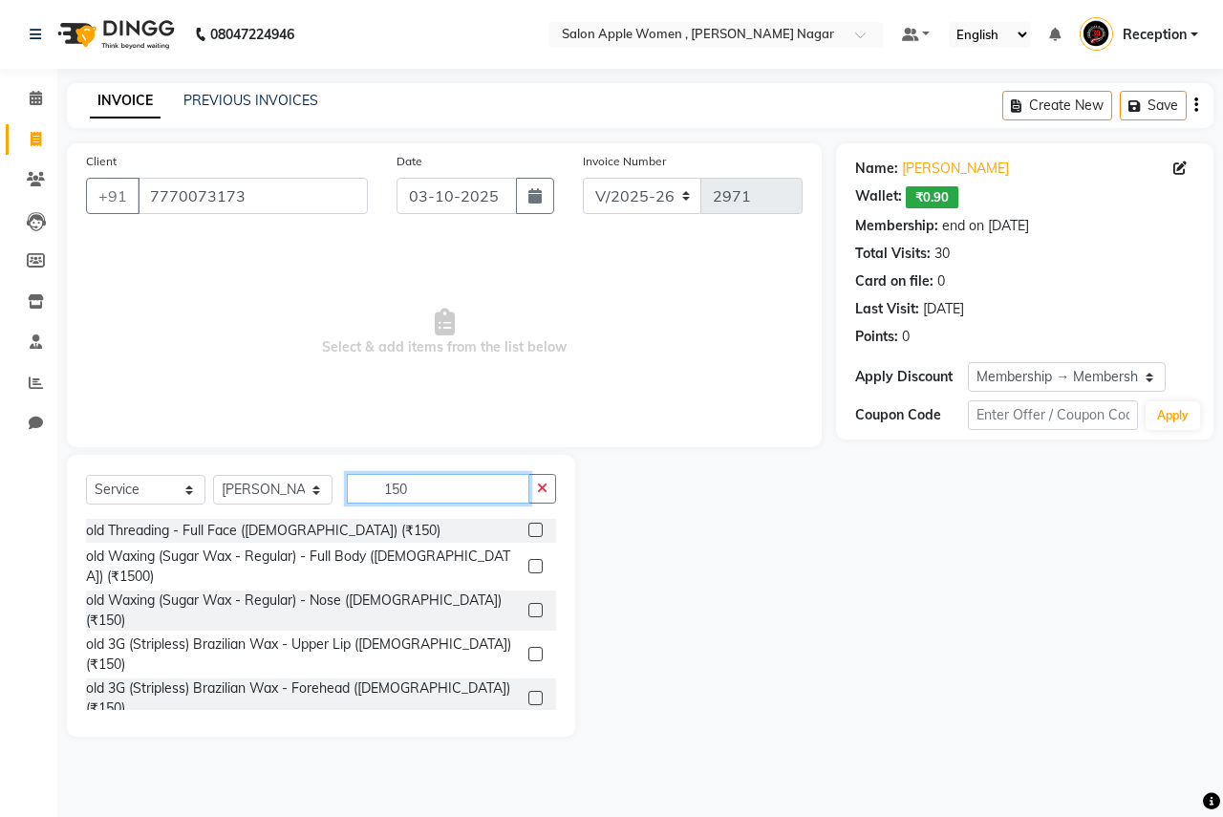
click at [445, 487] on input "150" at bounding box center [438, 489] width 182 height 30
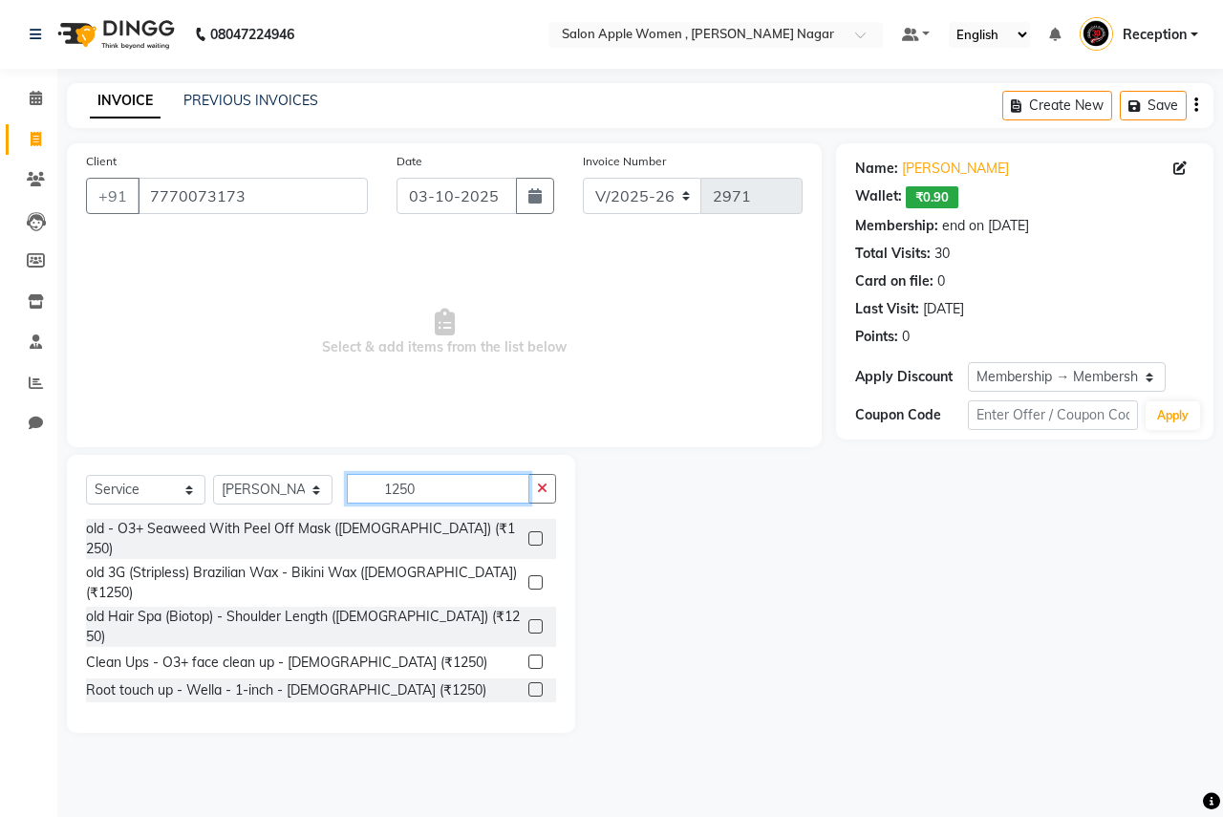
type input "1250"
click at [533, 682] on label at bounding box center [535, 689] width 14 height 14
click at [533, 684] on input "checkbox" at bounding box center [534, 690] width 12 height 12
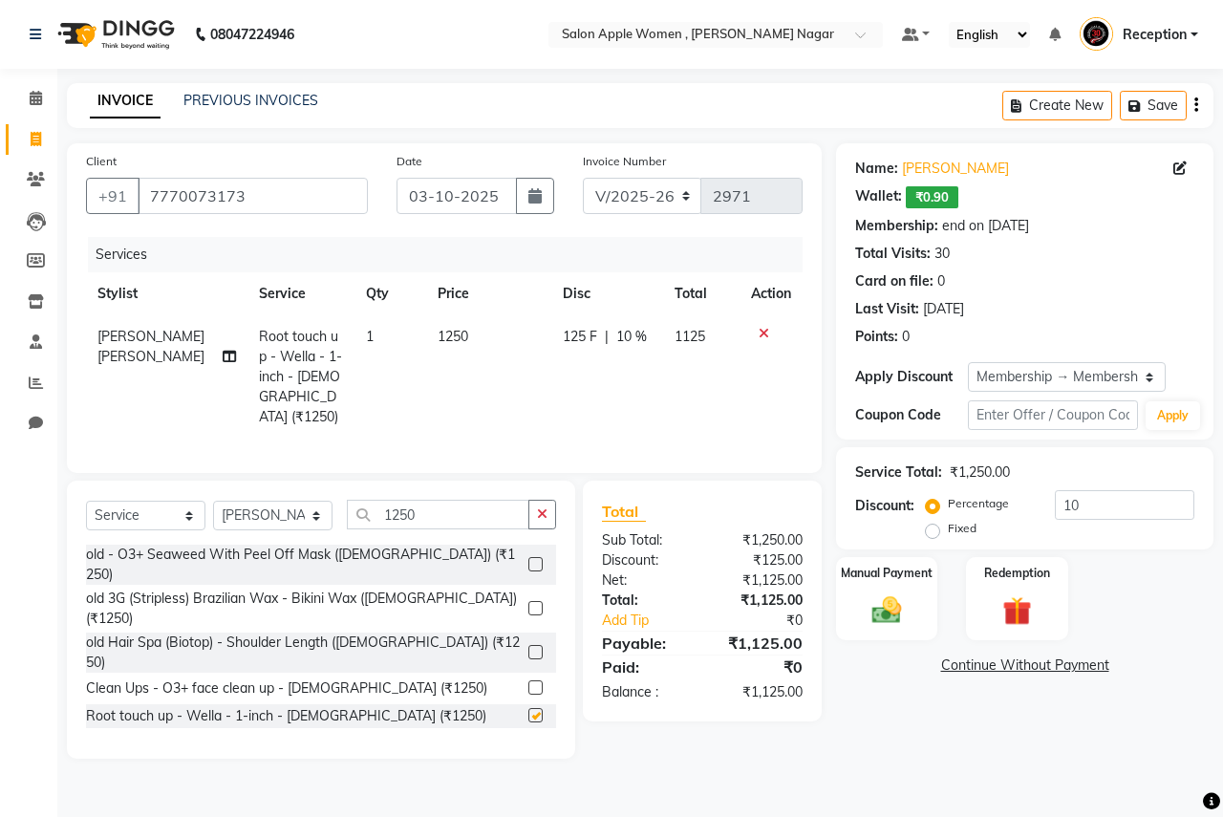
checkbox input "false"
click at [418, 500] on input "1250" at bounding box center [438, 515] width 182 height 30
click at [218, 512] on select "Select Stylist [PERSON_NAME] [PERSON_NAME] [PERSON_NAME] [PERSON_NAME] Jyoti Ra…" at bounding box center [272, 516] width 119 height 30
select select "12123"
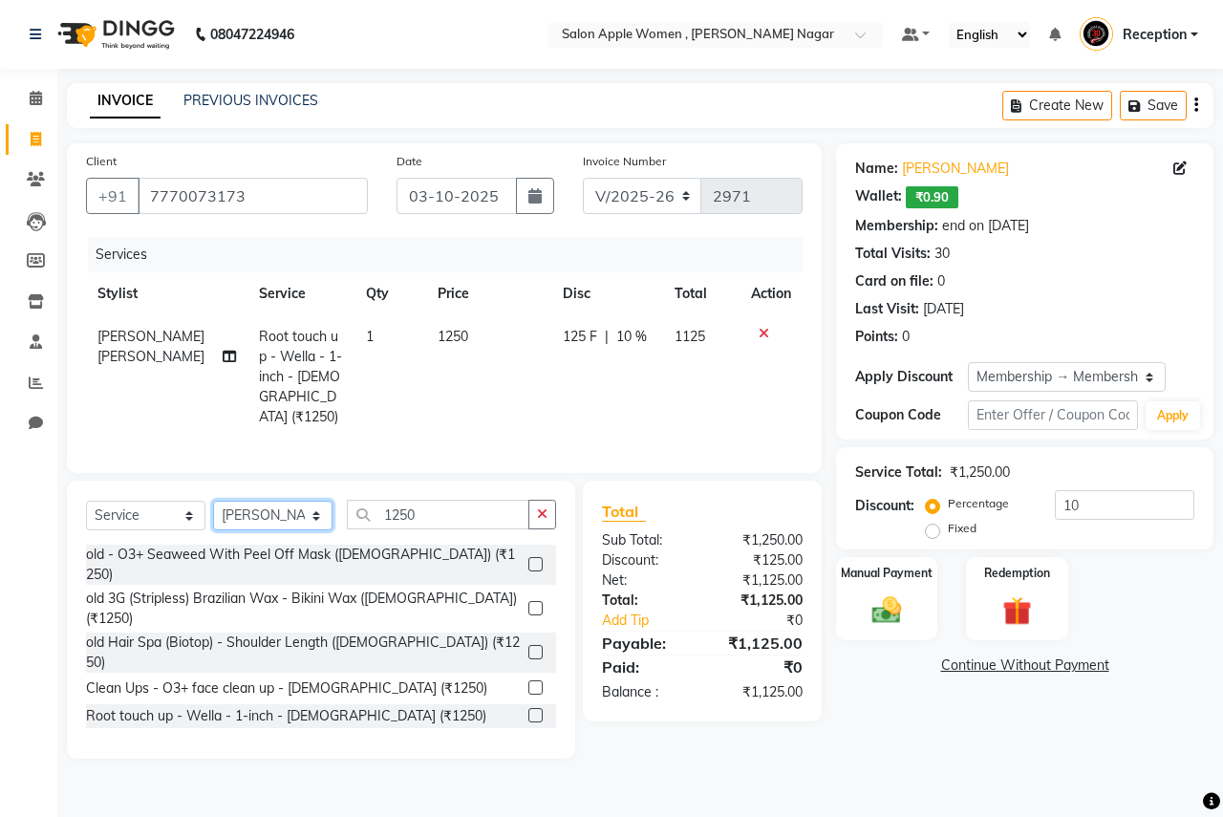
click at [213, 501] on select "Select Stylist [PERSON_NAME] [PERSON_NAME] [PERSON_NAME] [PERSON_NAME] Jyoti Ra…" at bounding box center [272, 516] width 119 height 30
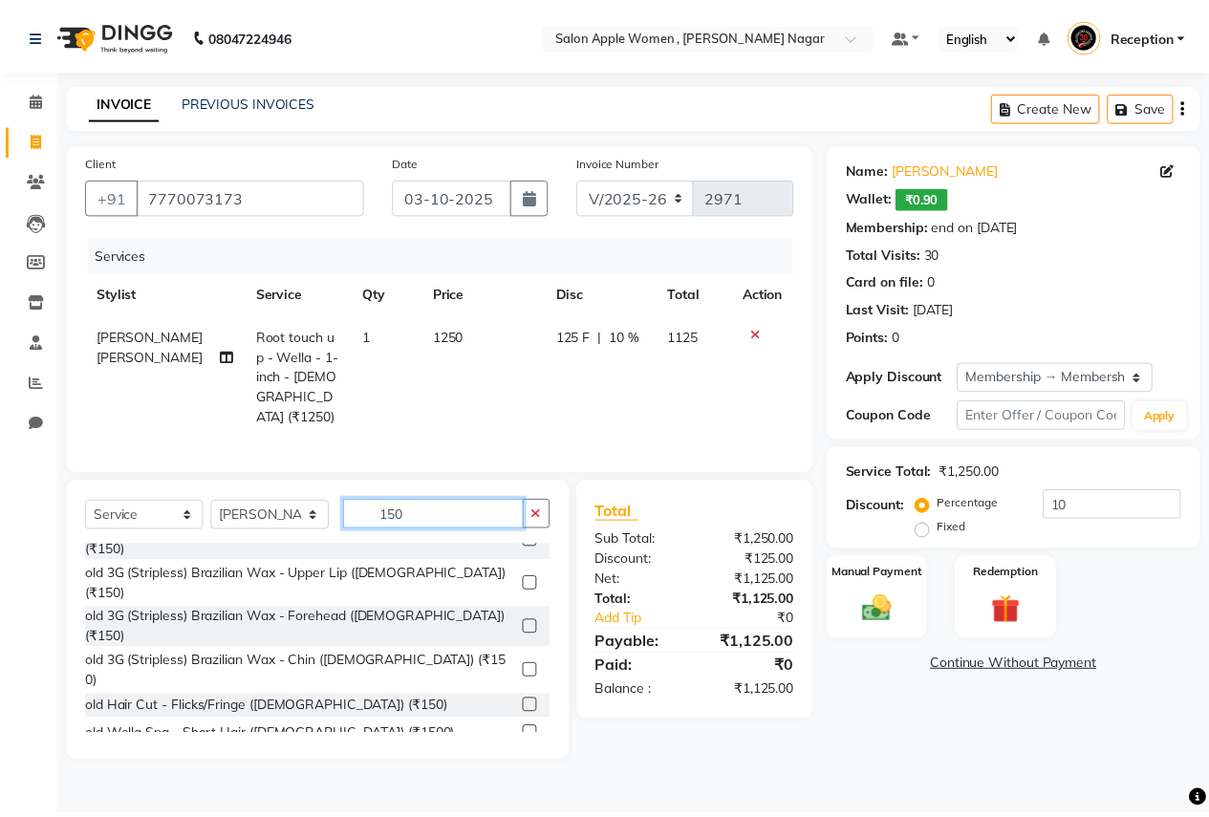
scroll to position [191, 0]
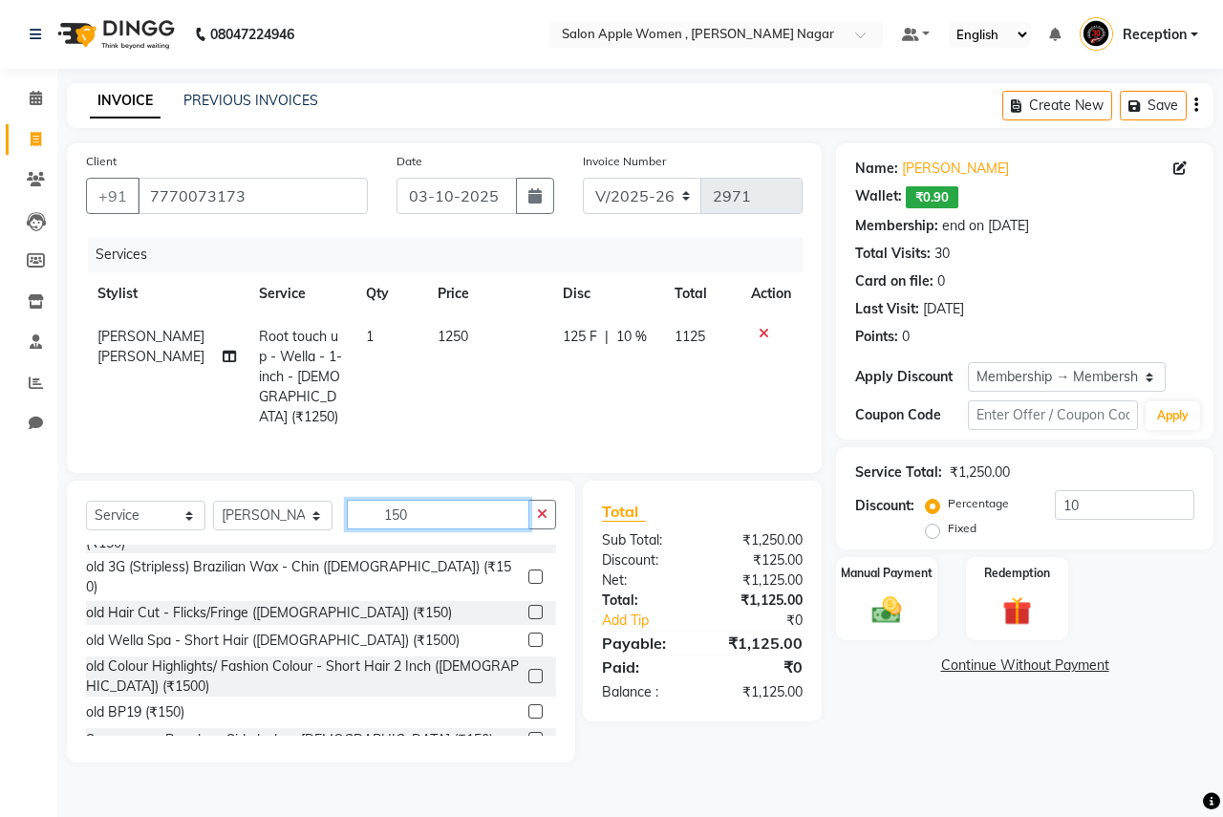
type input "150"
click at [528, 760] on label at bounding box center [535, 767] width 14 height 14
click at [528, 761] on input "checkbox" at bounding box center [534, 767] width 12 height 12
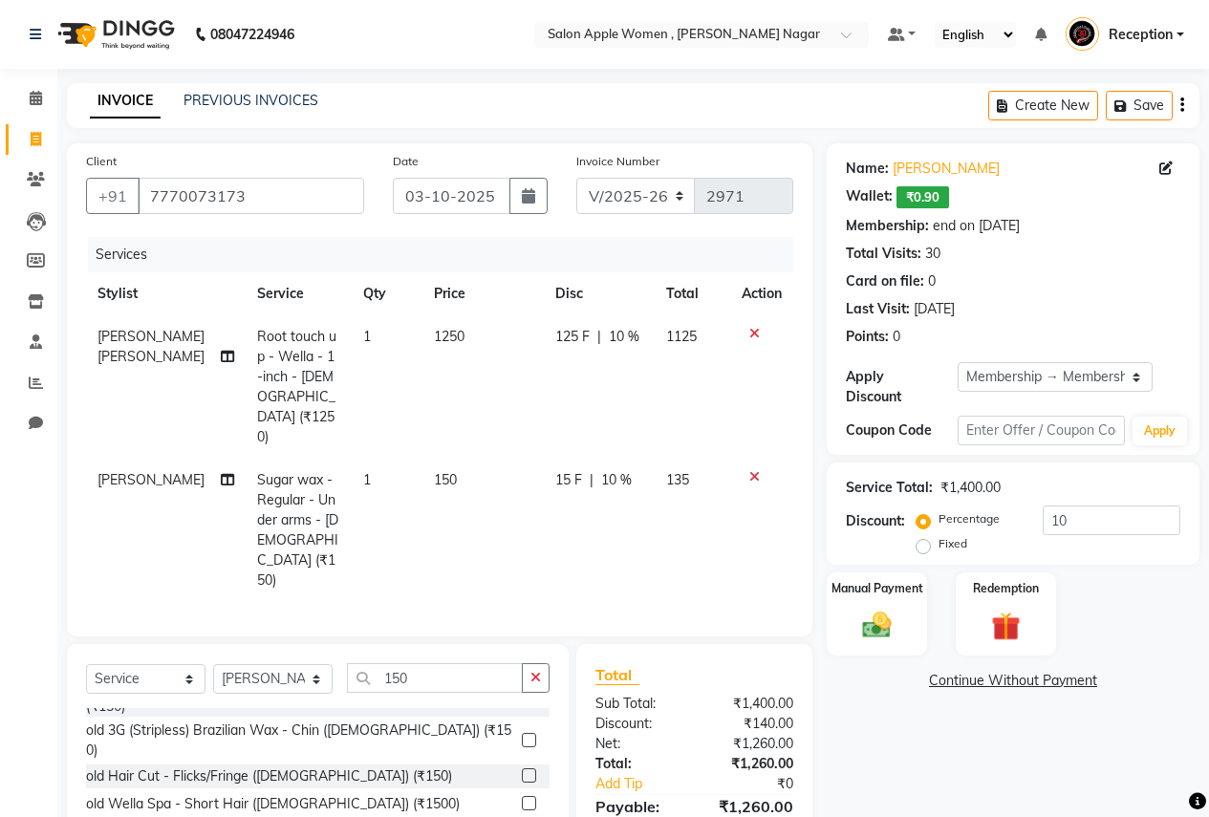
checkbox input "false"
click at [441, 663] on input "150" at bounding box center [435, 678] width 176 height 30
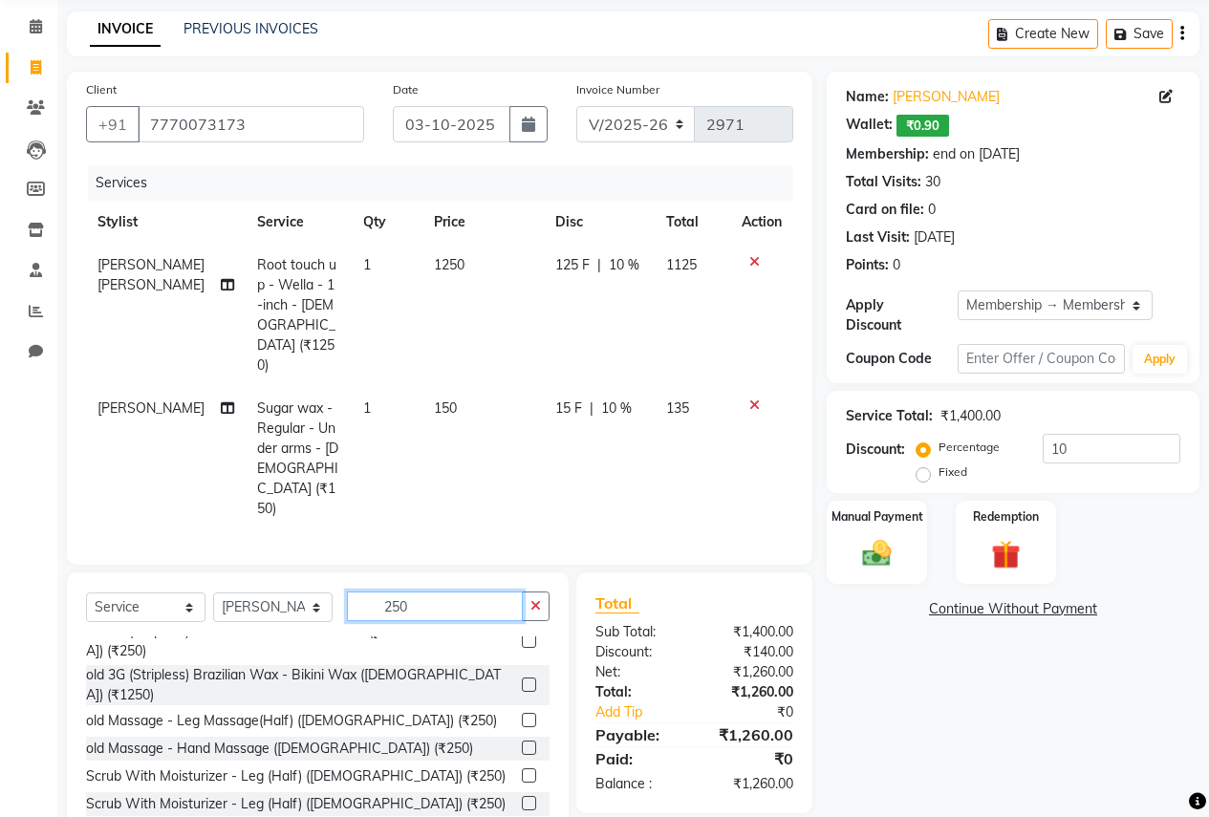
scroll to position [0, 0]
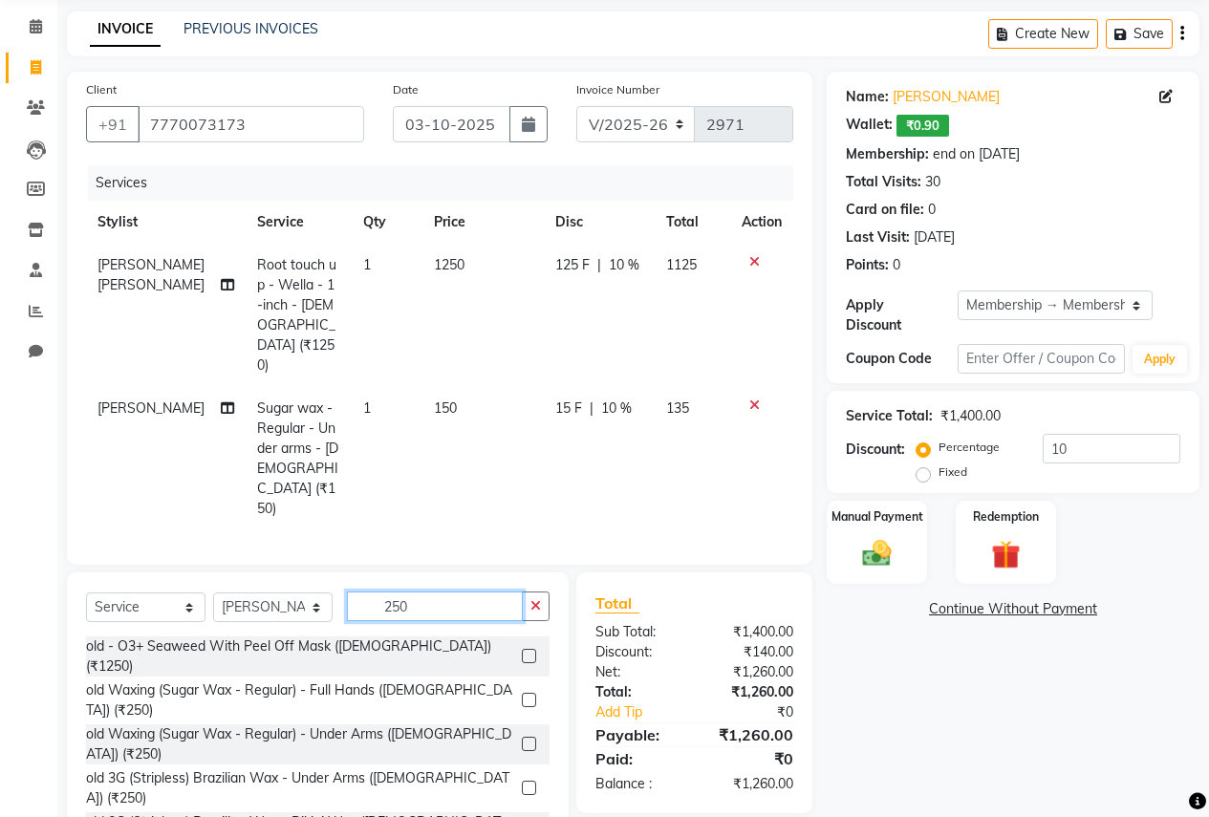
type input "250"
click at [522, 693] on label at bounding box center [529, 700] width 14 height 14
click at [522, 695] on input "checkbox" at bounding box center [528, 701] width 12 height 12
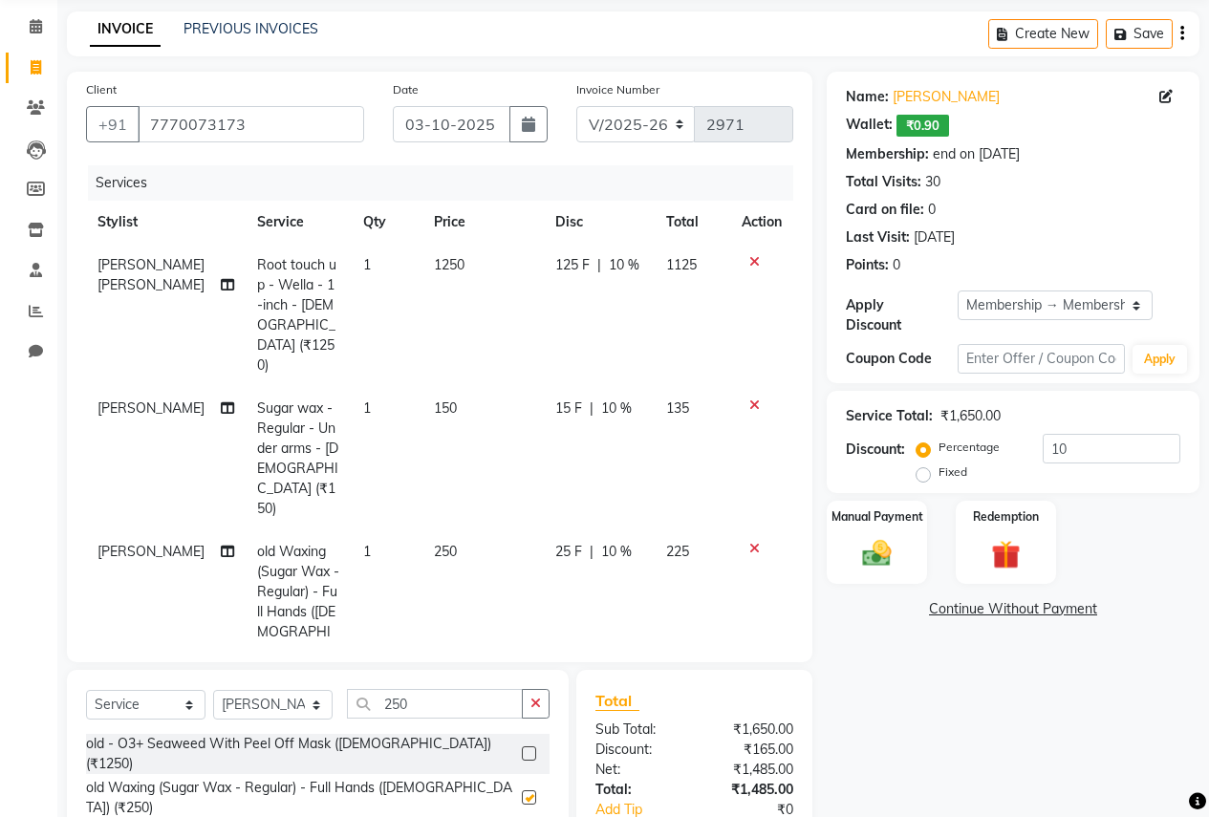
checkbox input "false"
click at [890, 515] on div "Manual Payment" at bounding box center [876, 542] width 104 height 87
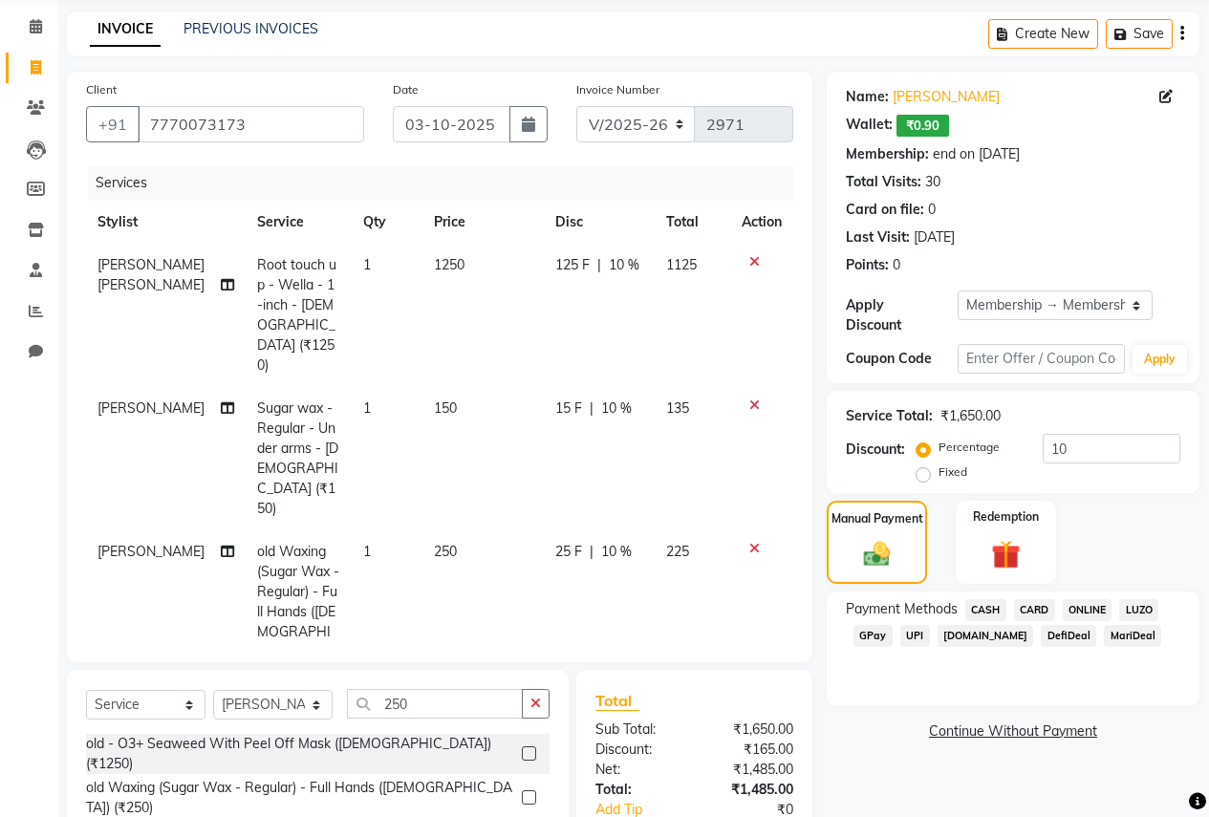
click at [1085, 599] on span "ONLINE" at bounding box center [1087, 610] width 50 height 22
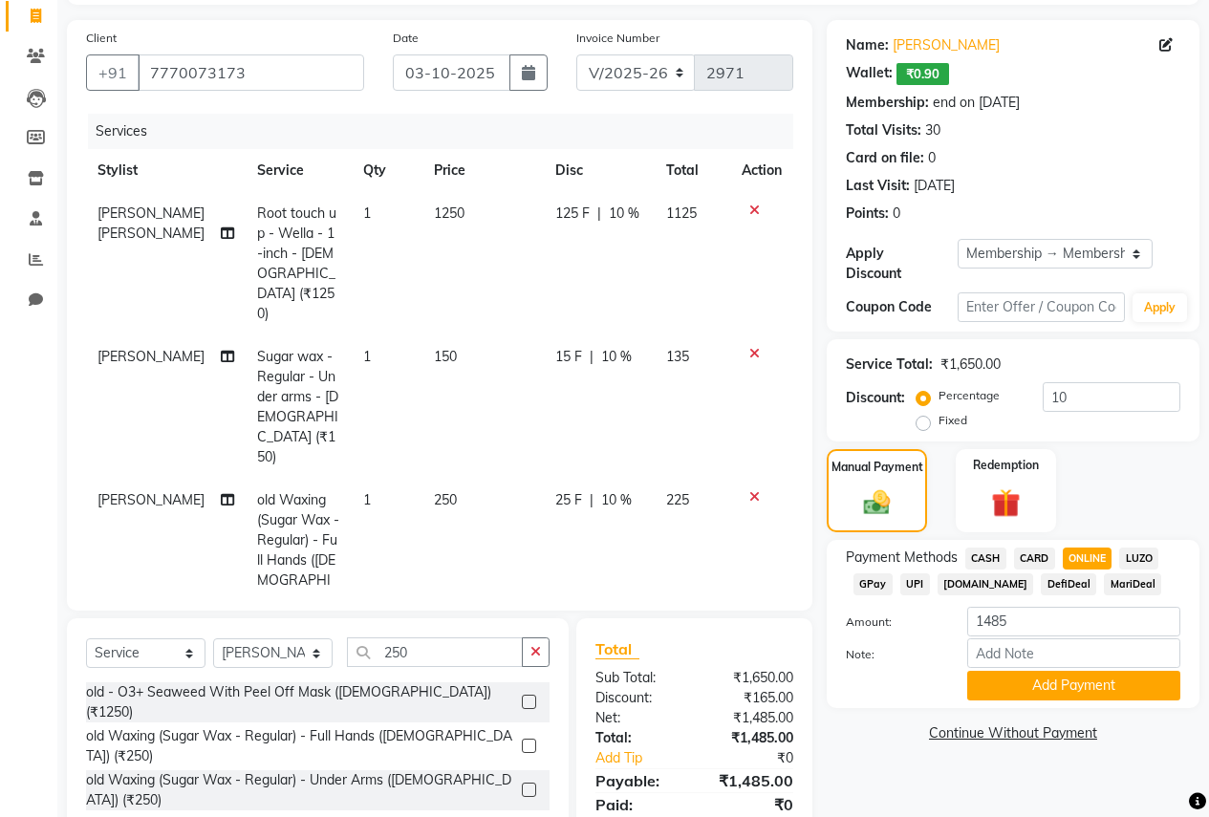
scroll to position [195, 0]
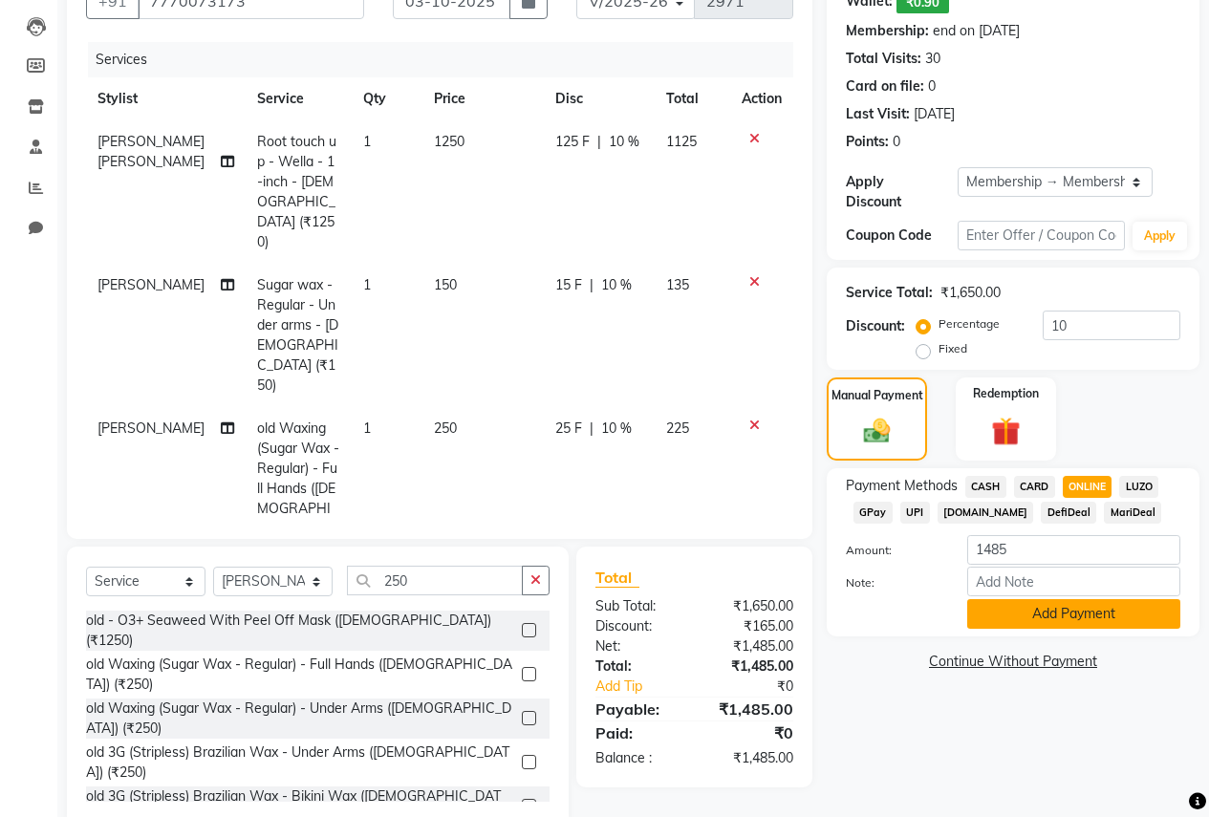
click at [1033, 600] on button "Add Payment" at bounding box center [1073, 614] width 213 height 30
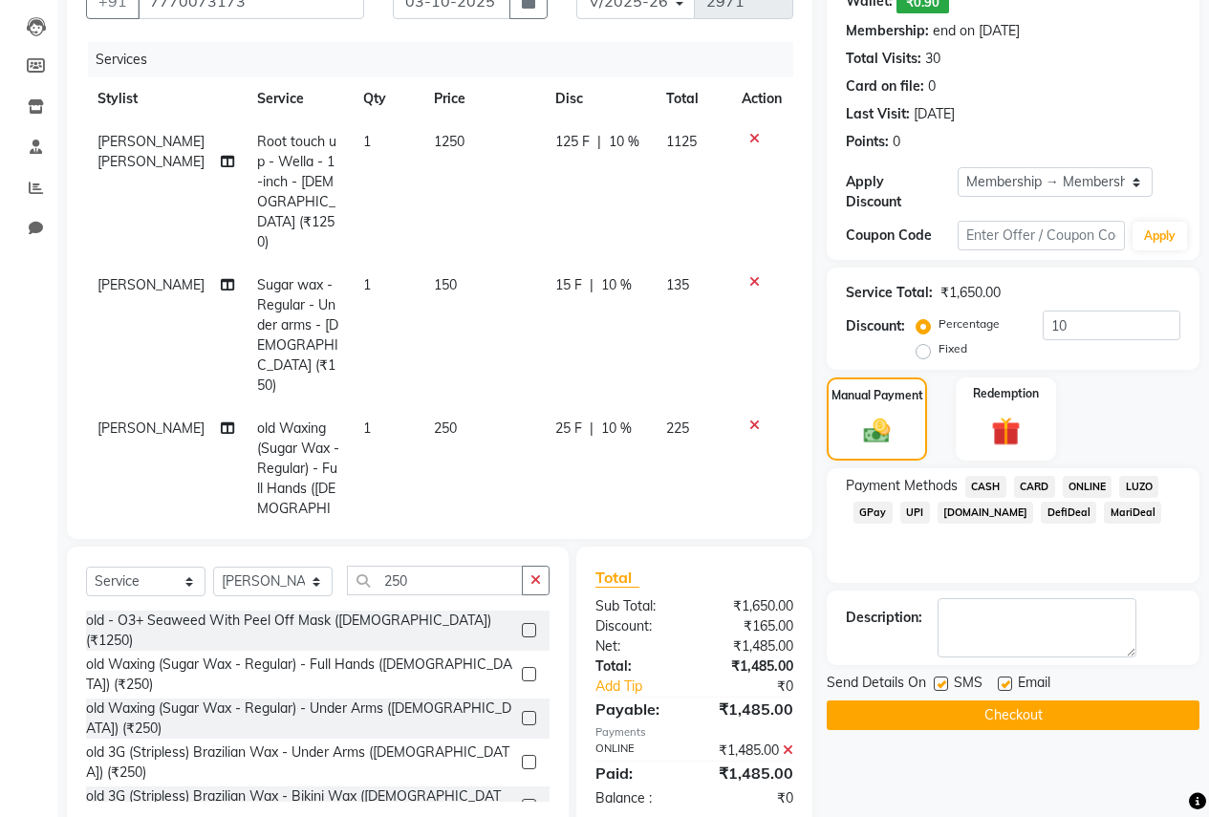
click at [991, 704] on button "Checkout" at bounding box center [1012, 715] width 373 height 30
